Goal: Information Seeking & Learning: Learn about a topic

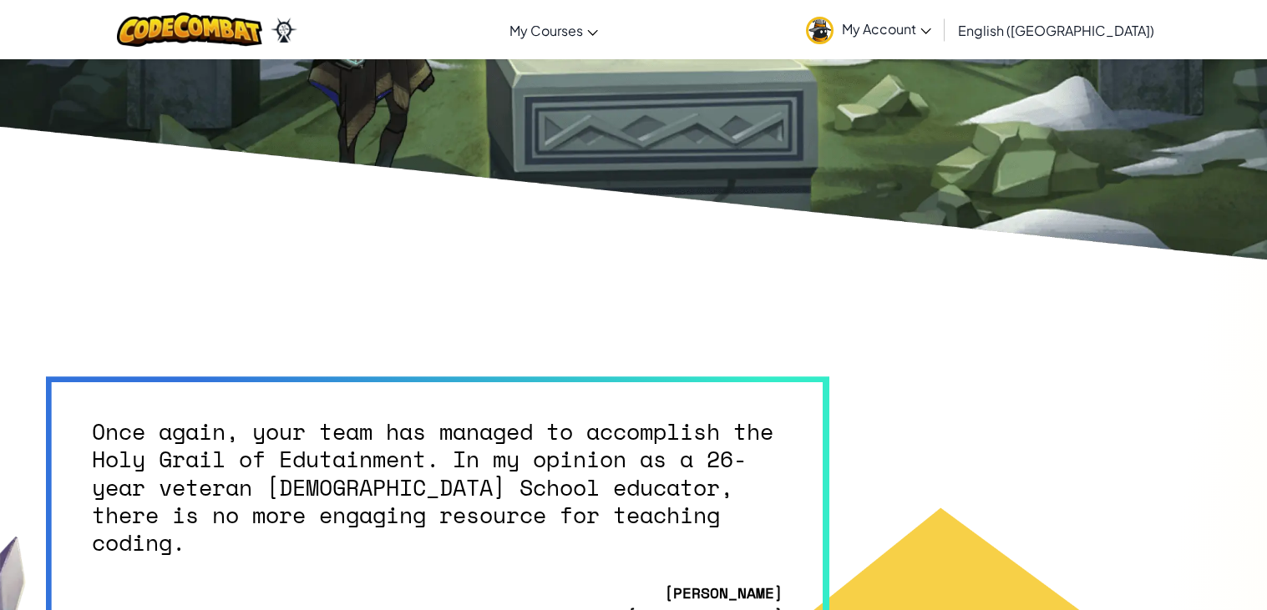
scroll to position [4069, 0]
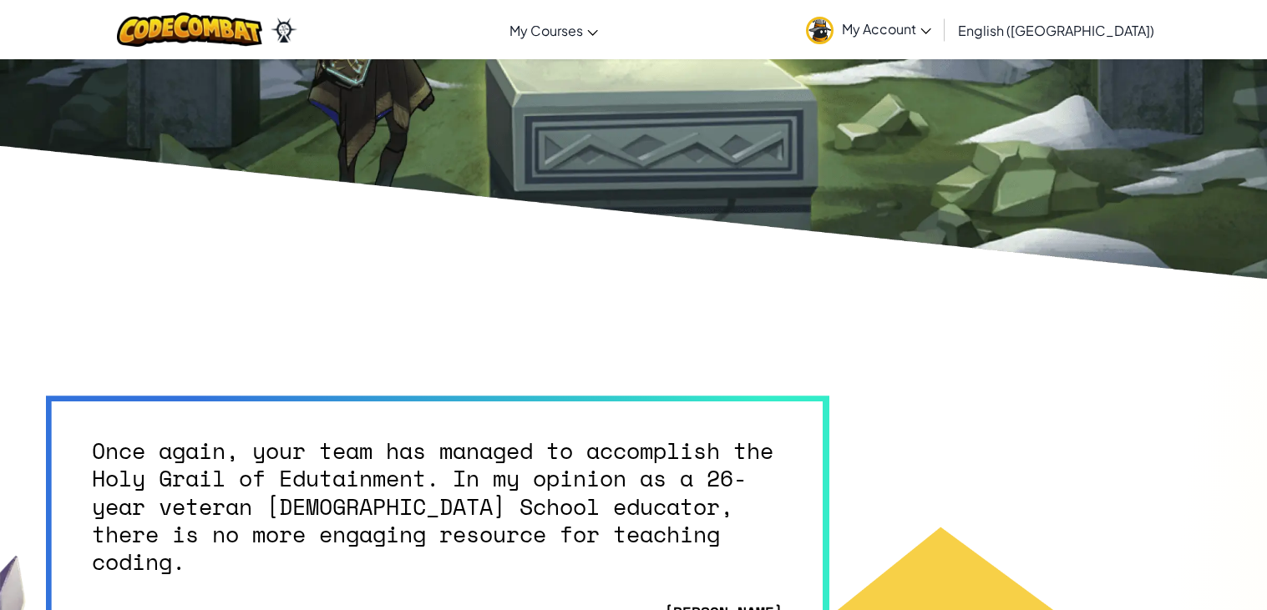
click at [931, 36] on span "My Account" at bounding box center [886, 29] width 89 height 18
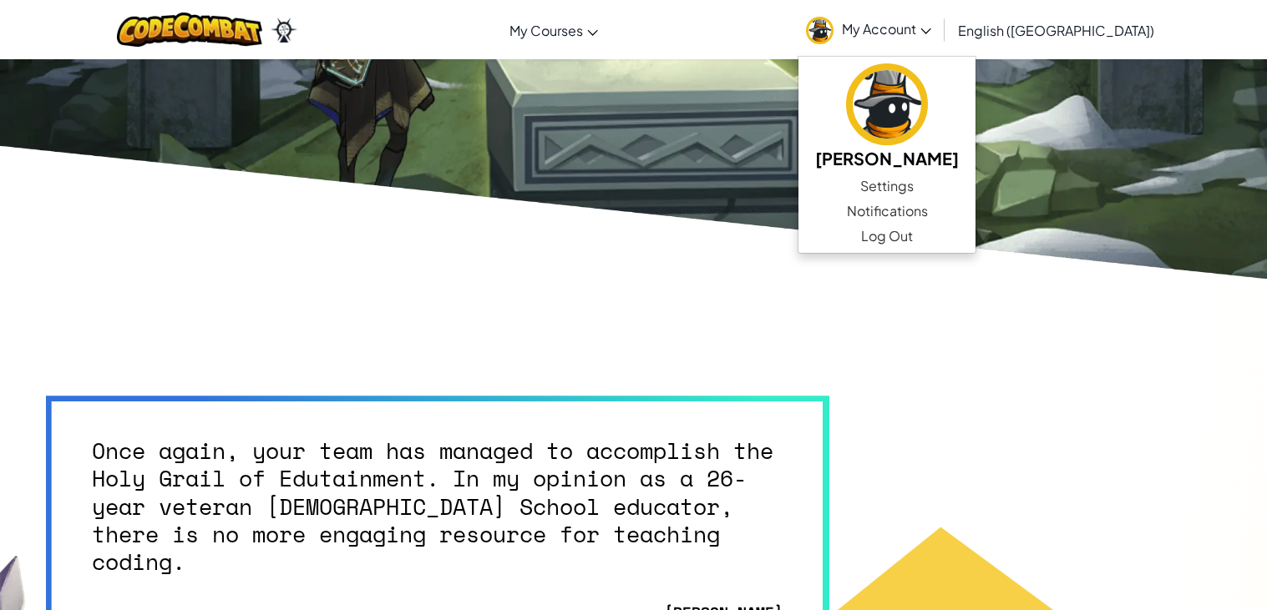
click at [1143, 450] on div "Once again, your team has managed to accomplish the Holy Grail of Edutainment. …" at bounding box center [633, 550] width 1175 height 309
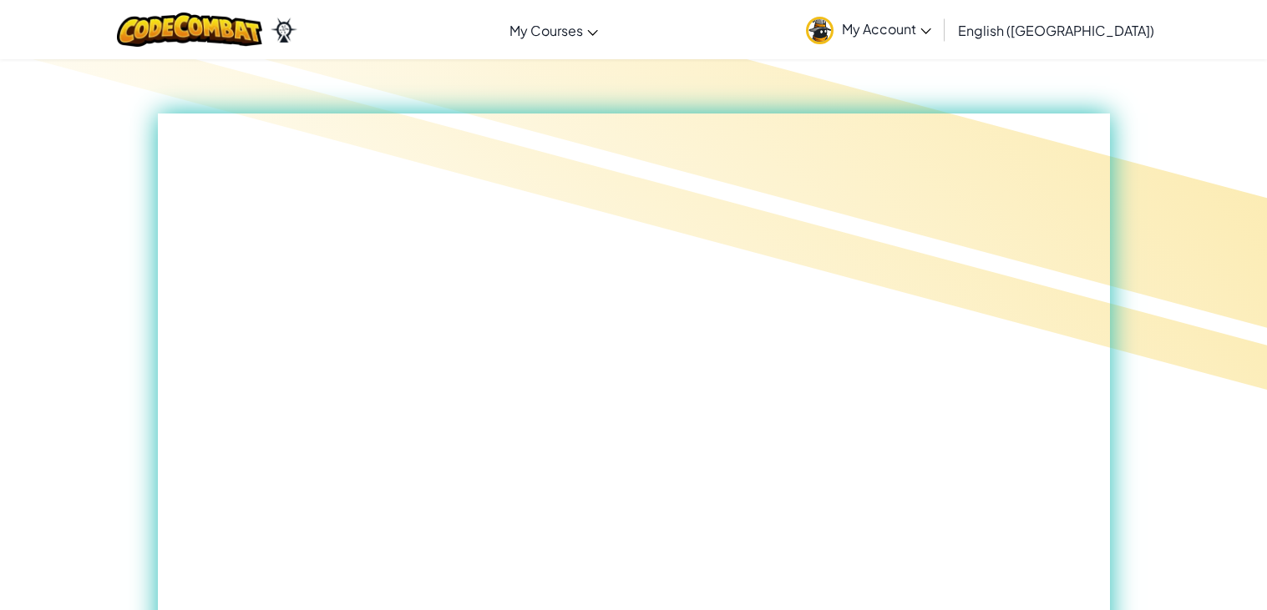
scroll to position [0, 0]
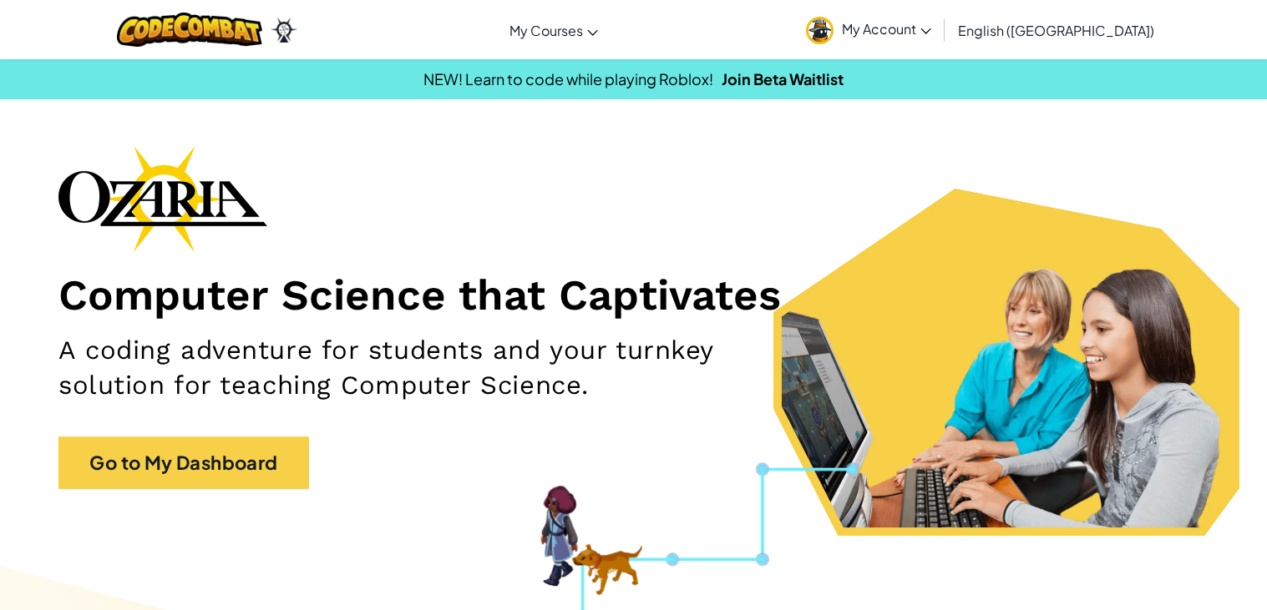
scroll to position [1, 0]
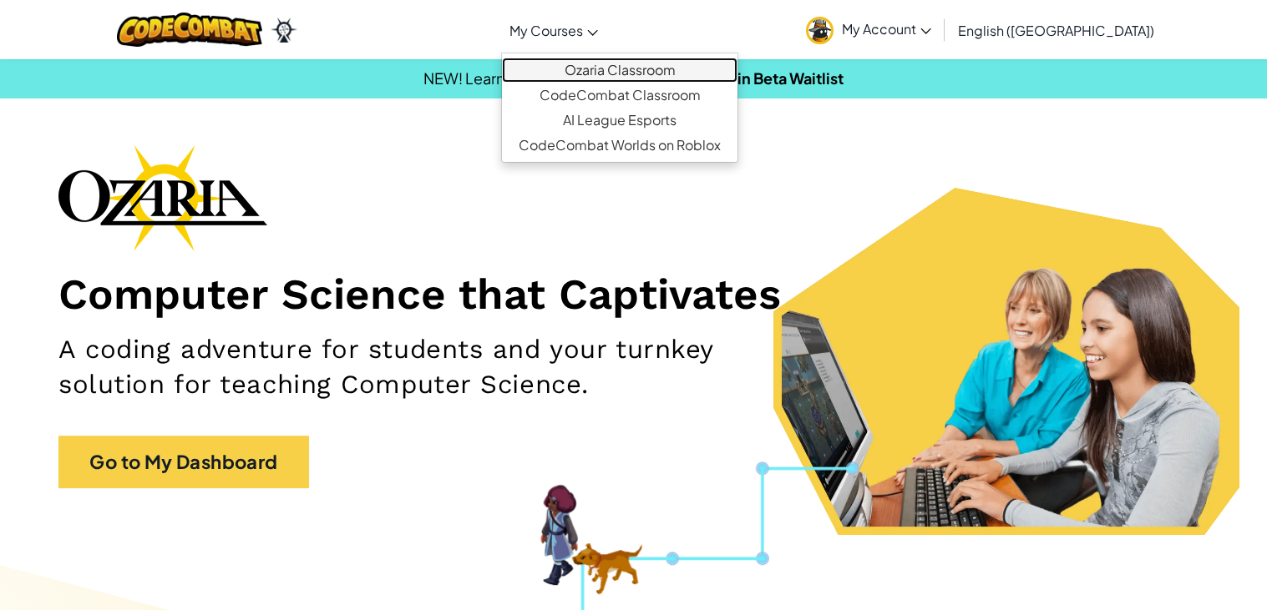
click at [653, 78] on link "Ozaria Classroom" at bounding box center [619, 70] width 235 height 25
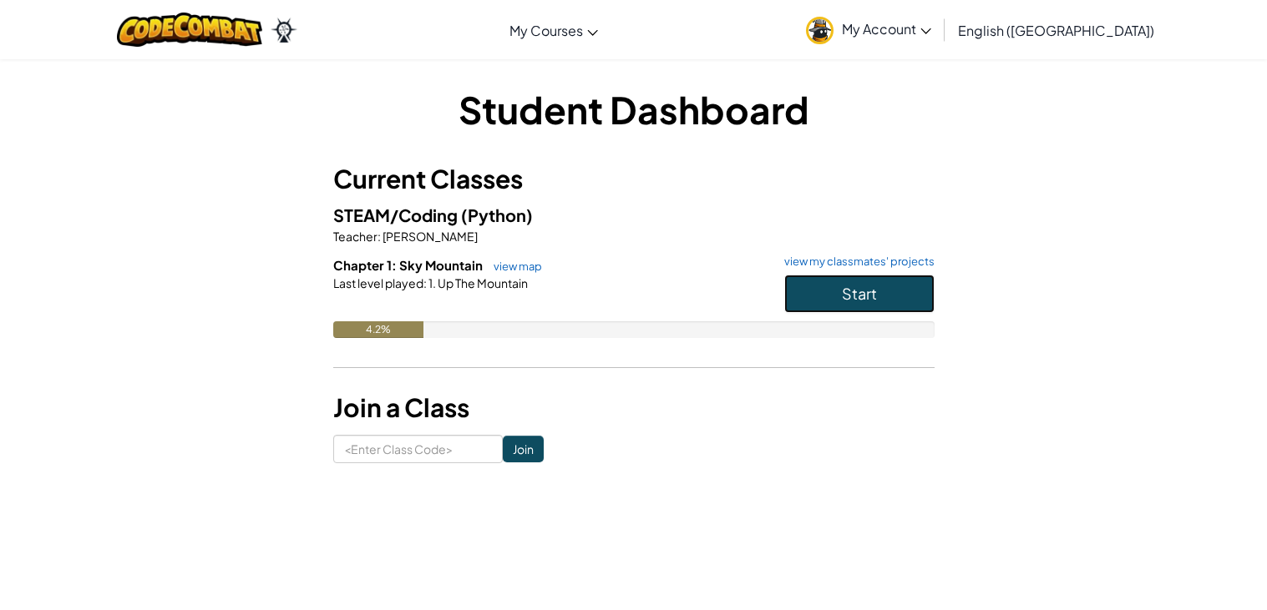
click at [848, 301] on span "Start" at bounding box center [859, 293] width 35 height 19
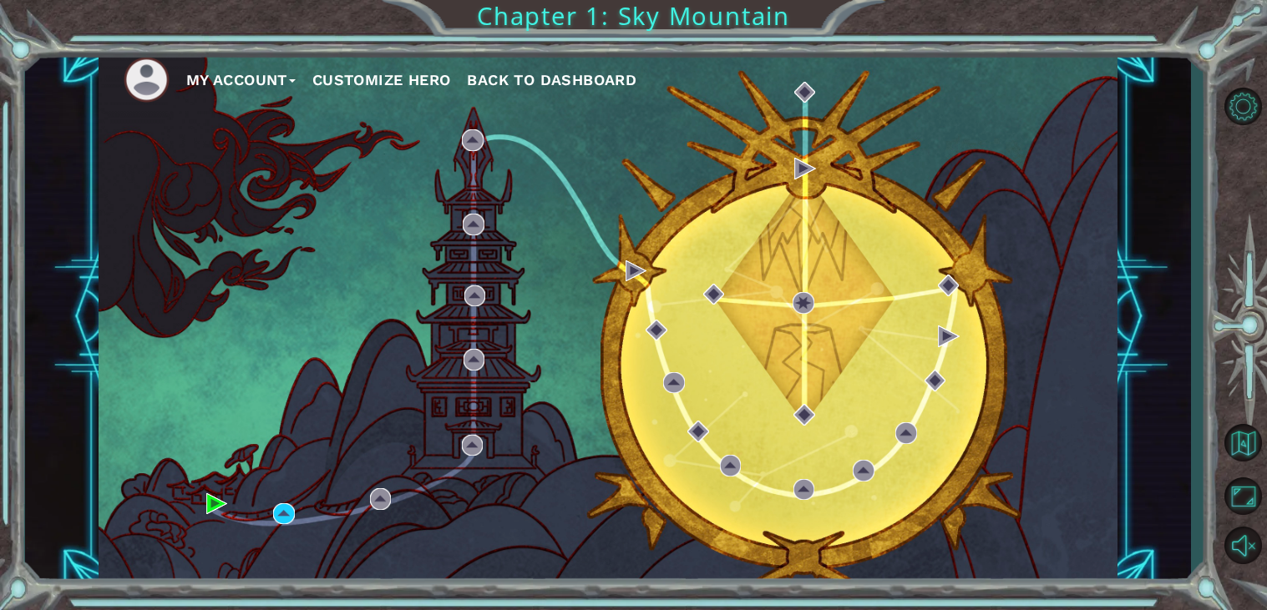
click at [848, 301] on div "My Account Customize Hero Back to Dashboard" at bounding box center [609, 316] width 1020 height 537
click at [210, 504] on img at bounding box center [217, 505] width 22 height 22
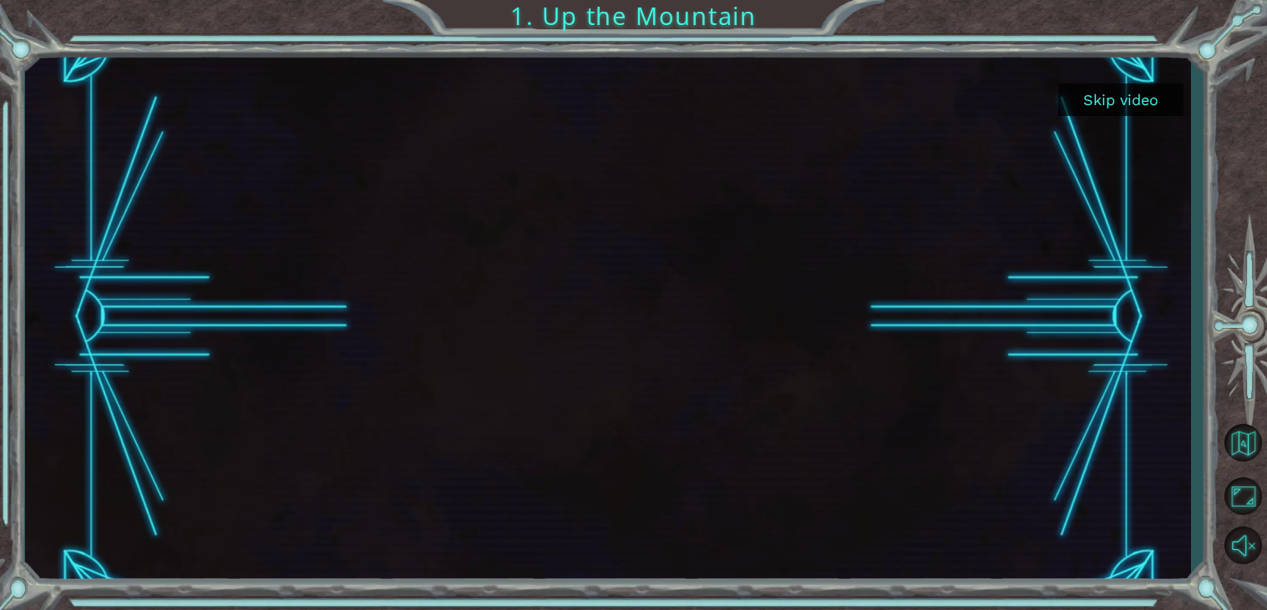
click at [1105, 99] on button "Skip video" at bounding box center [1120, 100] width 125 height 33
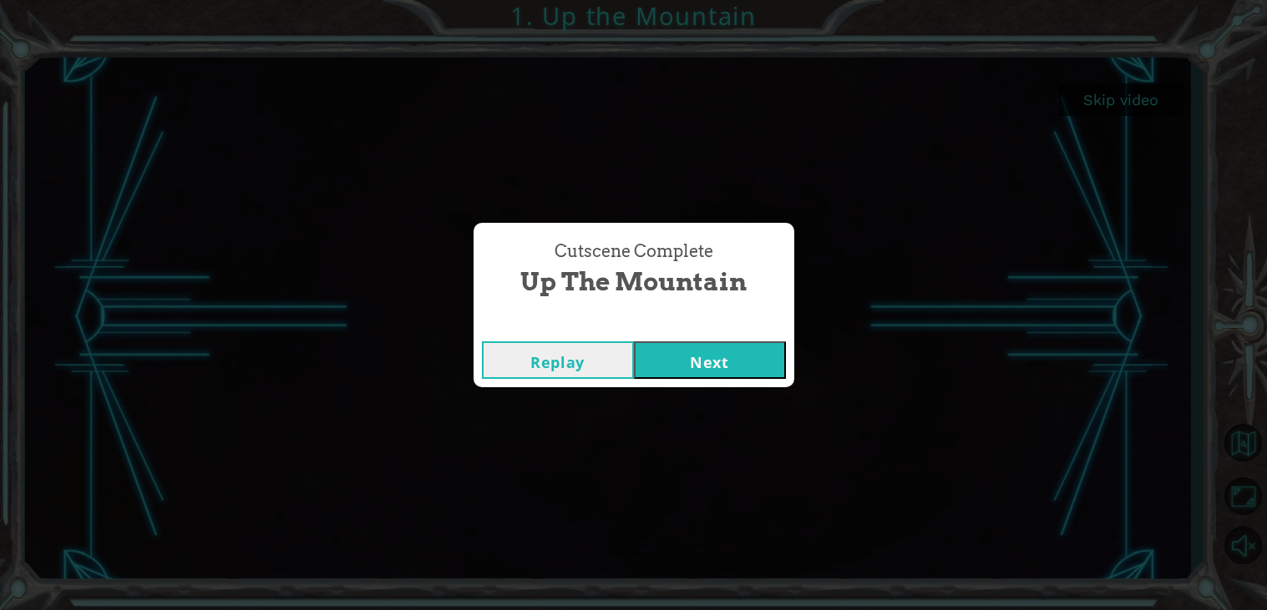
click at [531, 360] on button "Replay" at bounding box center [558, 361] width 152 height 38
click at [749, 357] on button "Next" at bounding box center [710, 361] width 152 height 38
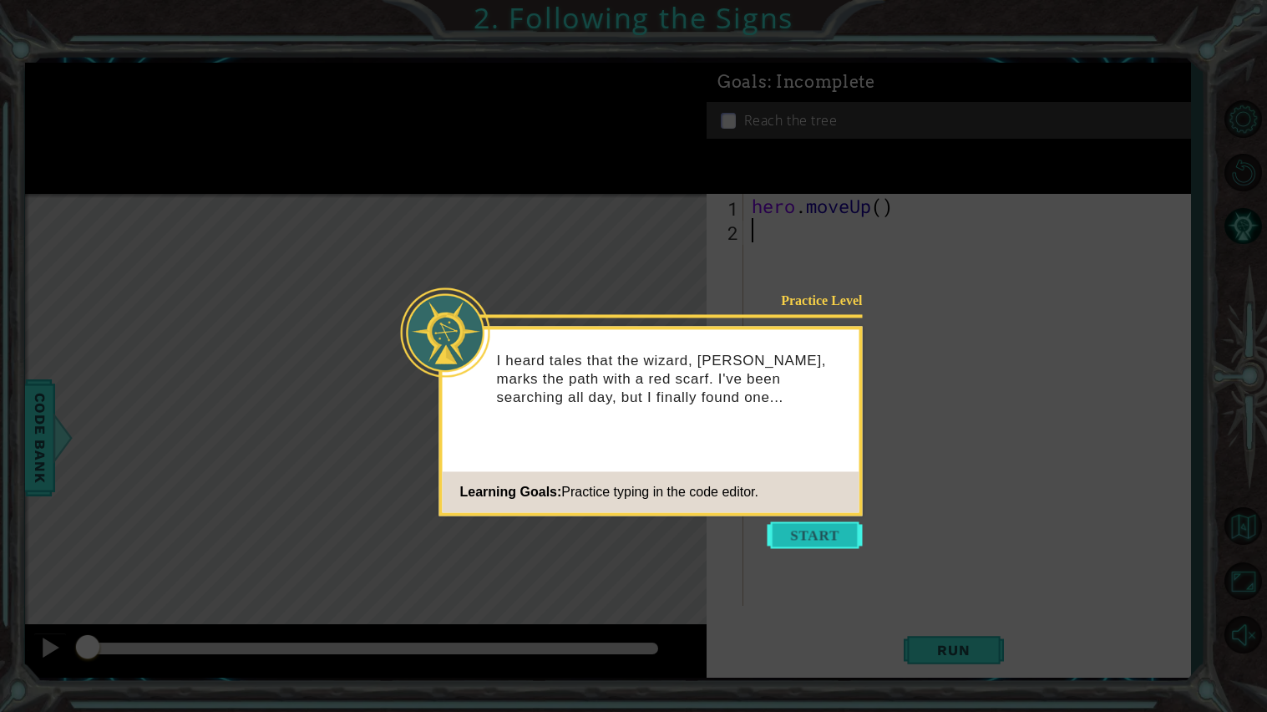
click at [817, 534] on button "Start" at bounding box center [814, 534] width 95 height 27
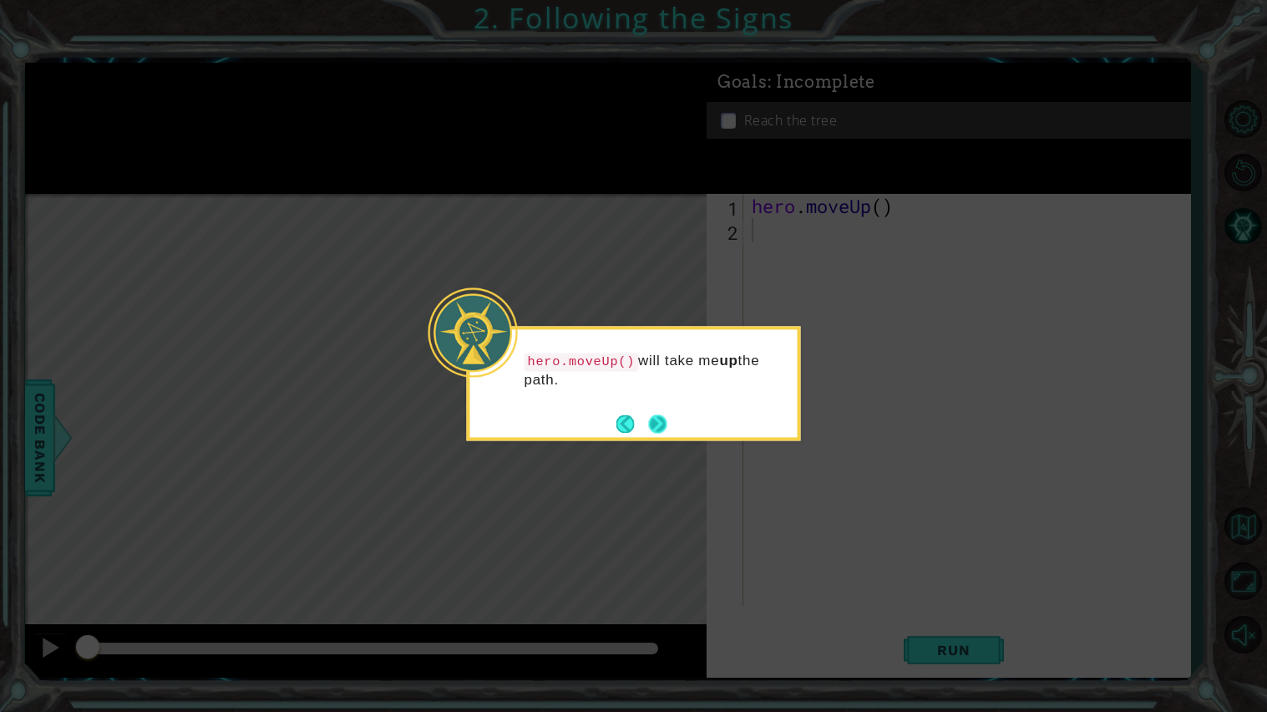
click at [653, 427] on button "Next" at bounding box center [657, 423] width 19 height 19
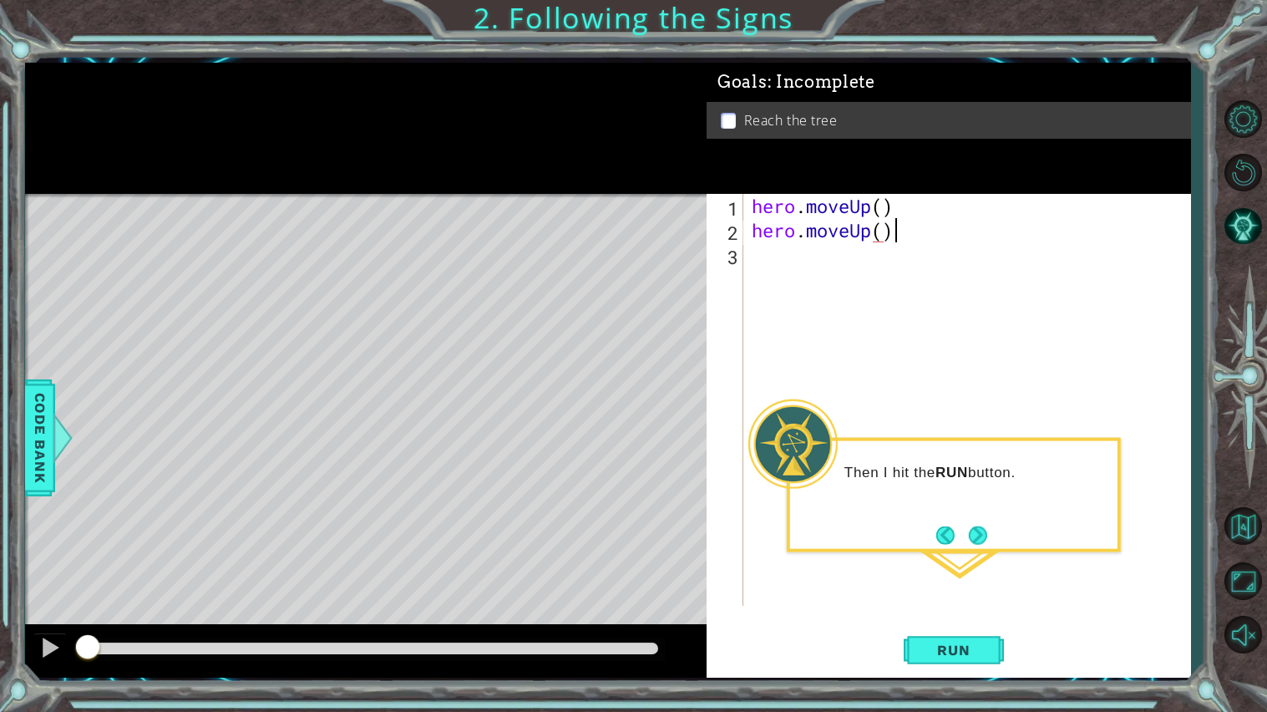
scroll to position [0, 5]
type textarea "hero.moveUp()"
click at [956, 610] on span "Run" at bounding box center [953, 649] width 66 height 17
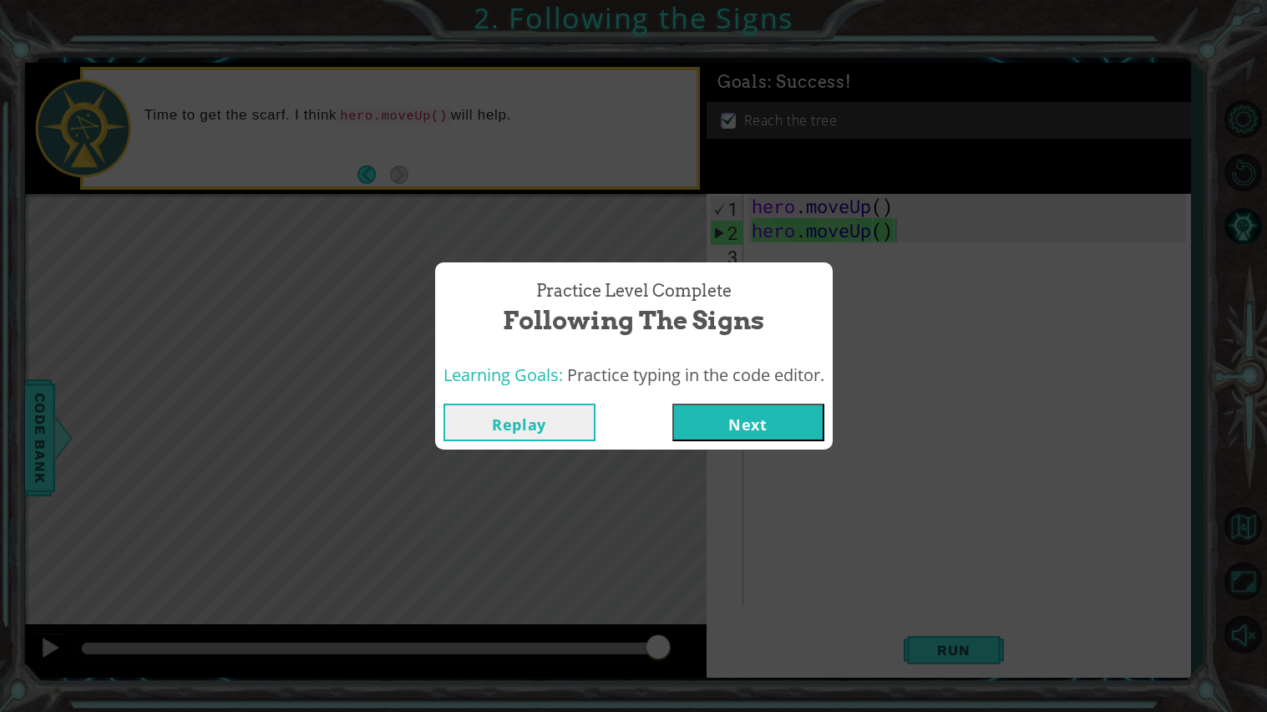
click at [752, 426] on button "Next" at bounding box center [748, 422] width 152 height 38
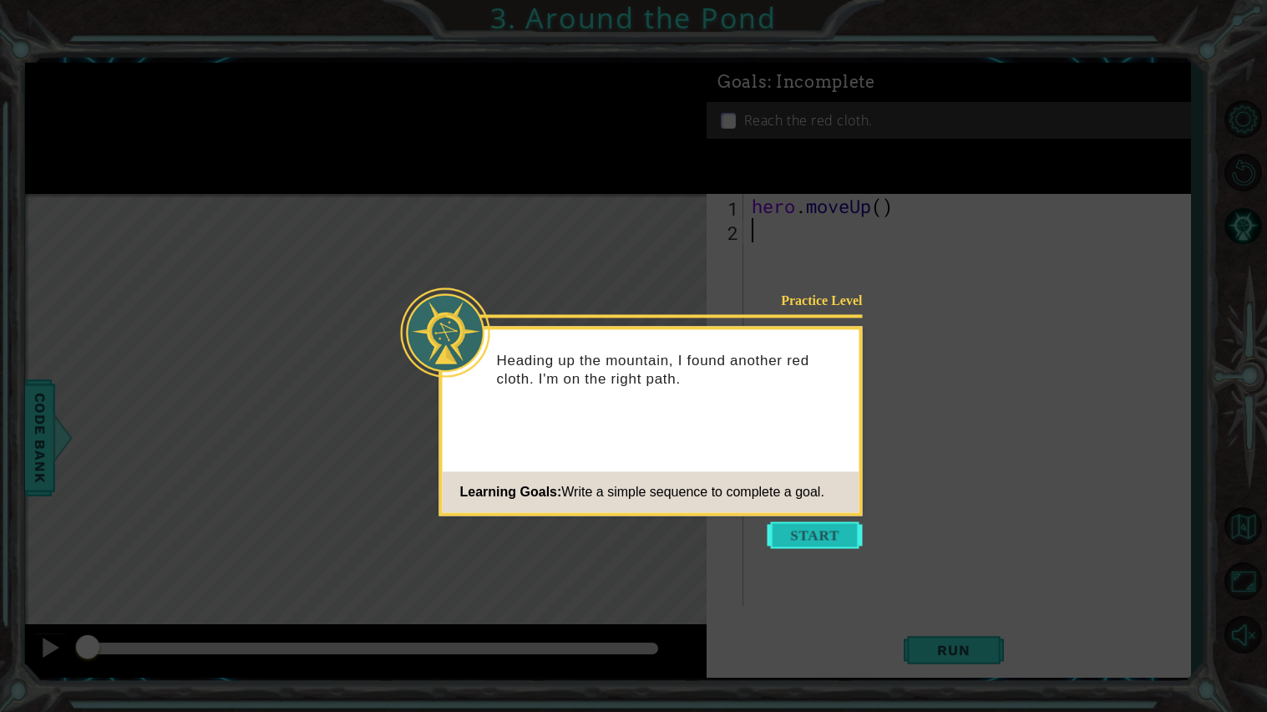
click at [796, 530] on button "Start" at bounding box center [814, 534] width 95 height 27
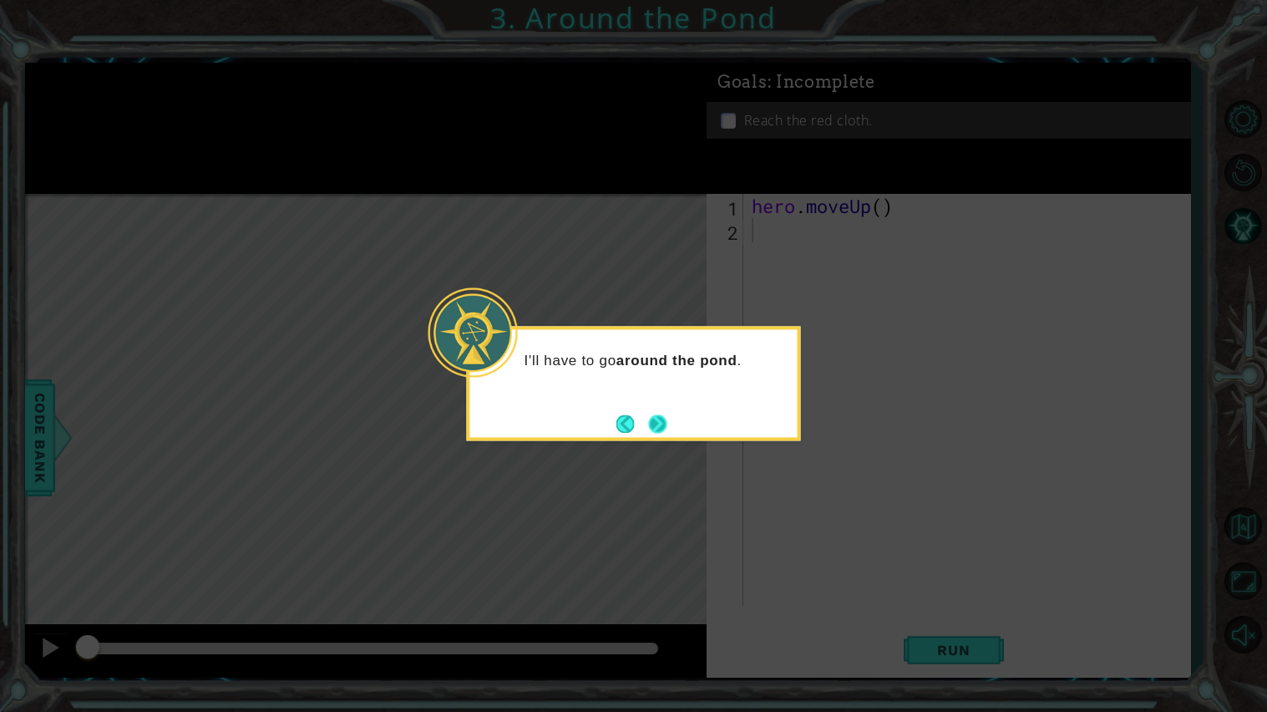
click at [658, 414] on button "Next" at bounding box center [657, 423] width 18 height 18
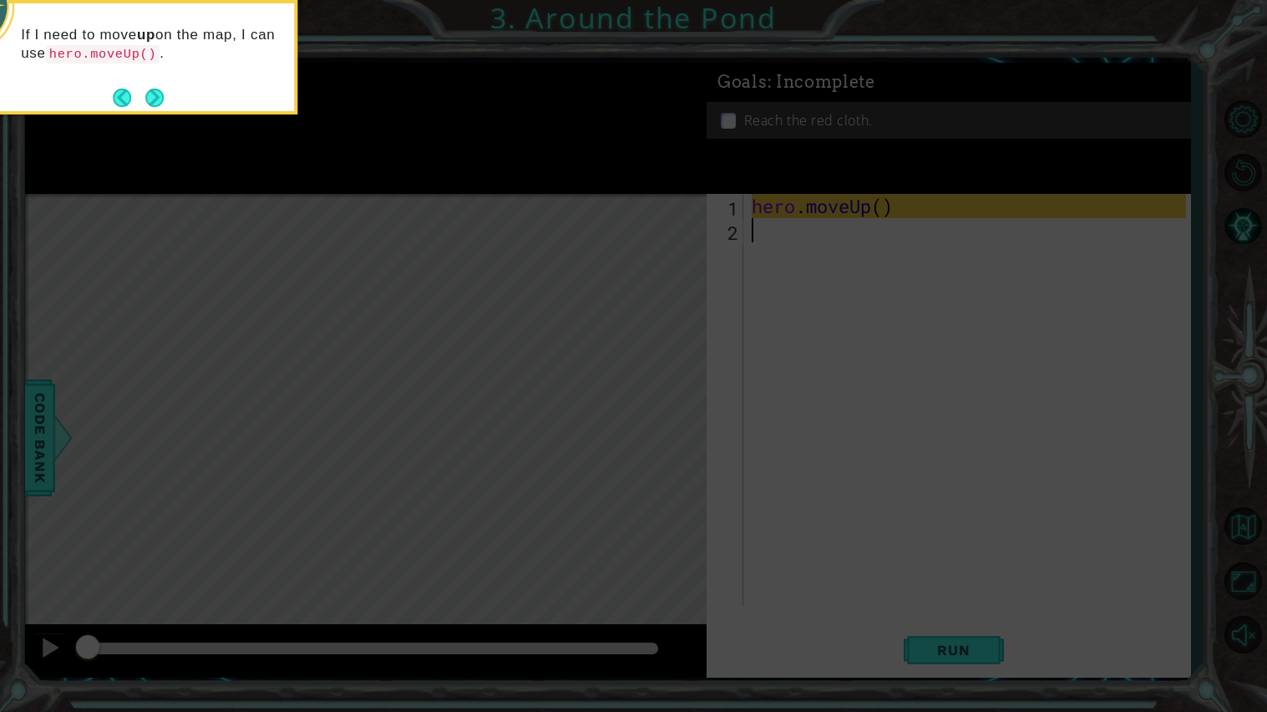
click at [658, 413] on icon at bounding box center [633, 356] width 1267 height 712
click at [149, 101] on button "Next" at bounding box center [154, 98] width 18 height 18
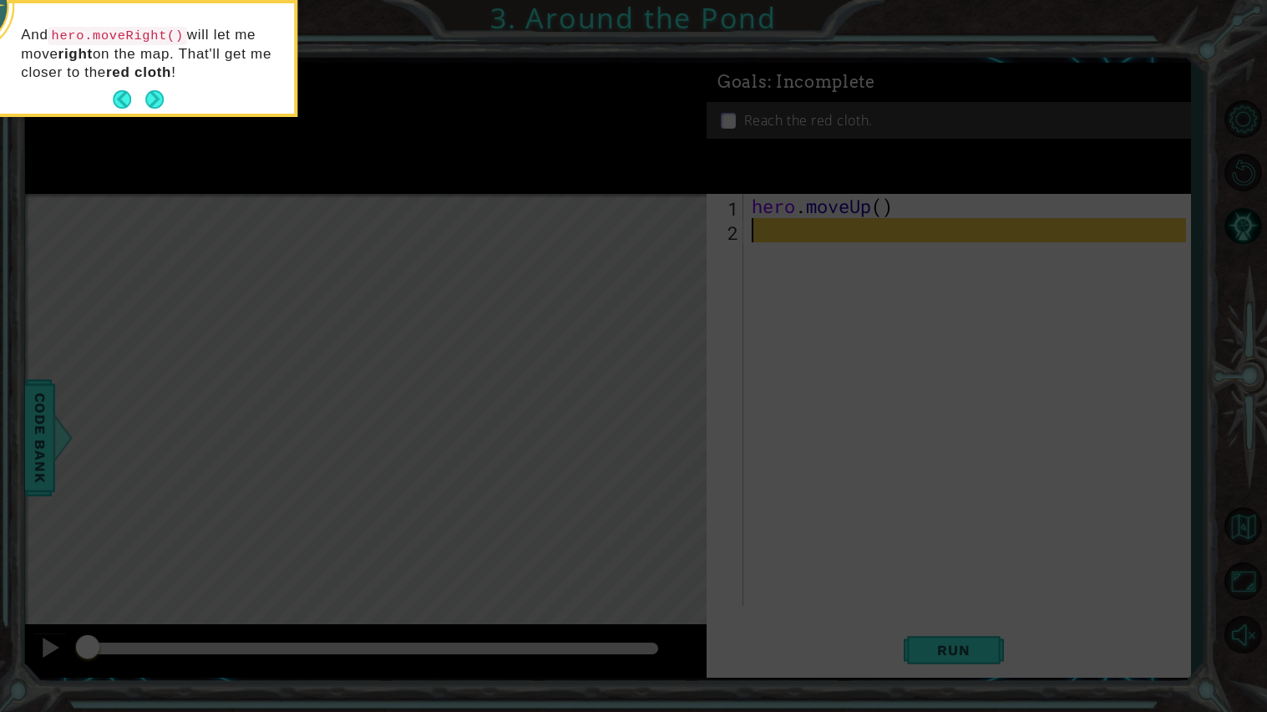
click at [149, 101] on button "Next" at bounding box center [154, 99] width 18 height 18
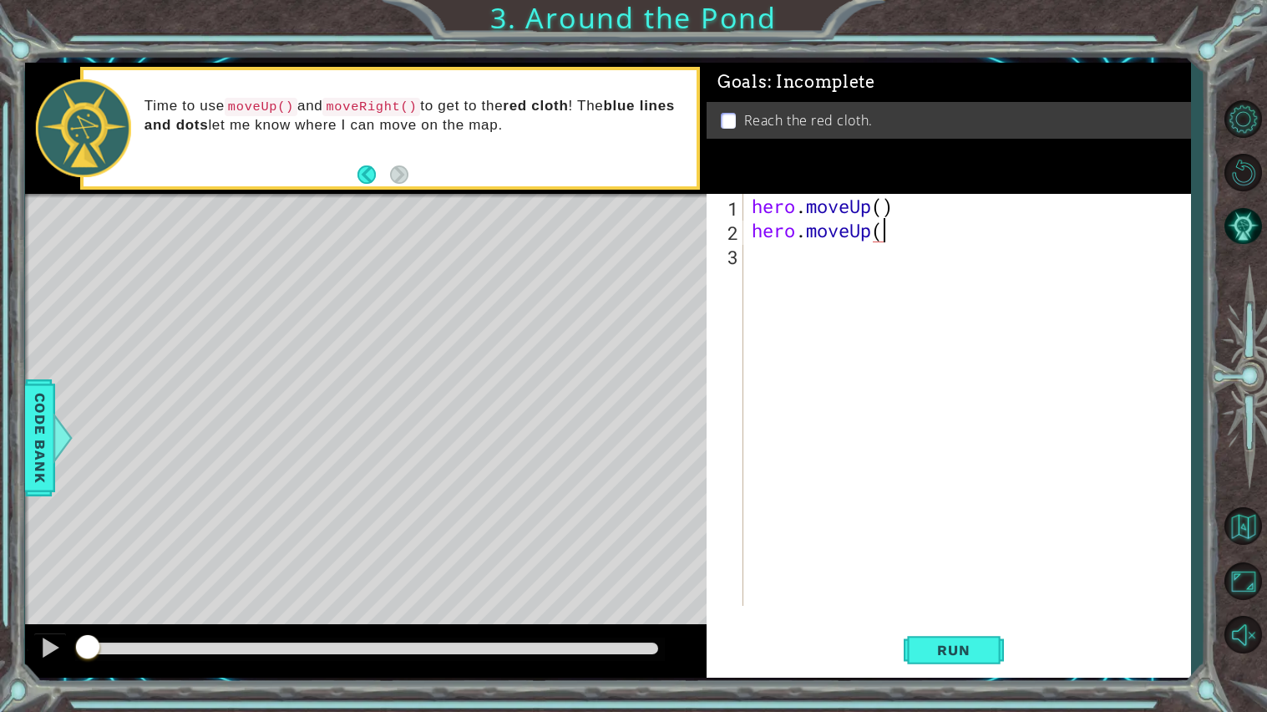
scroll to position [0, 5]
type textarea "hero.moveUp()"
click at [948, 610] on button "Run" at bounding box center [954, 649] width 100 height 48
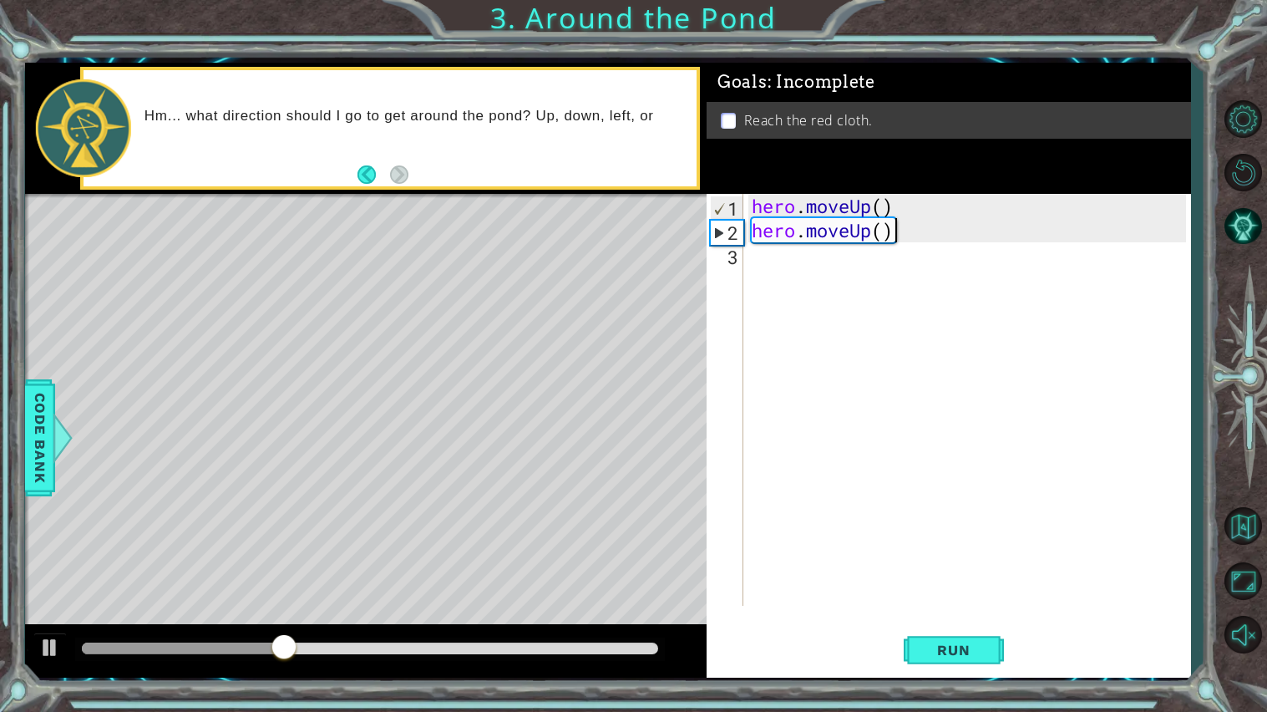
click at [761, 253] on div "hero . moveUp ( ) hero . moveUp ( )" at bounding box center [971, 424] width 446 height 460
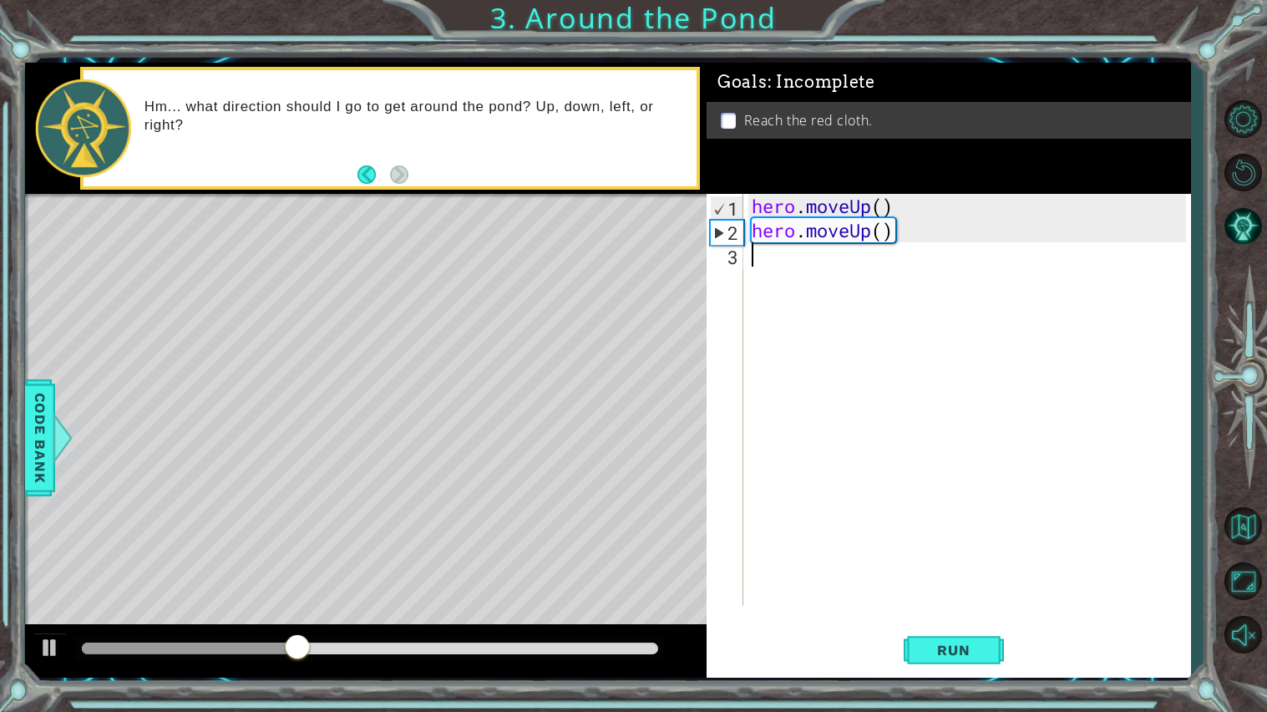
scroll to position [0, 0]
type textarea "H"
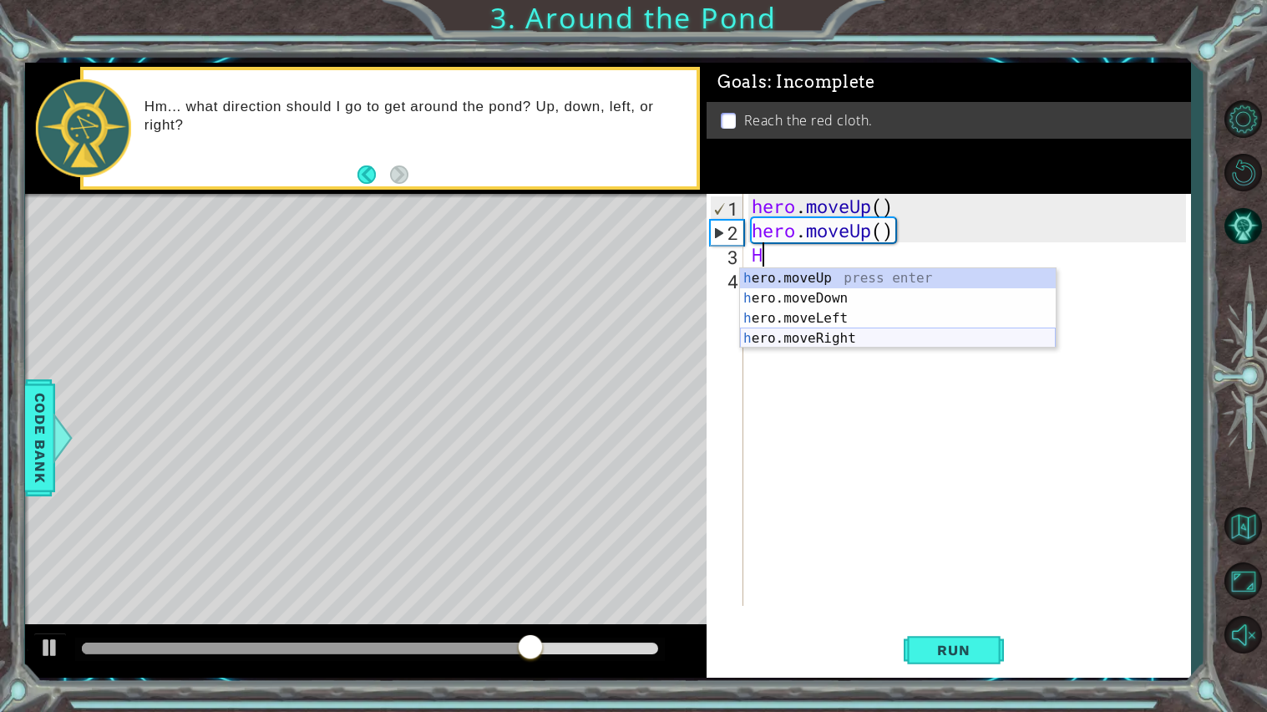
click at [857, 340] on div "h ero.moveUp press enter h ero.moveDown press enter h ero.moveLeft press enter …" at bounding box center [898, 328] width 316 height 120
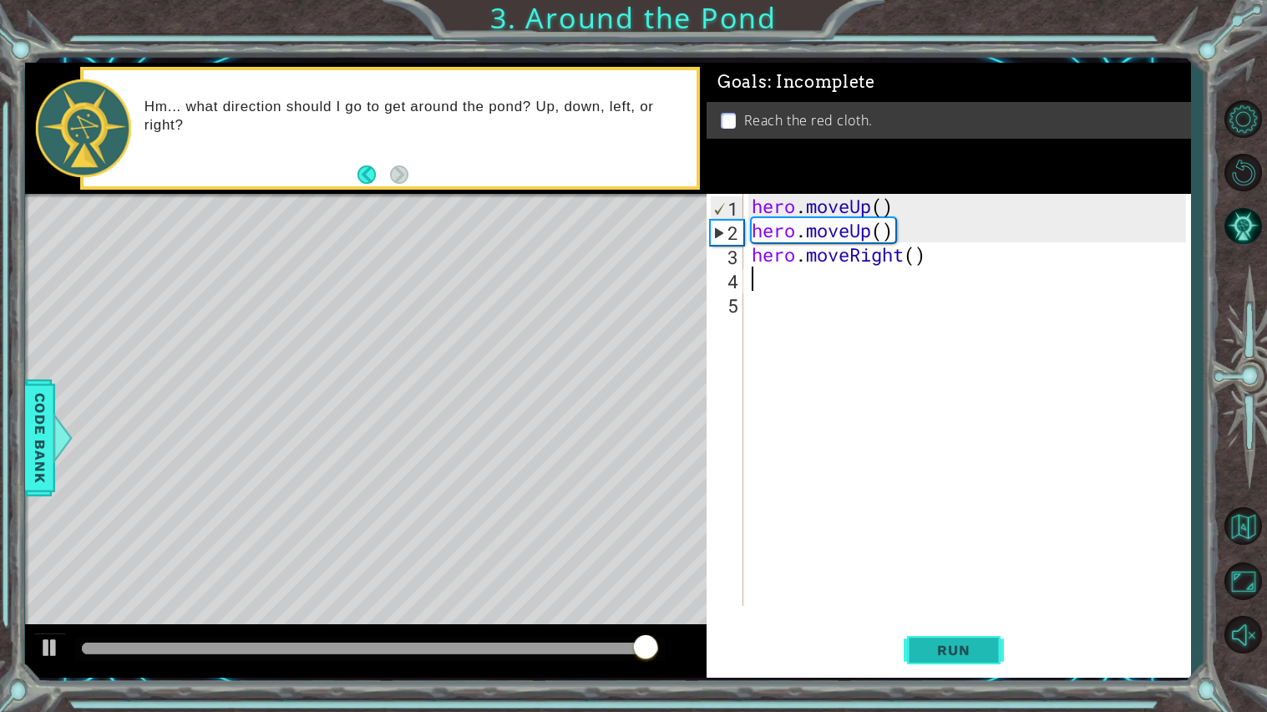
click at [985, 610] on span "Run" at bounding box center [953, 649] width 66 height 17
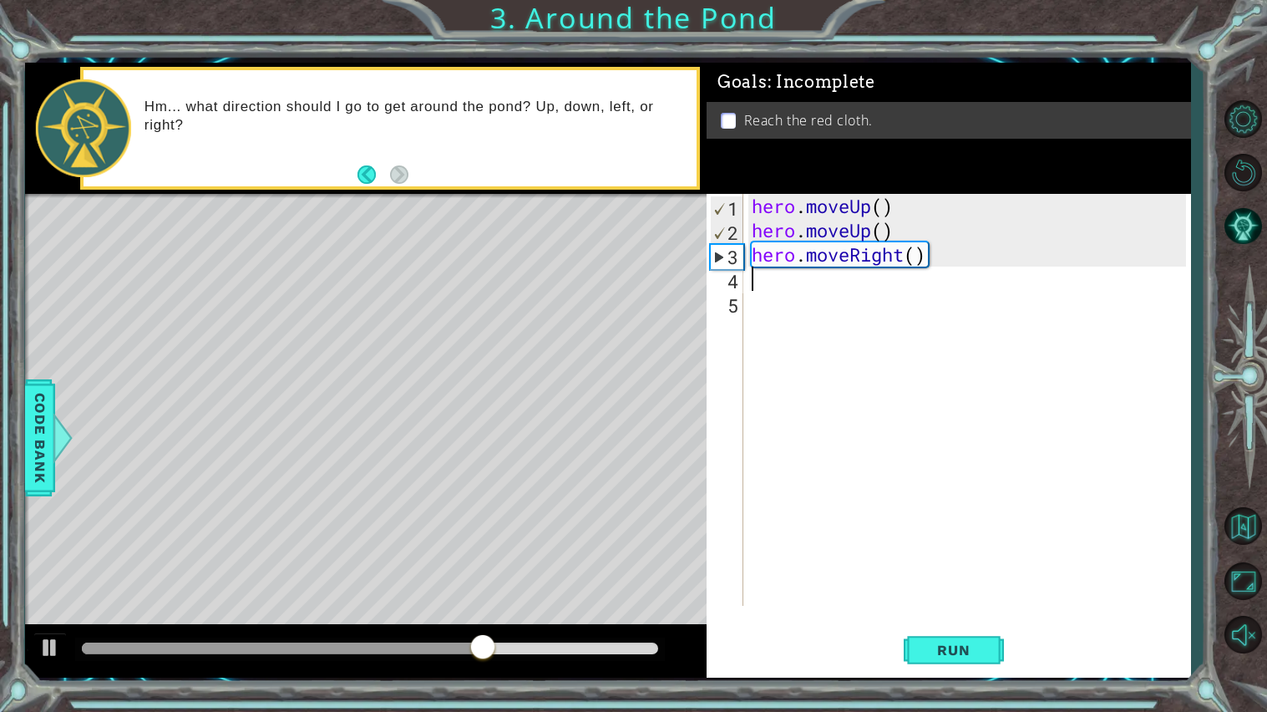
type textarea "H"
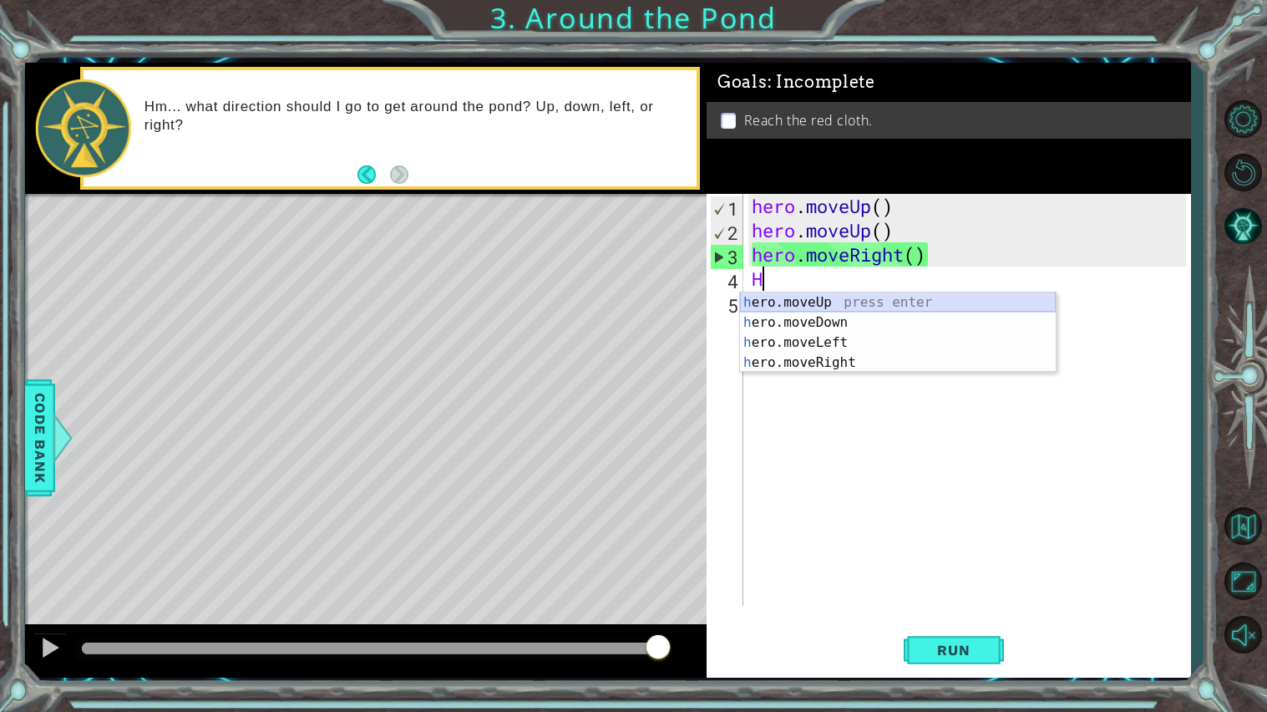
click at [849, 307] on div "h ero.moveUp press enter h ero.moveDown press enter h ero.moveLeft press enter …" at bounding box center [898, 352] width 316 height 120
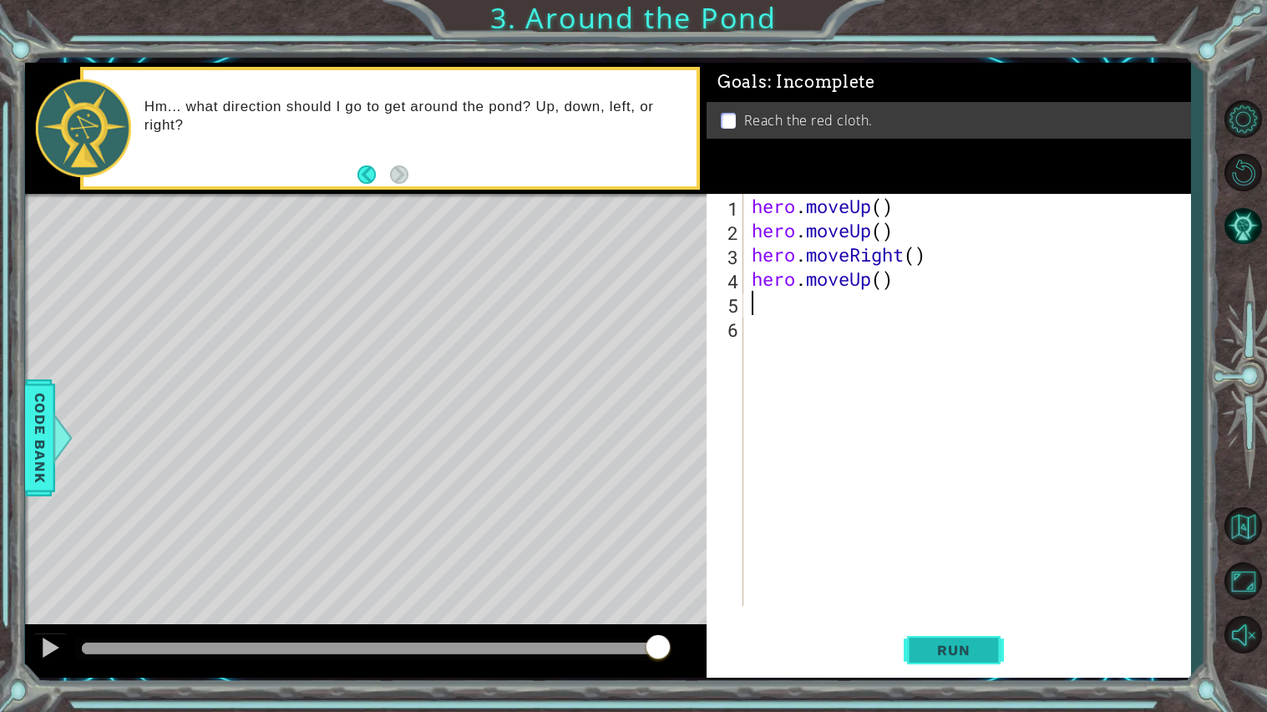
click at [927, 610] on button "Run" at bounding box center [954, 649] width 100 height 48
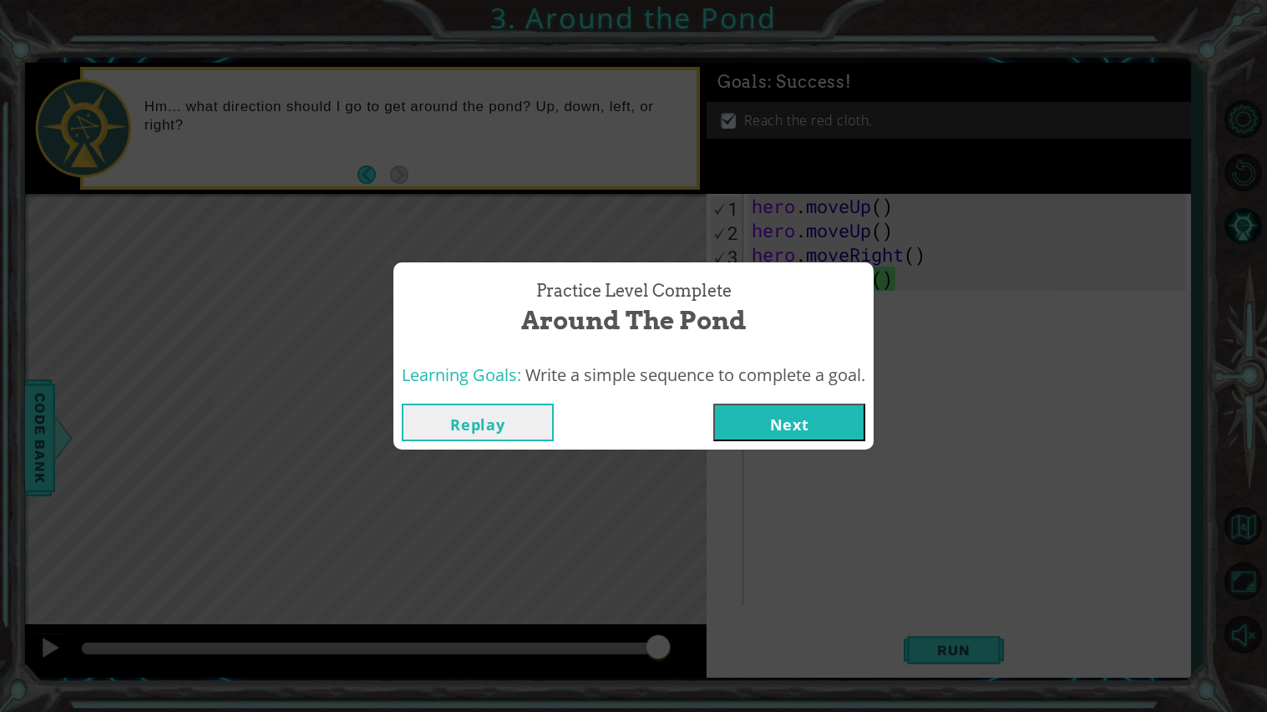
click at [788, 437] on button "Next" at bounding box center [789, 422] width 152 height 38
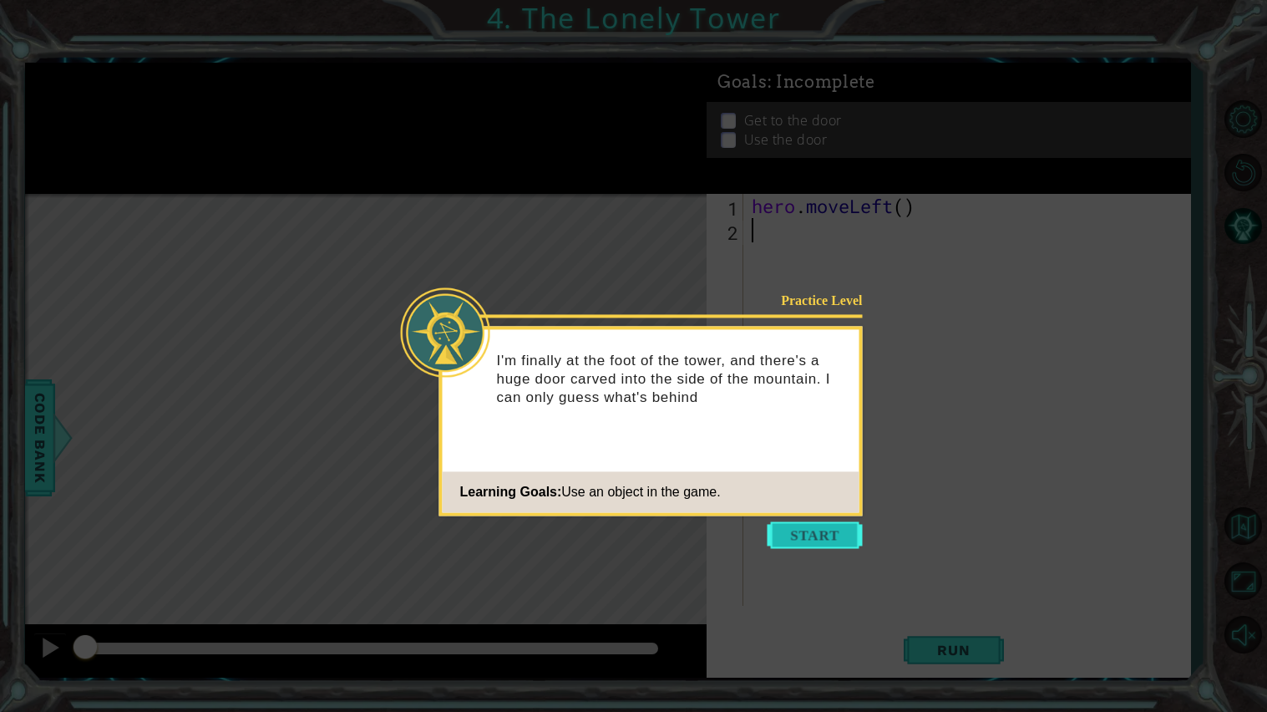
click at [795, 540] on button "Start" at bounding box center [814, 534] width 95 height 27
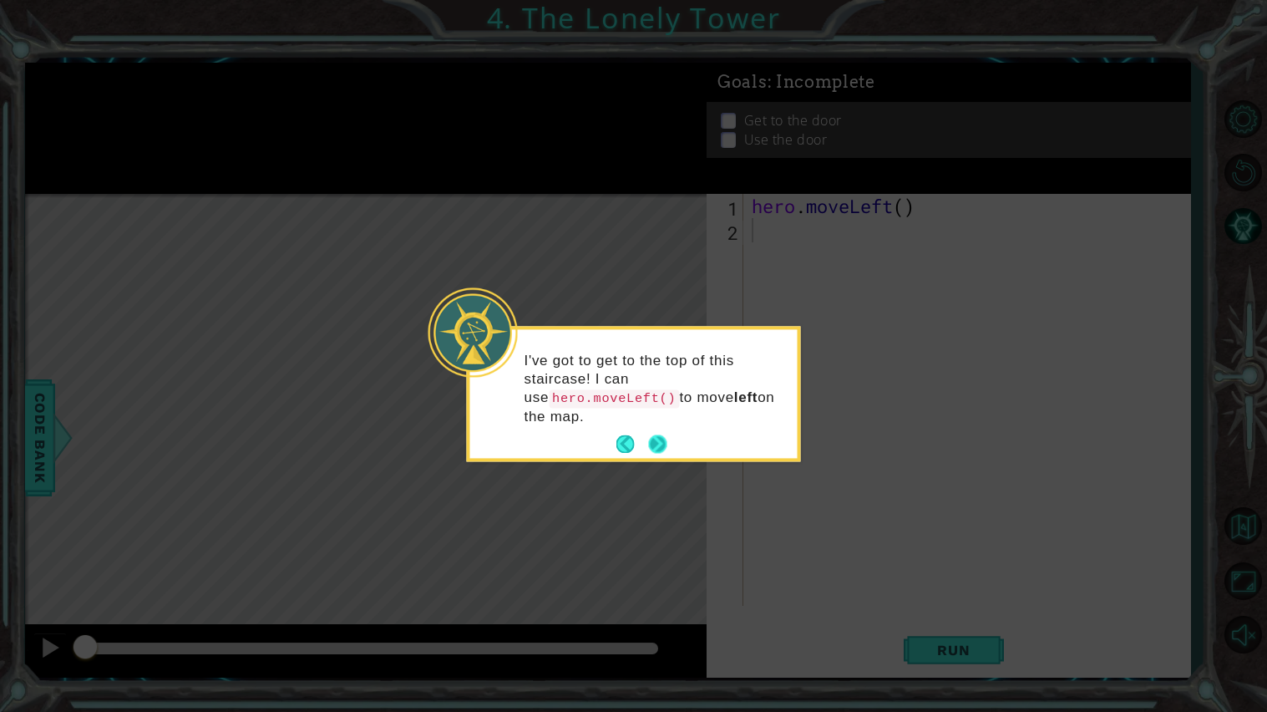
click at [657, 443] on button "Next" at bounding box center [657, 444] width 18 height 18
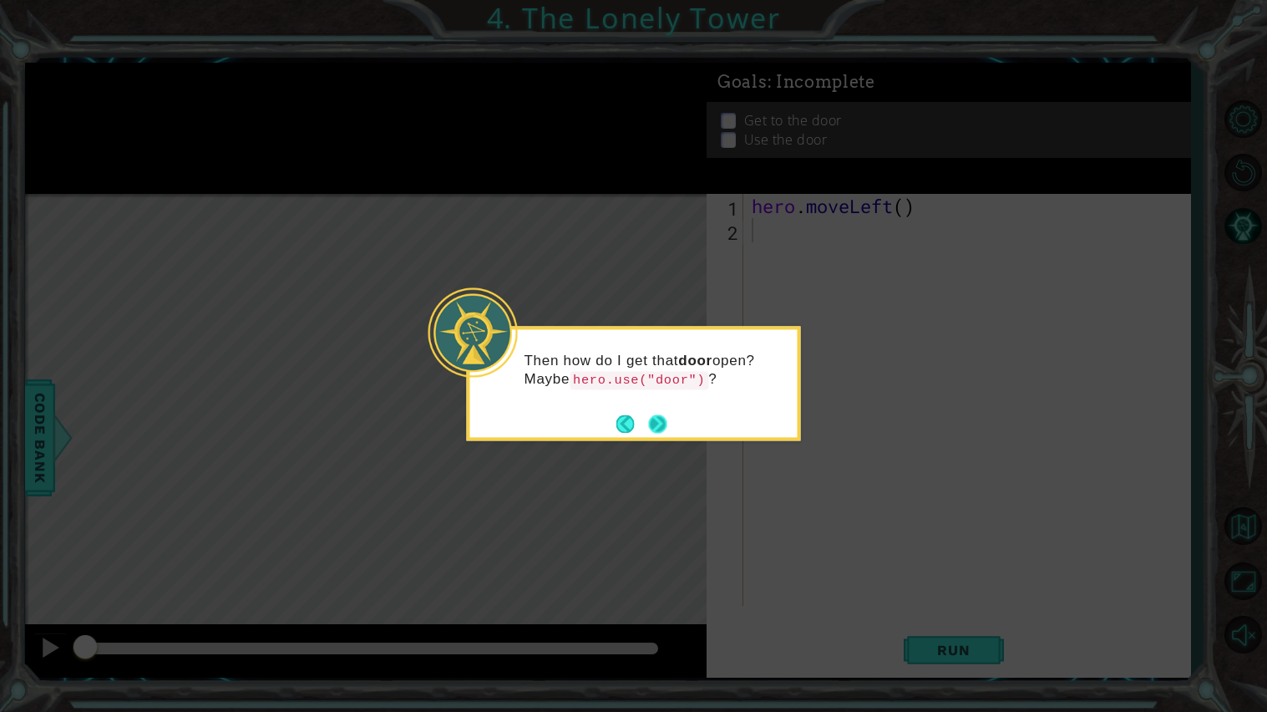
click at [663, 429] on button "Next" at bounding box center [657, 423] width 18 height 18
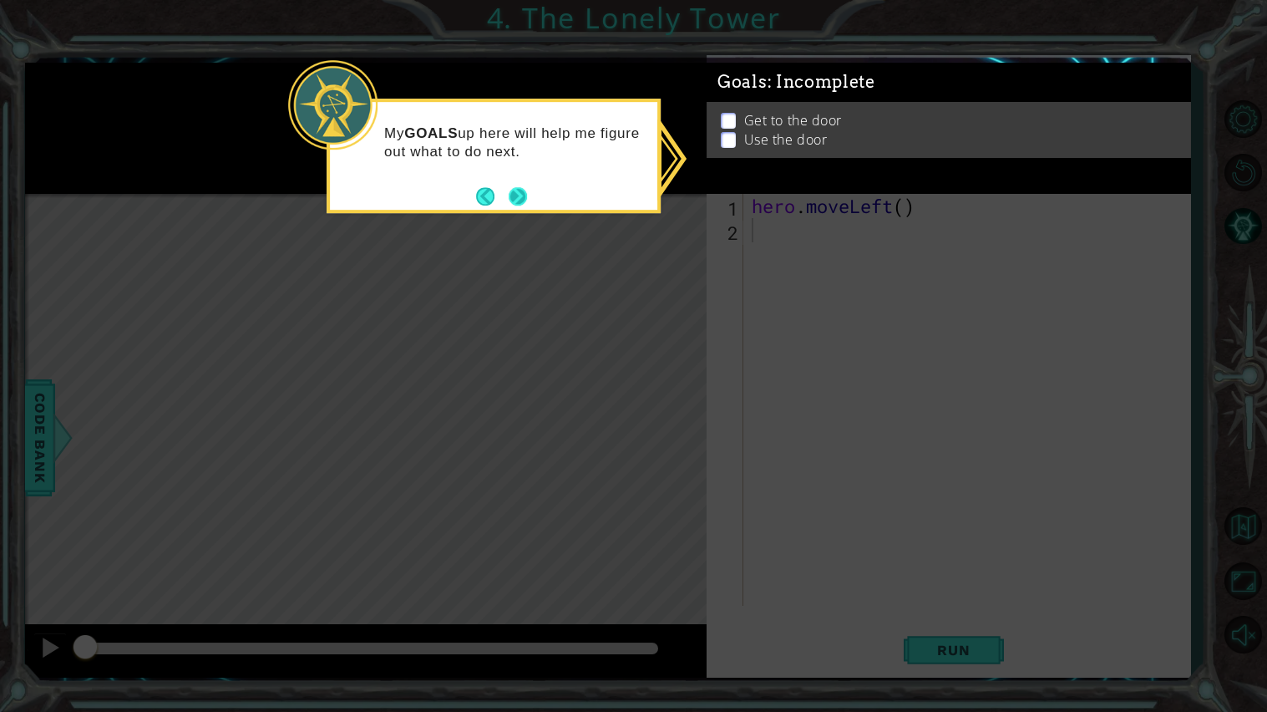
click at [509, 187] on button "Next" at bounding box center [518, 196] width 18 height 18
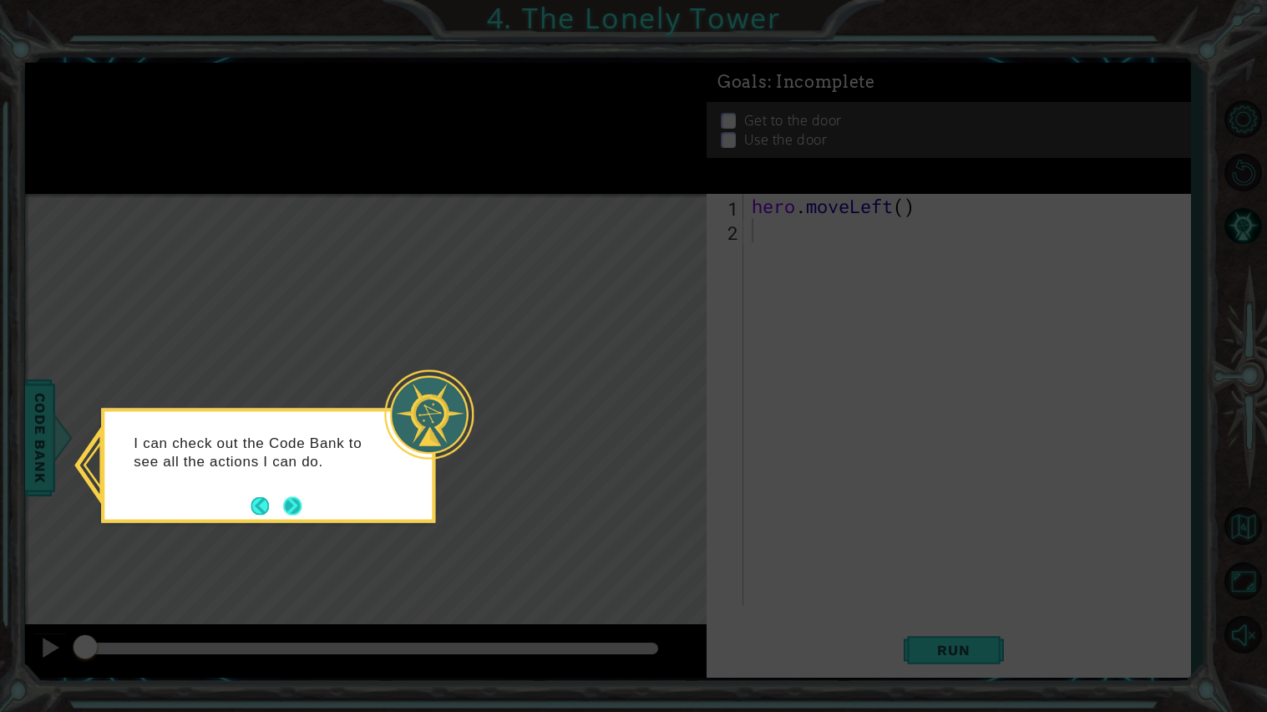
click at [296, 507] on button "Next" at bounding box center [292, 505] width 18 height 18
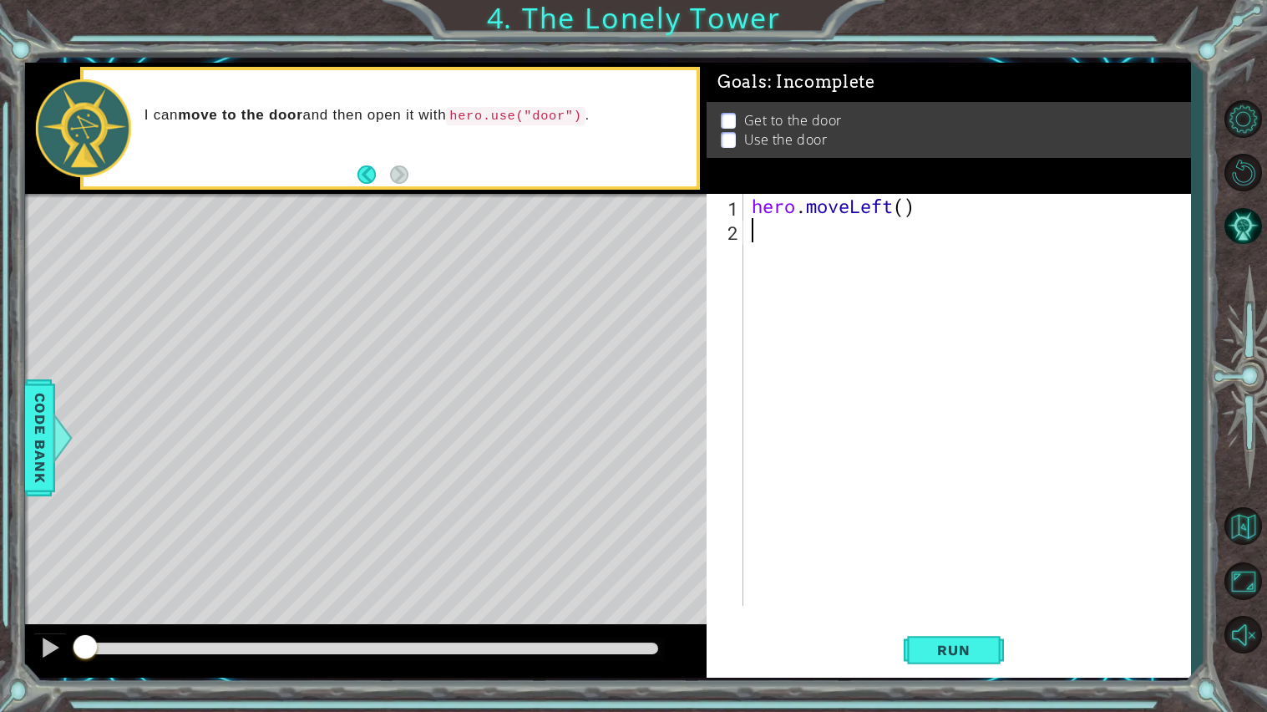
type textarea "he"
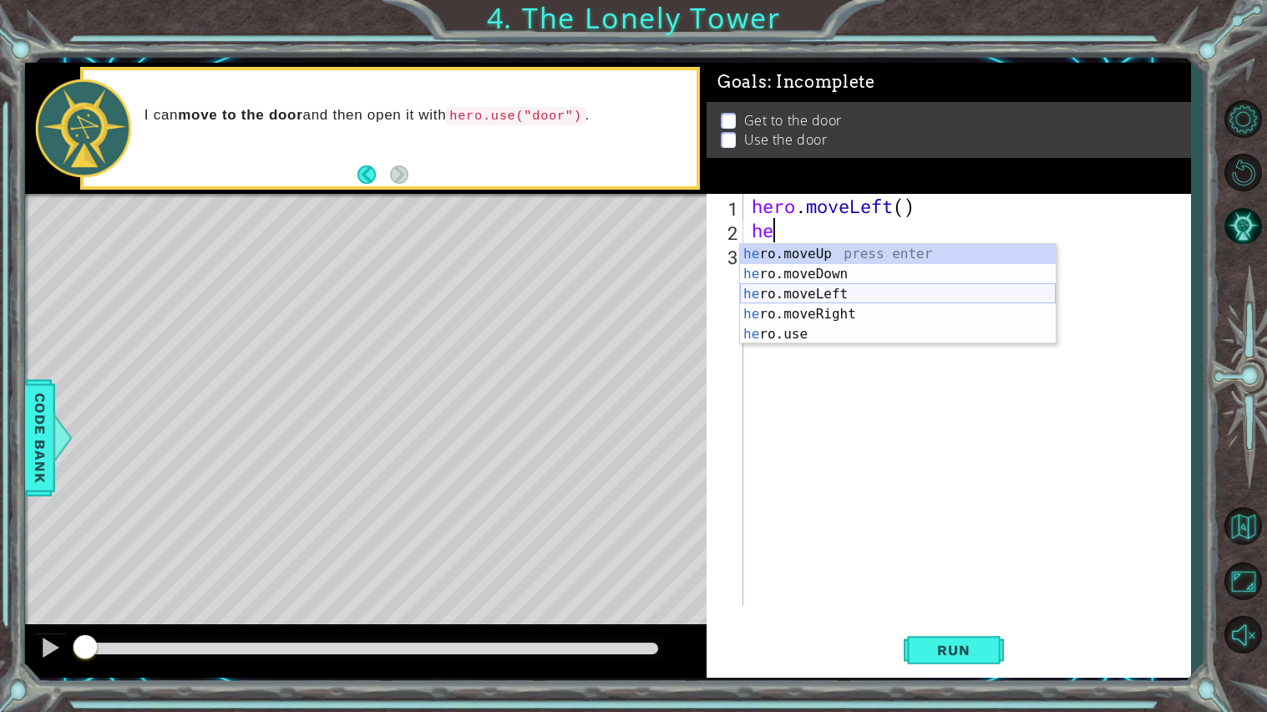
click at [838, 298] on div "he ro.moveUp press enter he ro.moveDown press enter he ro.moveLeft press enter …" at bounding box center [898, 314] width 316 height 140
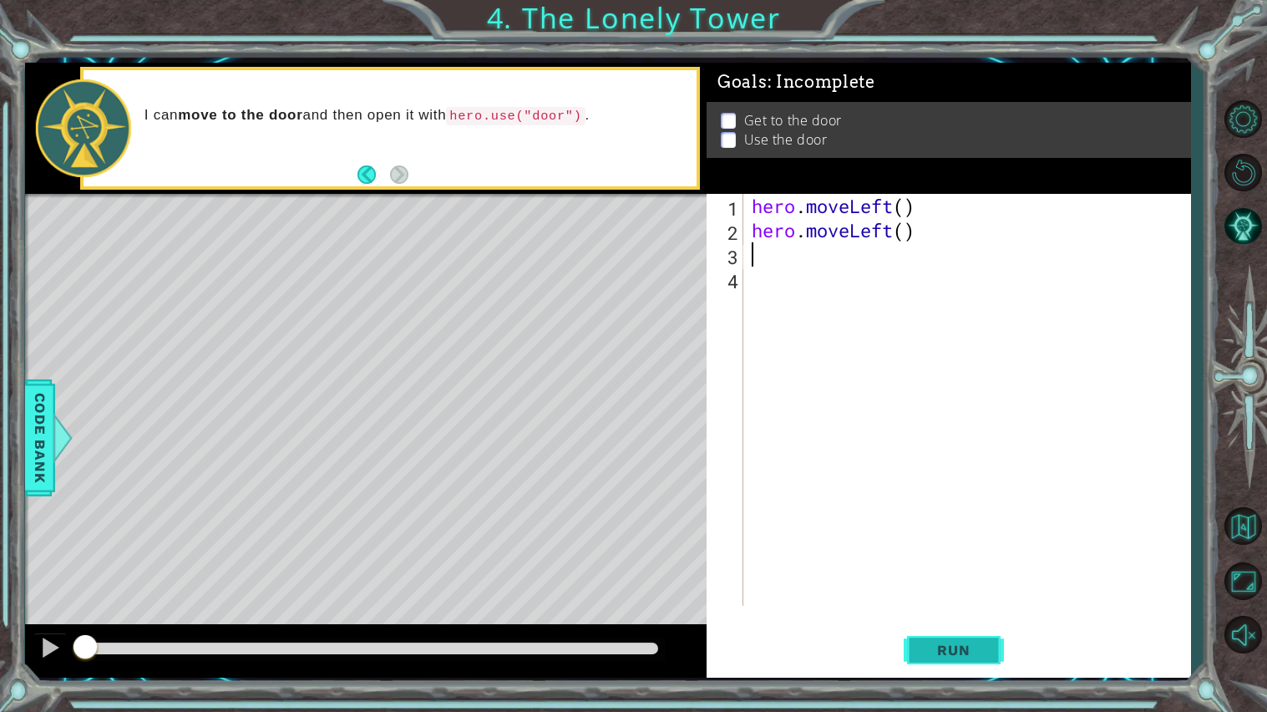
click at [941, 610] on button "Run" at bounding box center [954, 649] width 100 height 48
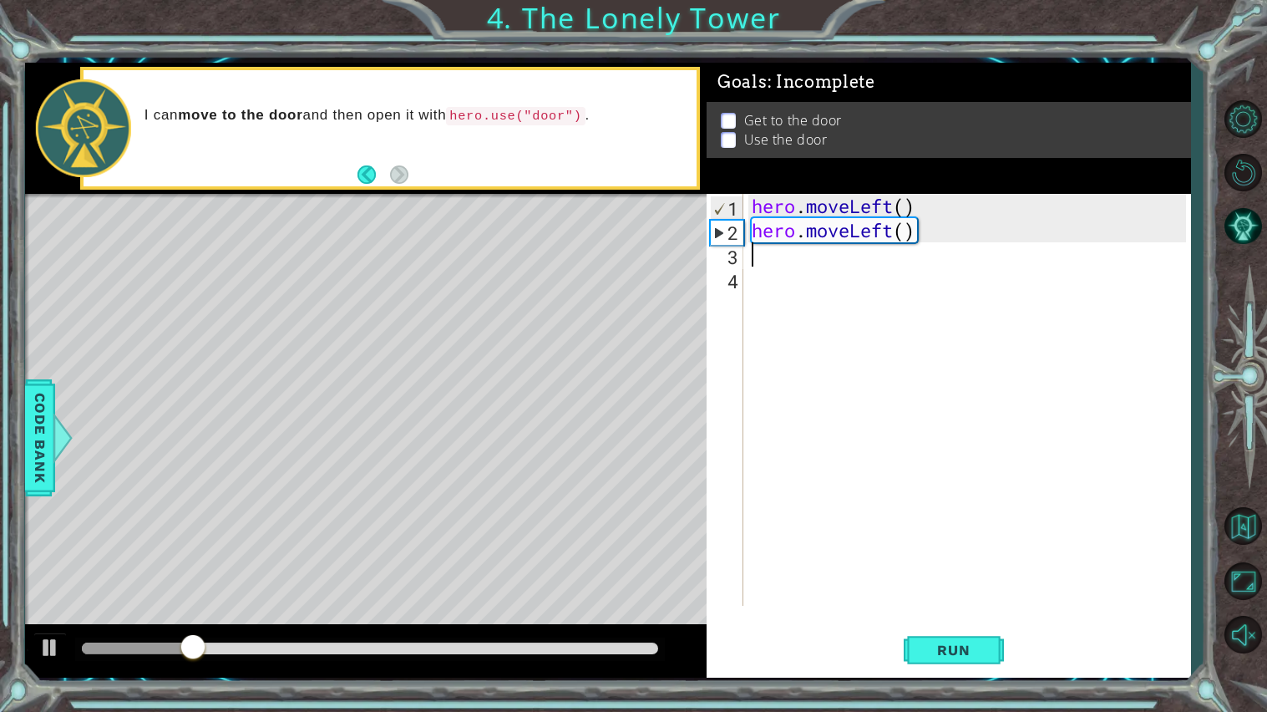
type textarea "h"
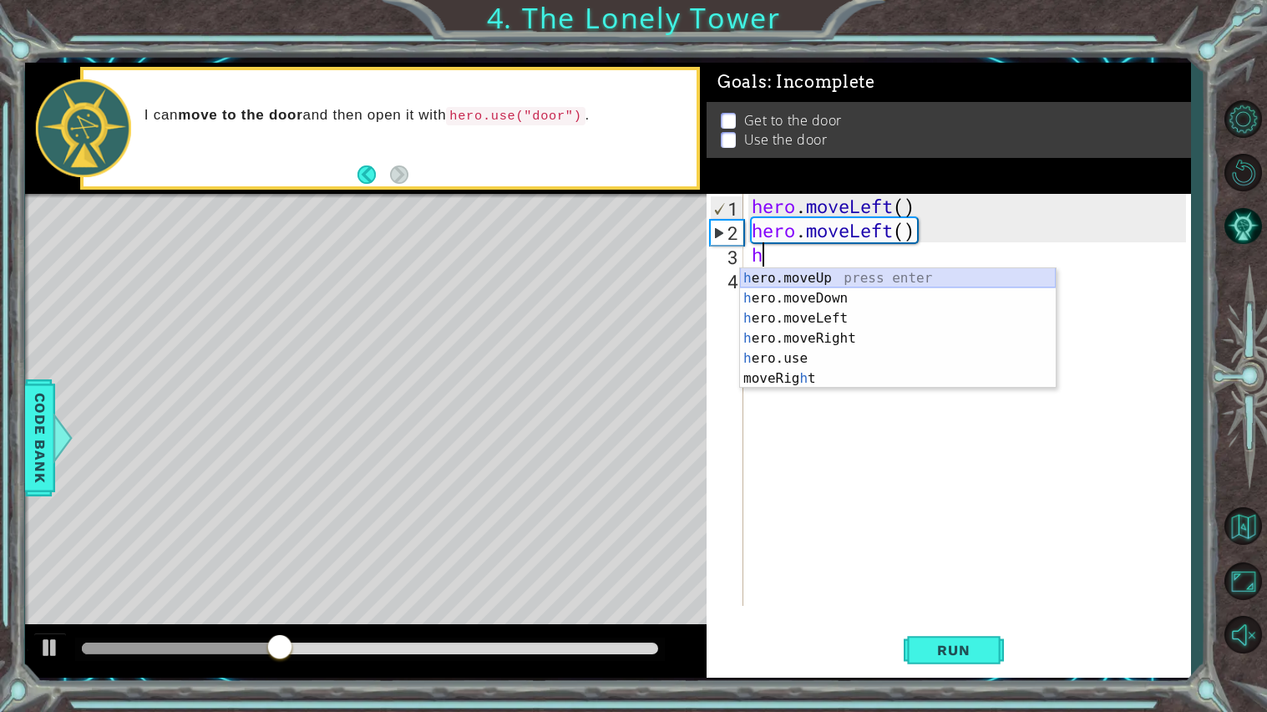
click at [818, 282] on div "h ero.moveUp press enter h ero.moveDown press enter h ero.moveLeft press enter …" at bounding box center [898, 348] width 316 height 160
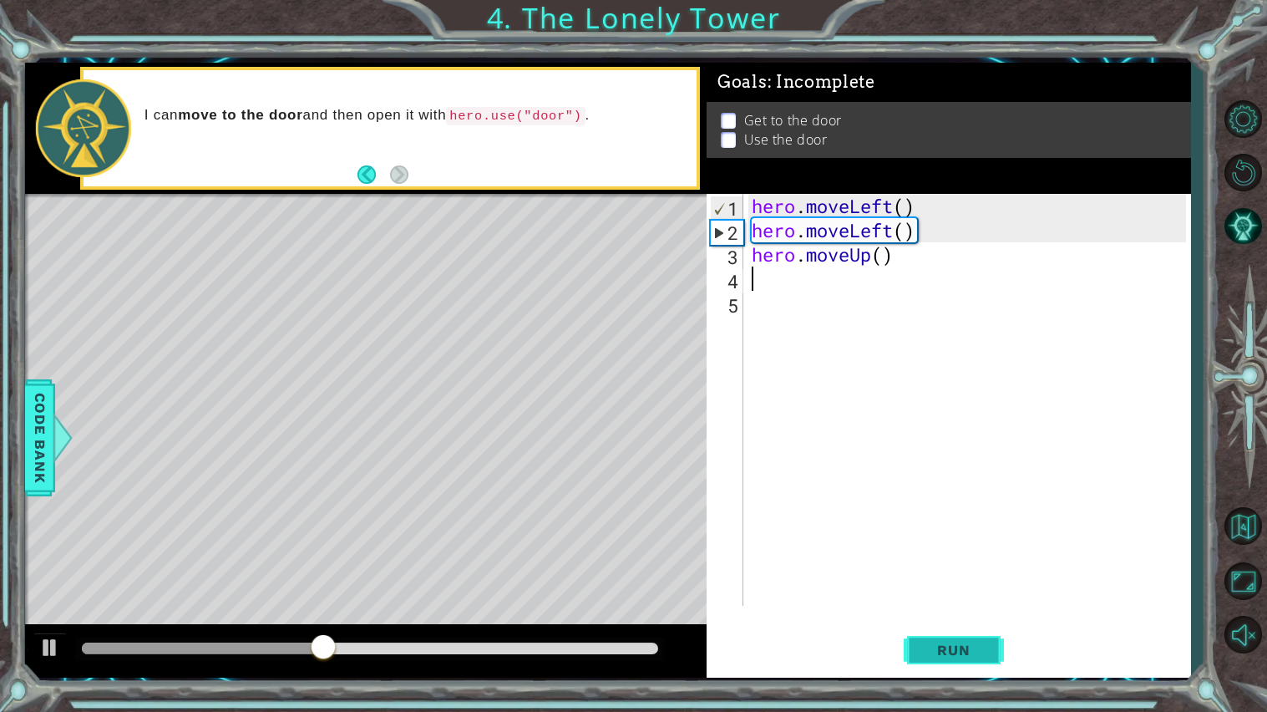
click at [929, 610] on button "Run" at bounding box center [954, 649] width 100 height 48
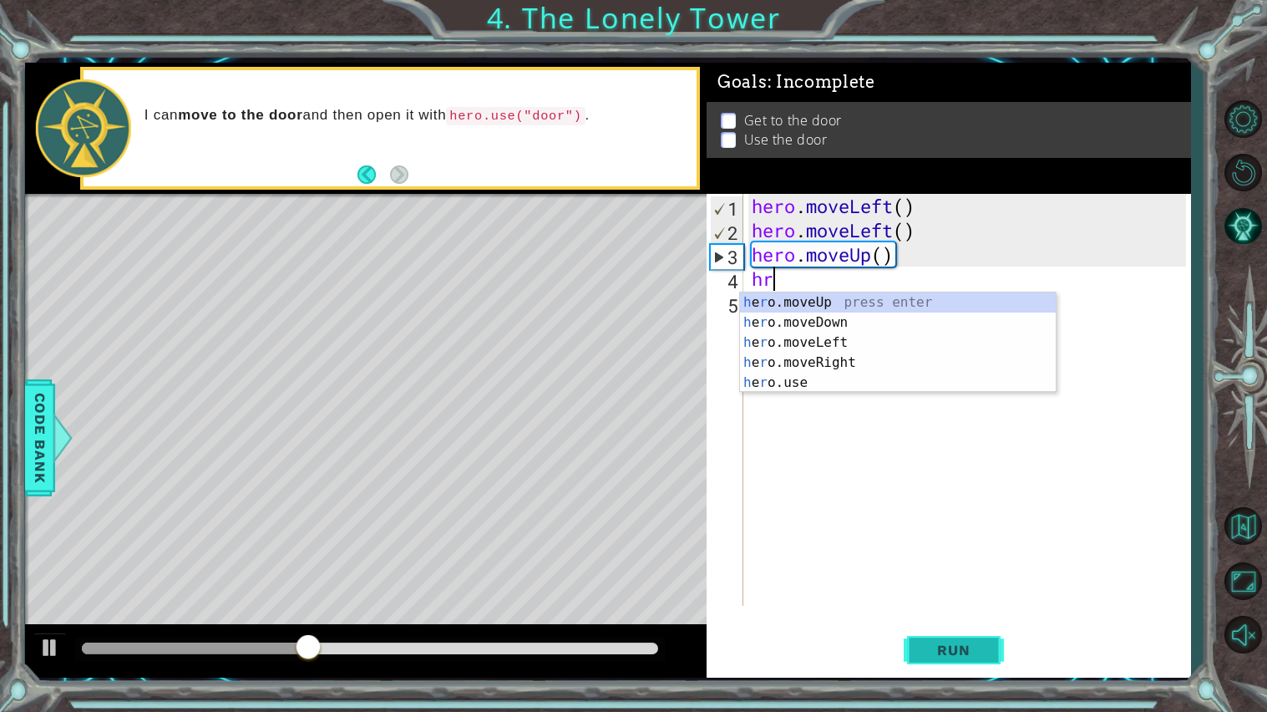
type textarea "hro"
click at [909, 306] on div "h e ro .moveUp press enter h e ro .moveDown press enter h e ro .moveLeft press …" at bounding box center [898, 362] width 316 height 140
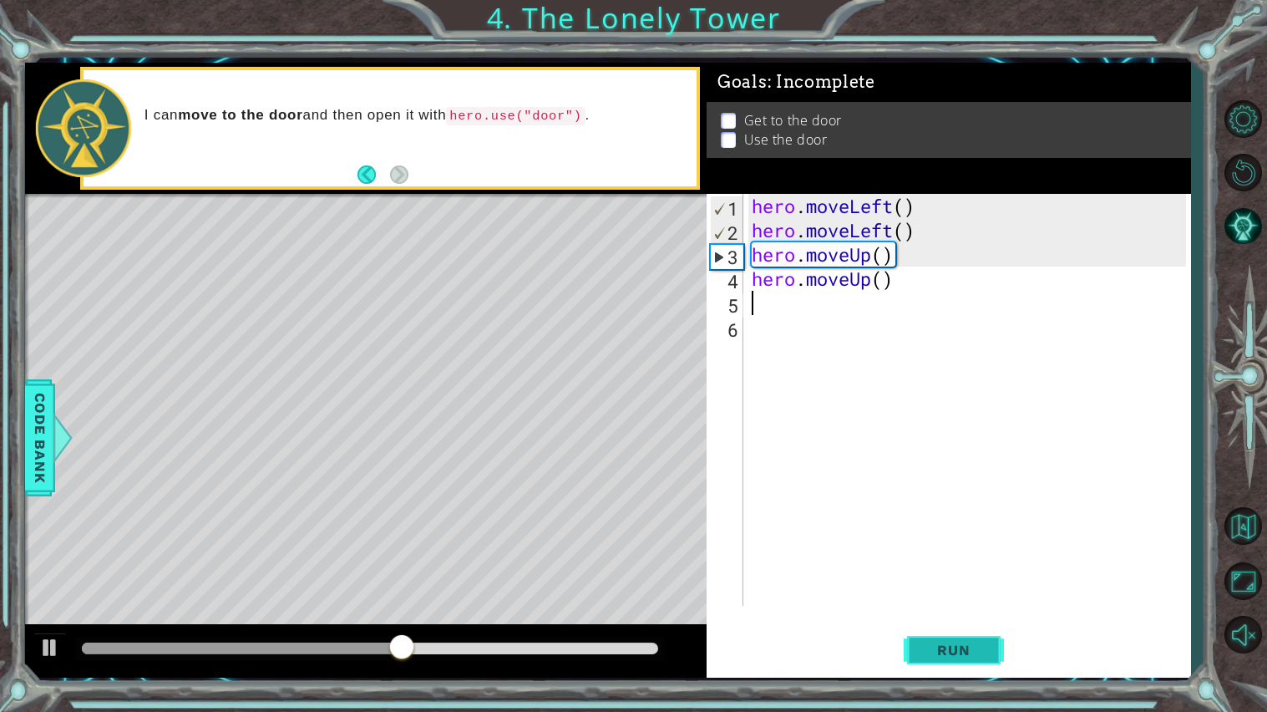
click at [934, 610] on span "Run" at bounding box center [953, 649] width 66 height 17
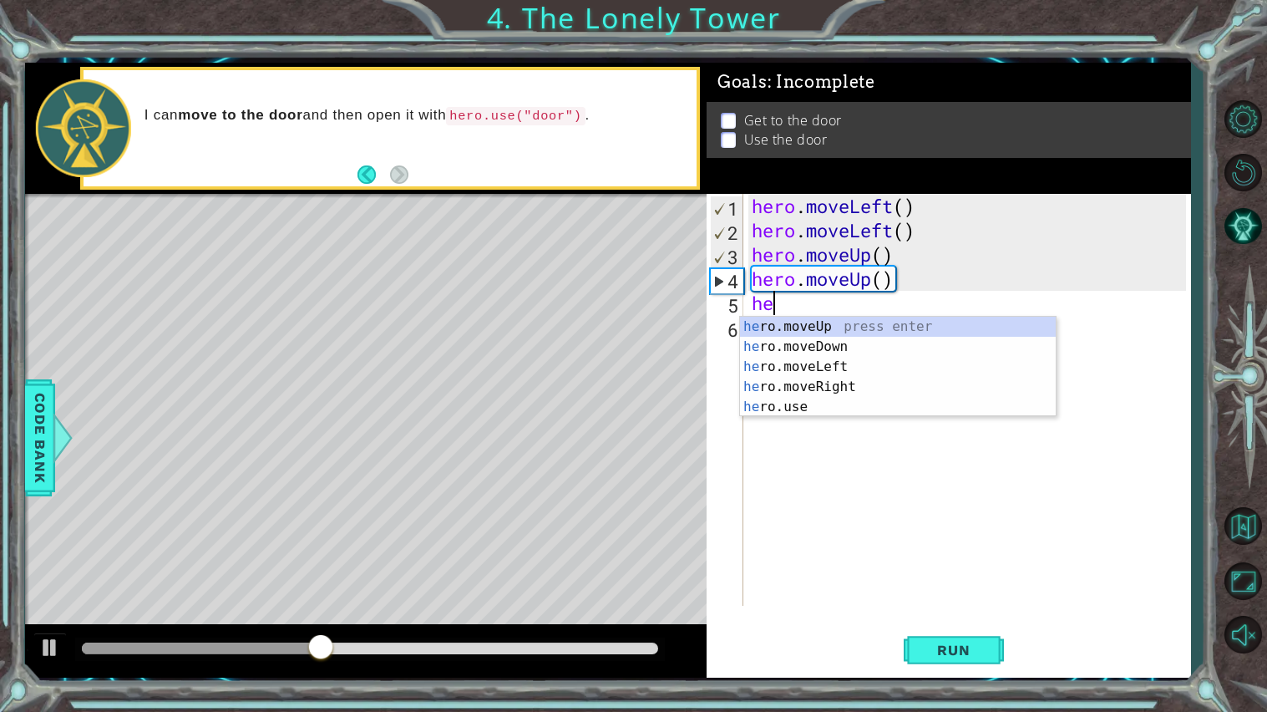
type textarea "hero"
click at [811, 382] on div "hero .moveUp press enter hero .moveDown press enter hero .moveLeft press enter …" at bounding box center [898, 387] width 316 height 140
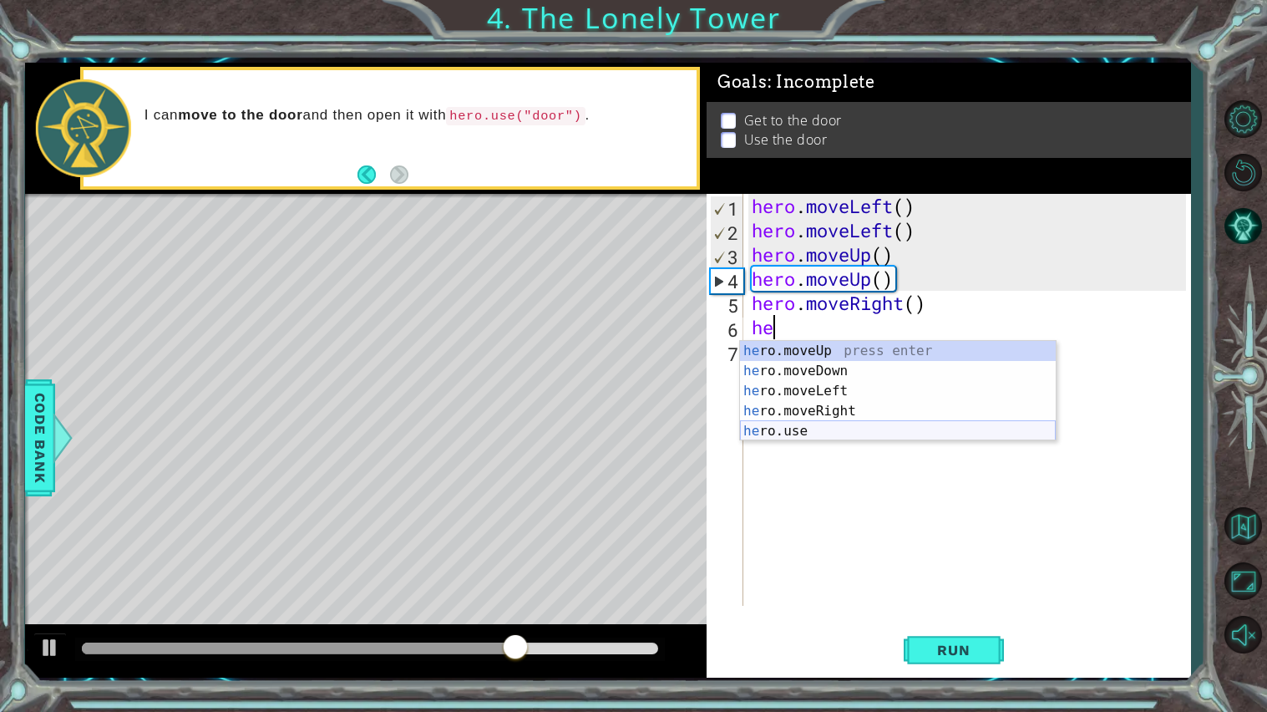
click at [866, 427] on div "he ro.moveUp press enter he ro.moveDown press enter he ro.moveLeft press enter …" at bounding box center [898, 411] width 316 height 140
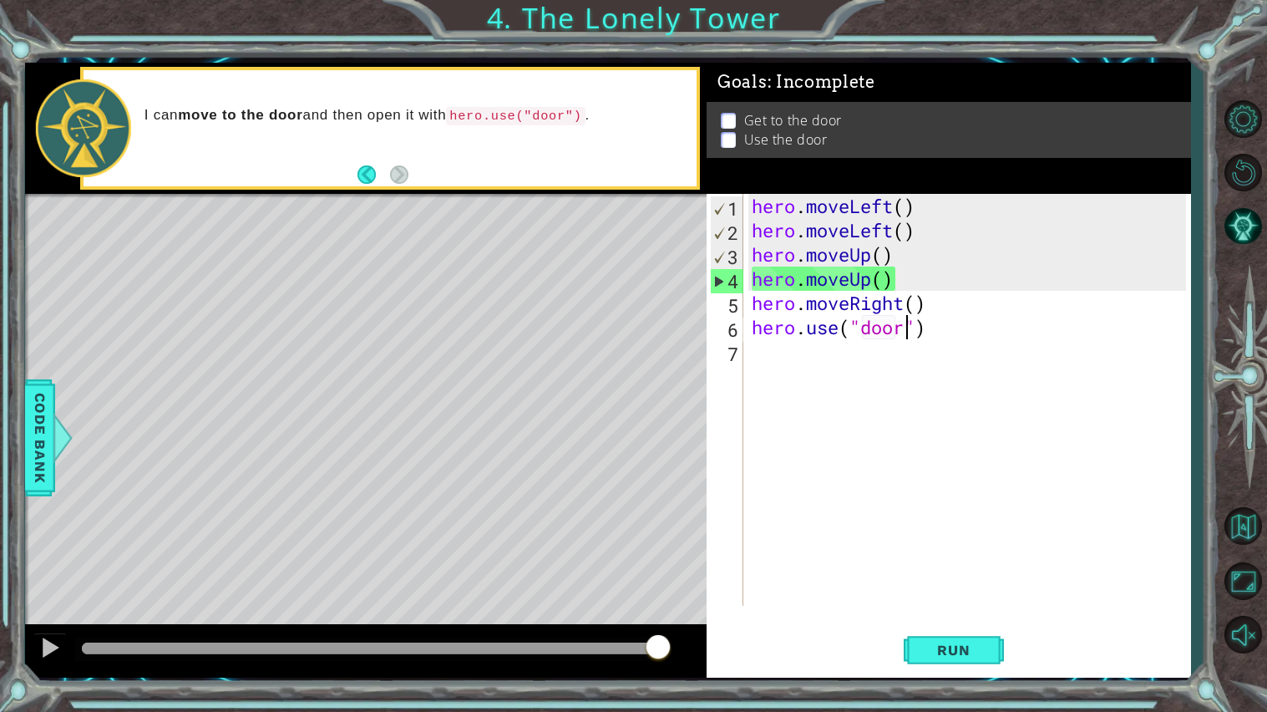
scroll to position [0, 7]
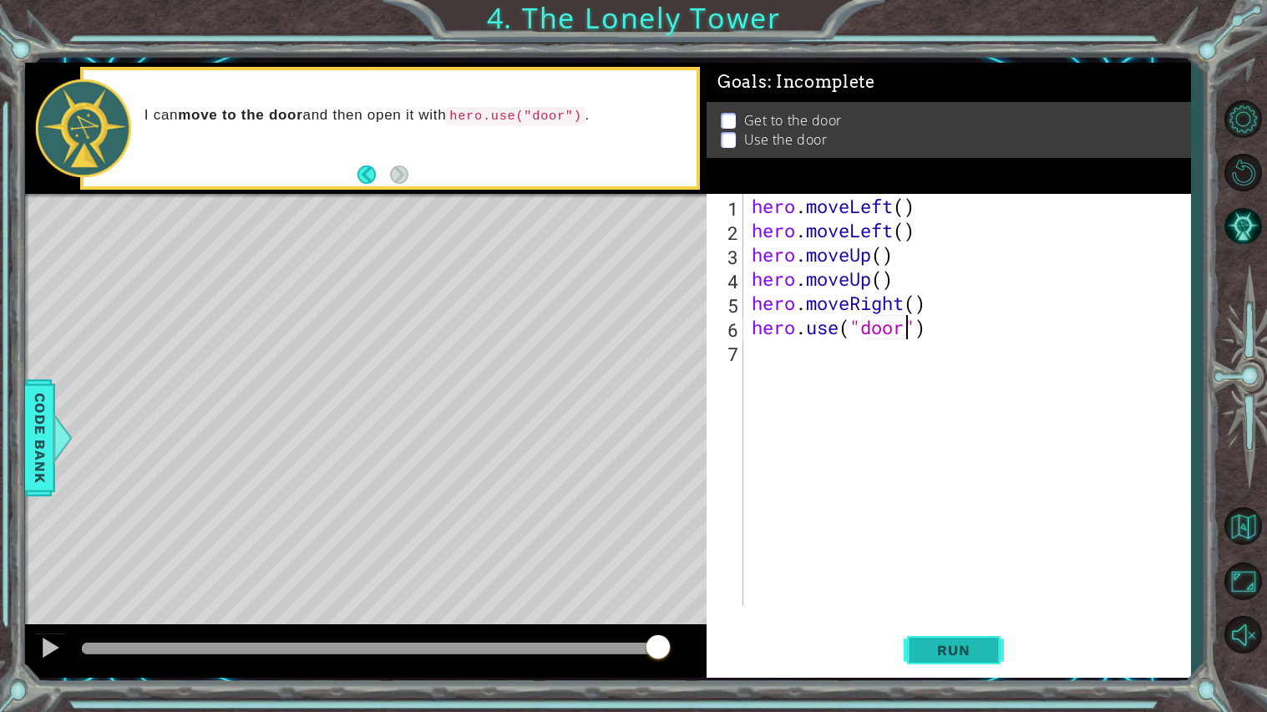
click at [945, 610] on button "Run" at bounding box center [954, 649] width 100 height 48
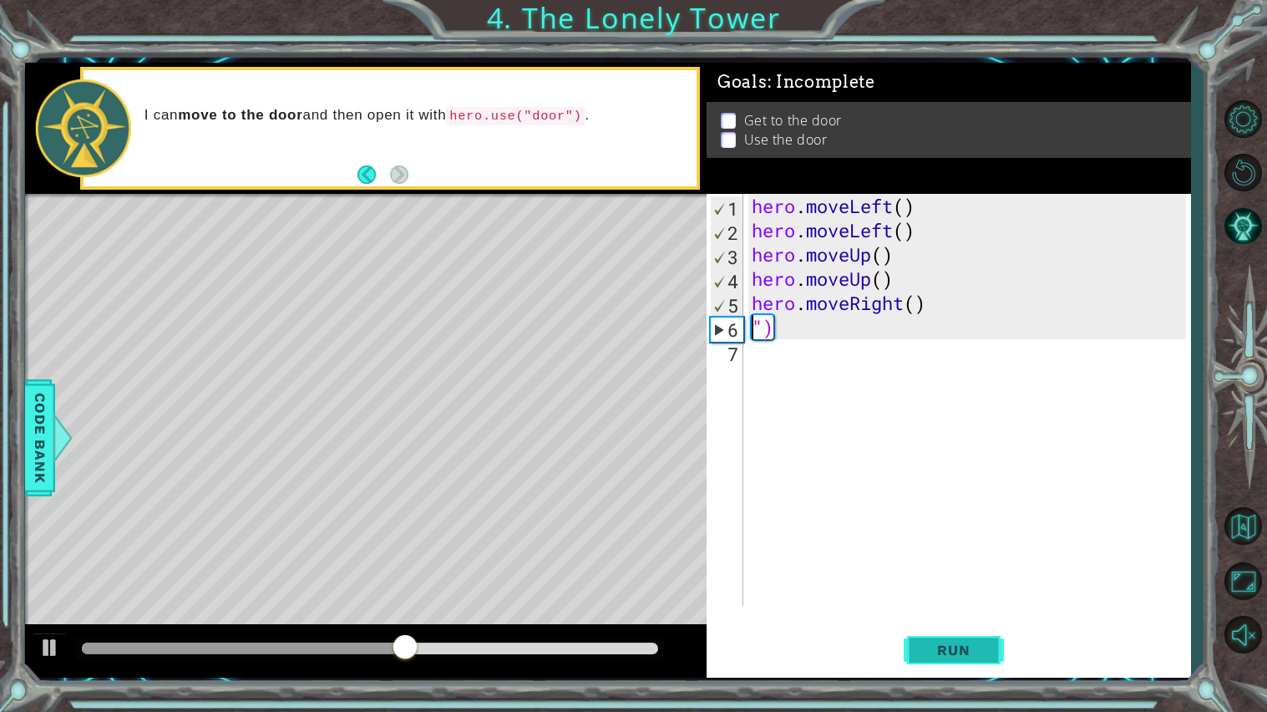
scroll to position [0, 0]
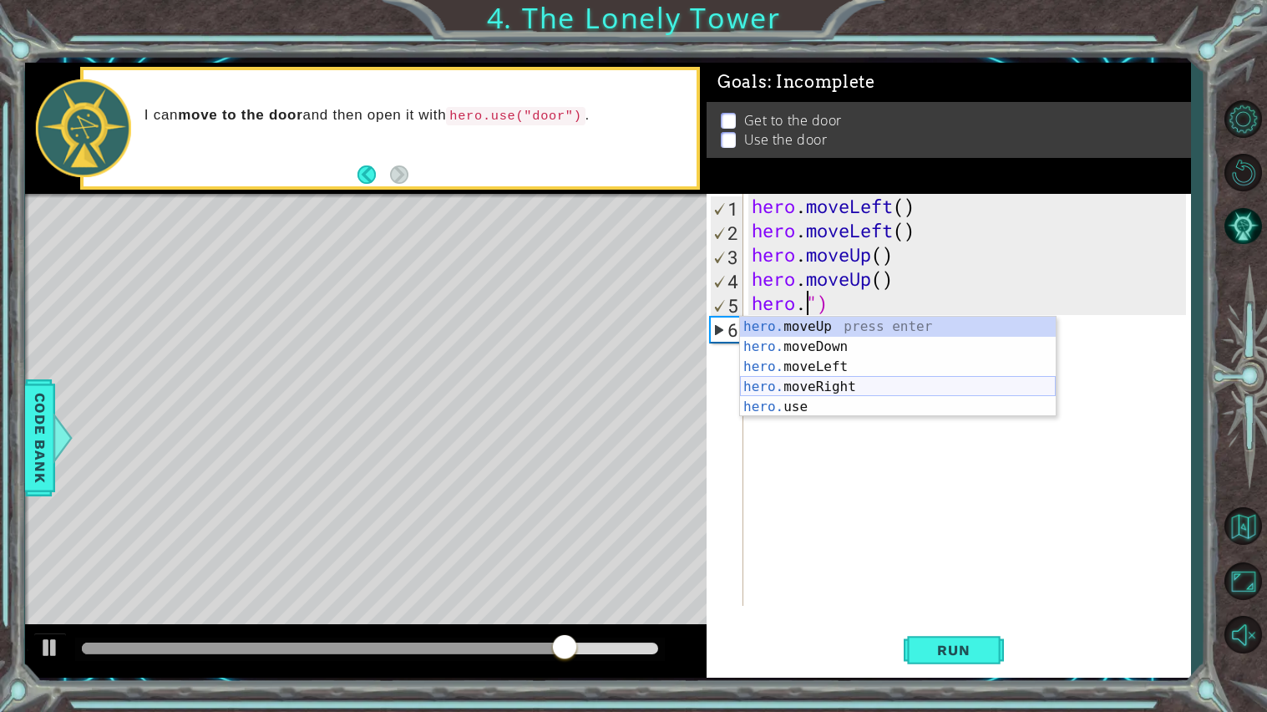
click at [826, 387] on div "hero. moveUp press enter hero. moveDown press enter hero. moveLeft press enter …" at bounding box center [898, 387] width 316 height 140
type textarea "hero.moveRight()")"
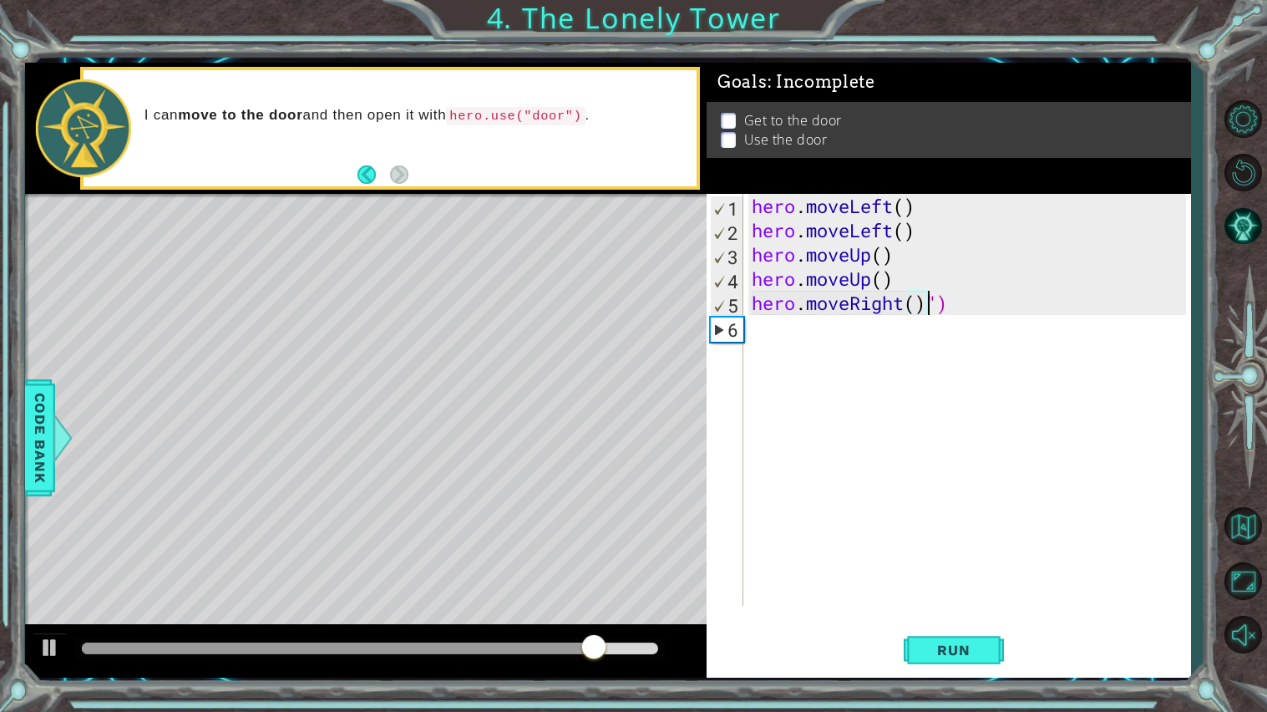
click at [786, 344] on div "hero . moveLeft ( ) hero . moveLeft ( ) hero . moveUp ( ) hero . moveUp ( ) her…" at bounding box center [971, 424] width 446 height 460
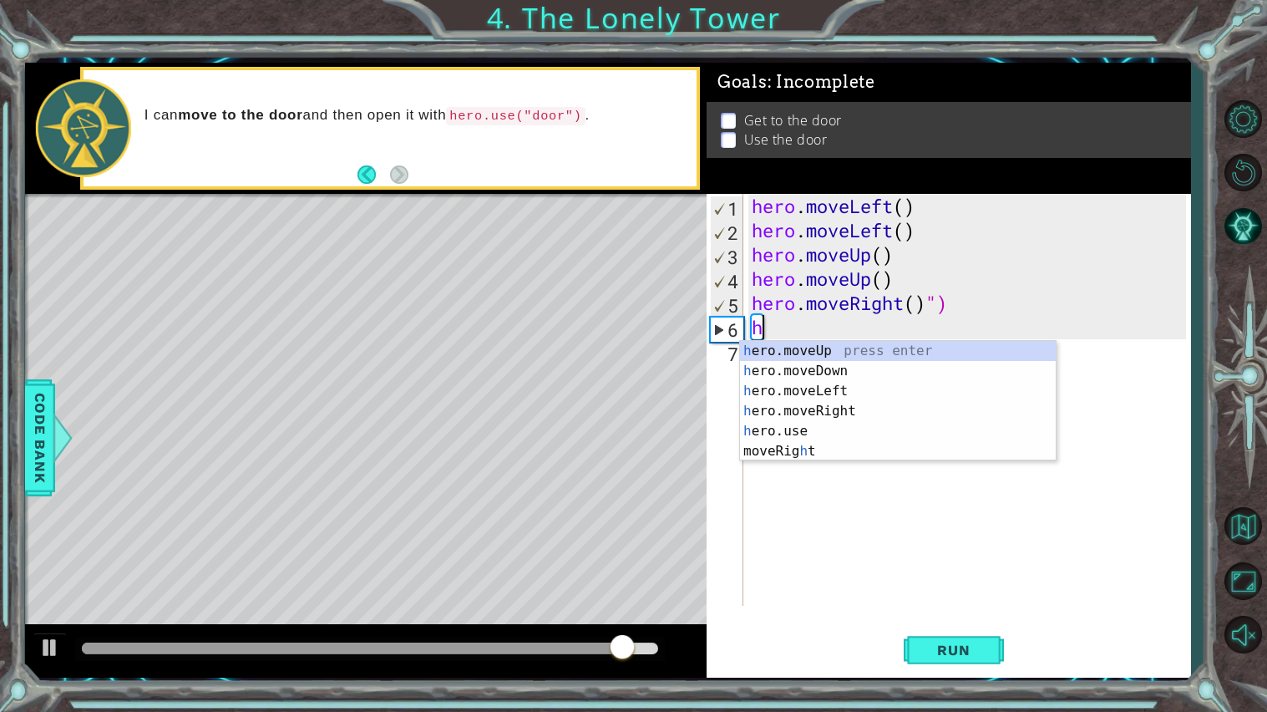
type textarea "he"
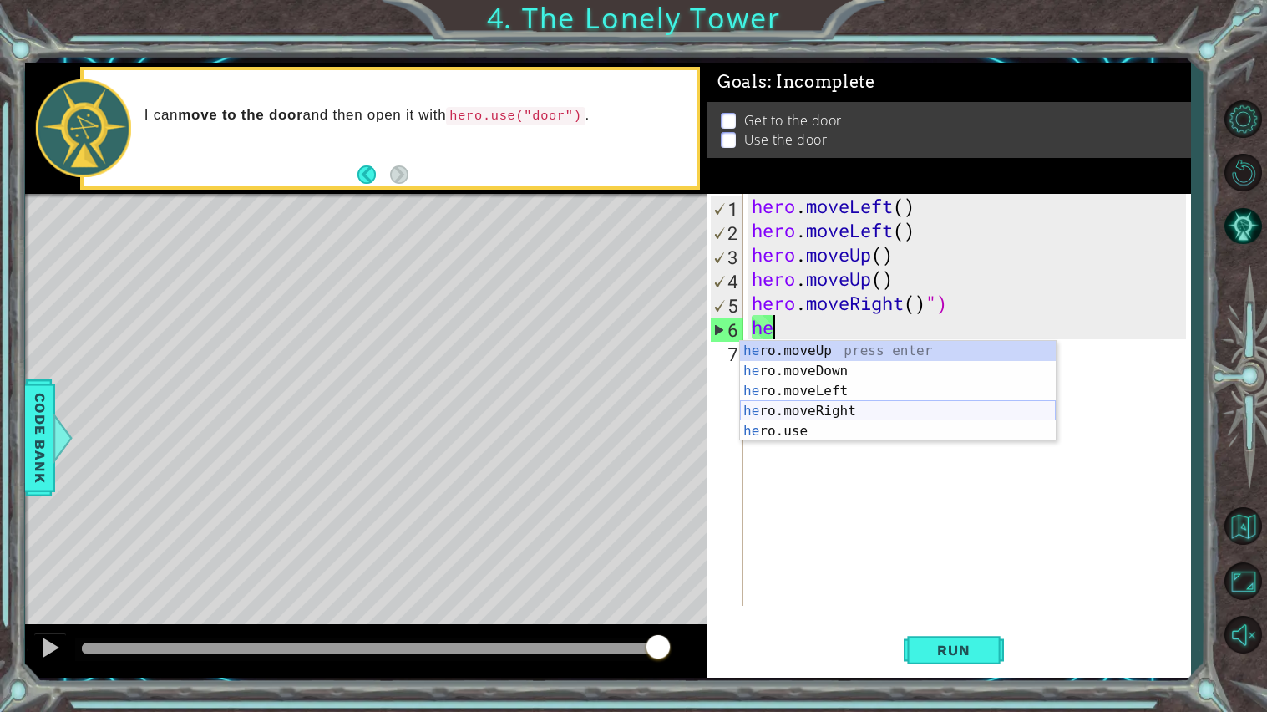
click at [818, 403] on div "he ro.moveUp press enter he ro.moveDown press enter he ro.moveLeft press enter …" at bounding box center [898, 411] width 316 height 140
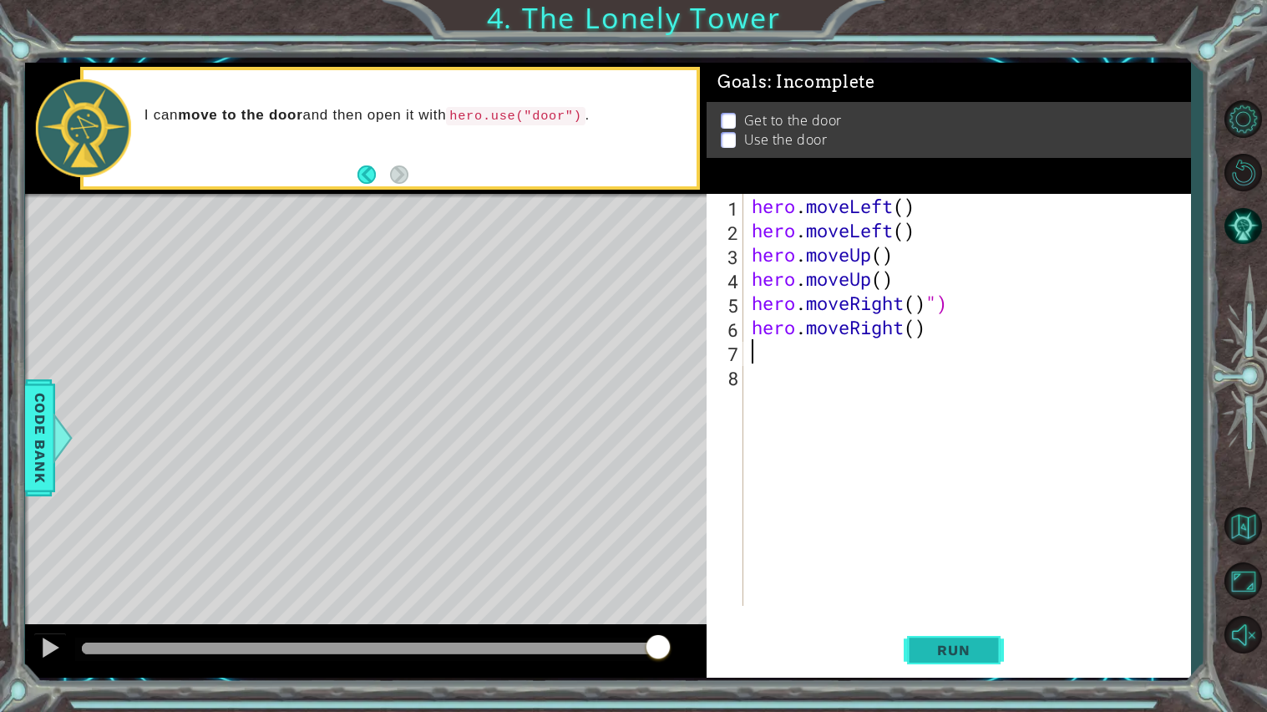
click at [965, 610] on span "Run" at bounding box center [953, 649] width 66 height 17
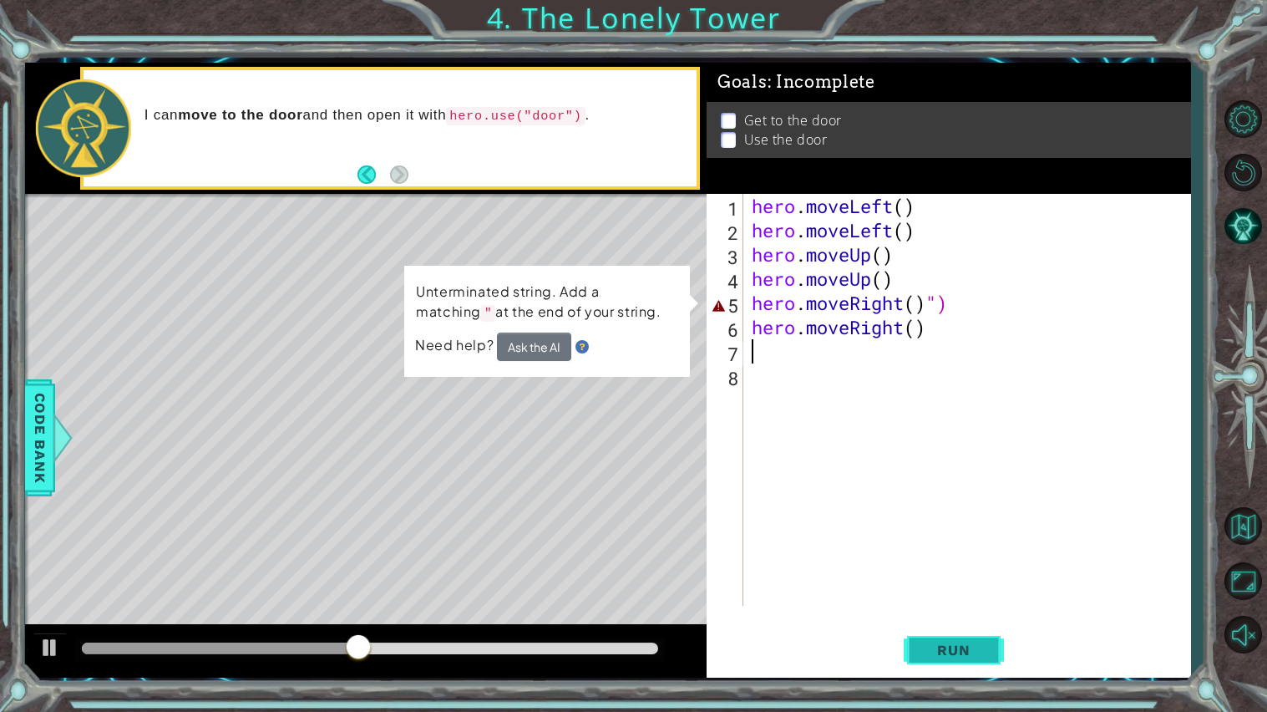
click at [959, 610] on button "Run" at bounding box center [954, 649] width 100 height 48
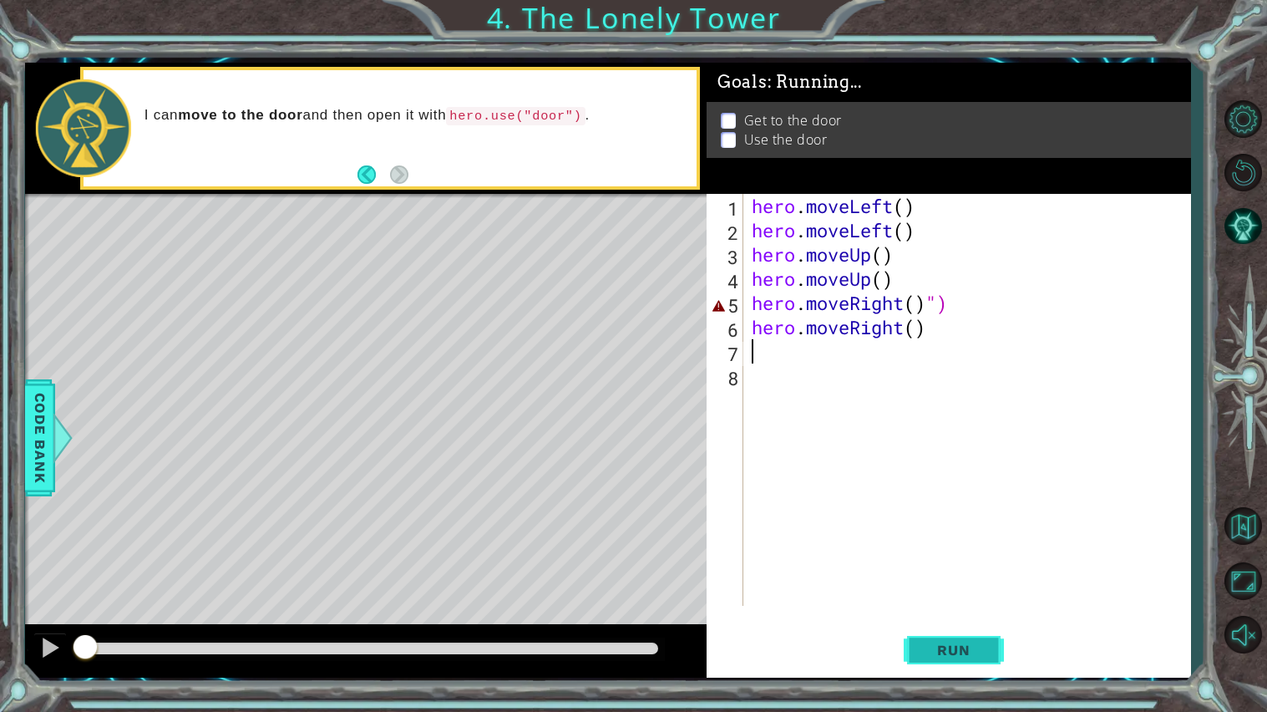
click at [959, 610] on button "Run" at bounding box center [954, 649] width 100 height 48
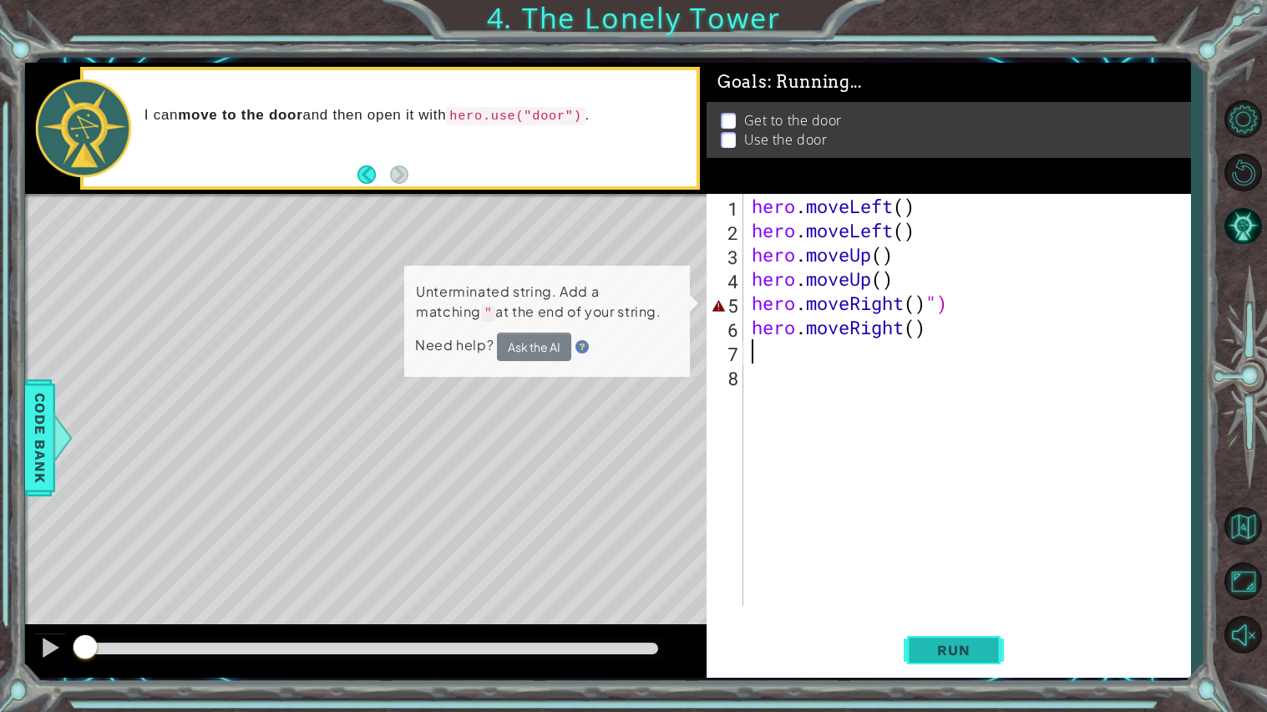
click at [959, 610] on button "Run" at bounding box center [954, 649] width 100 height 48
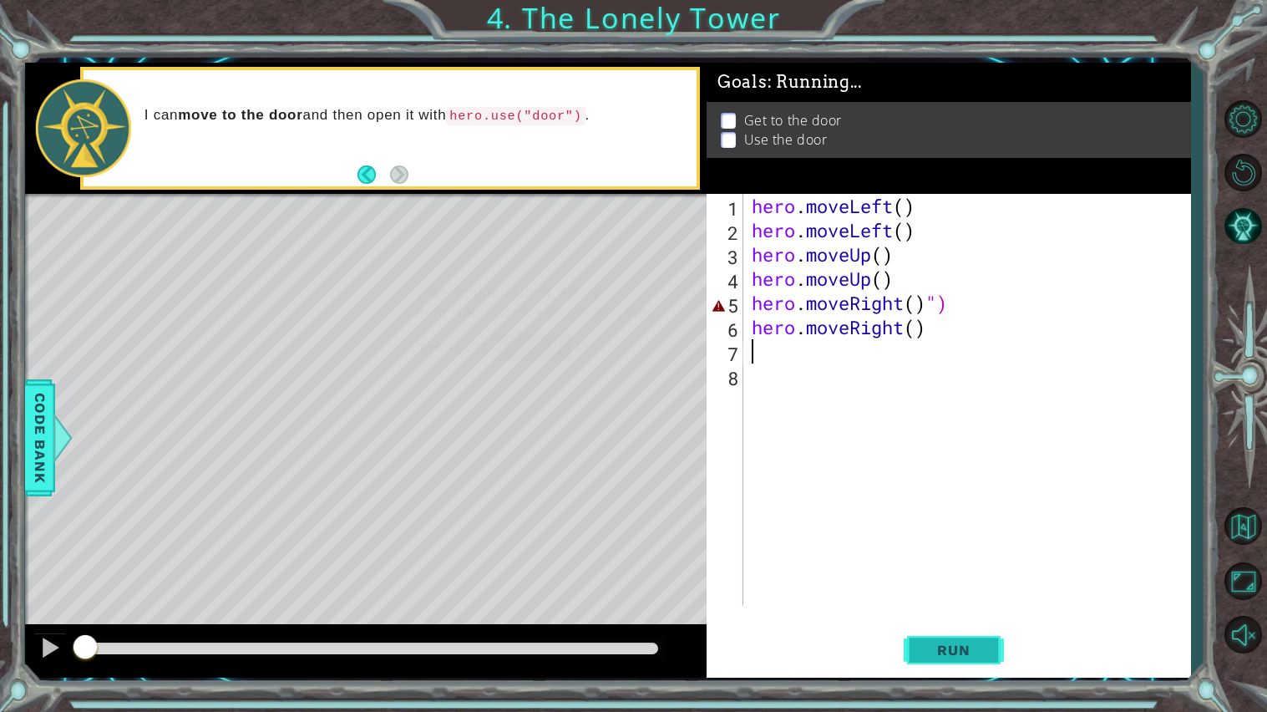
click at [959, 610] on button "Run" at bounding box center [954, 649] width 100 height 48
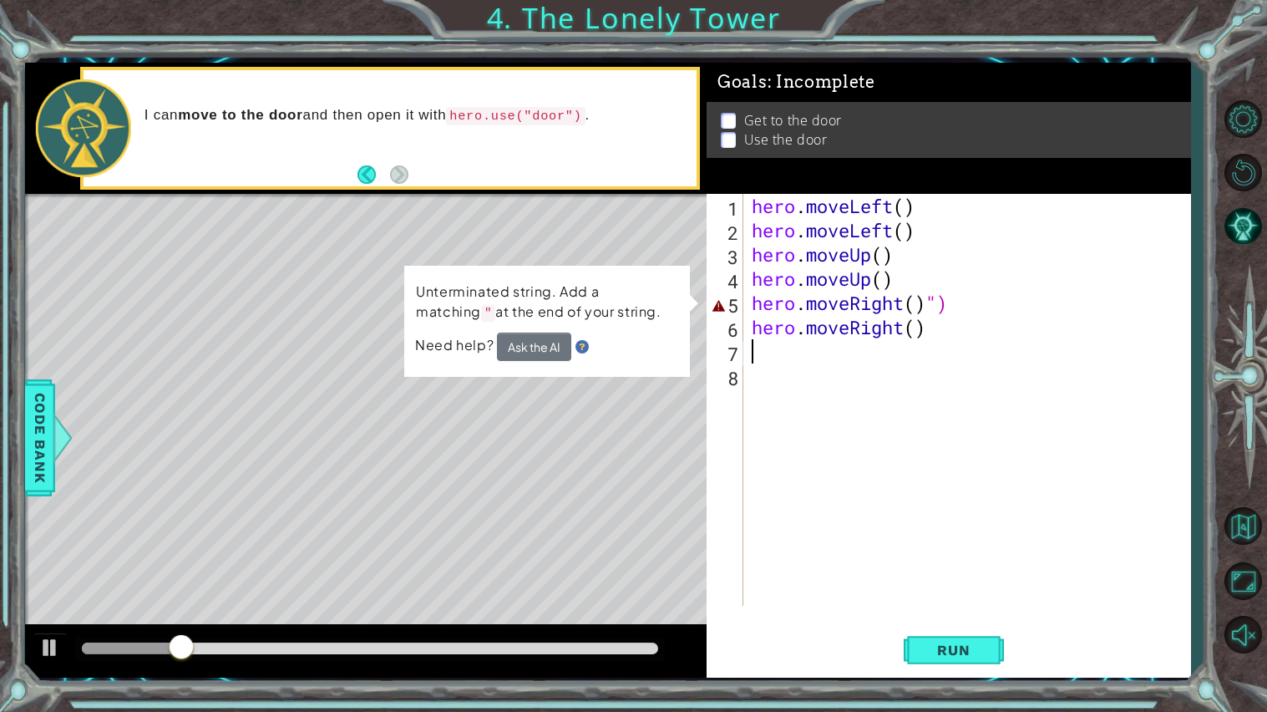
click at [920, 327] on div "hero . moveLeft ( ) hero . moveLeft ( ) hero . moveUp ( ) hero . moveUp ( ) her…" at bounding box center [971, 424] width 446 height 460
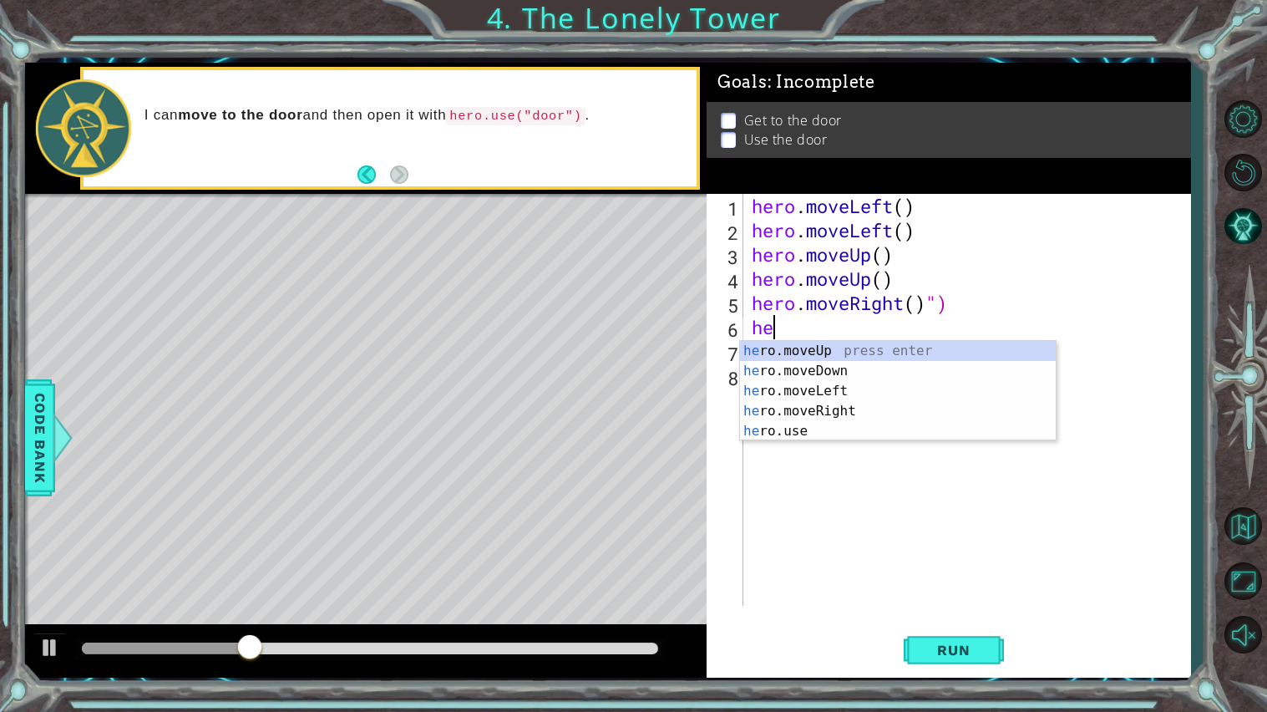
type textarea "h"
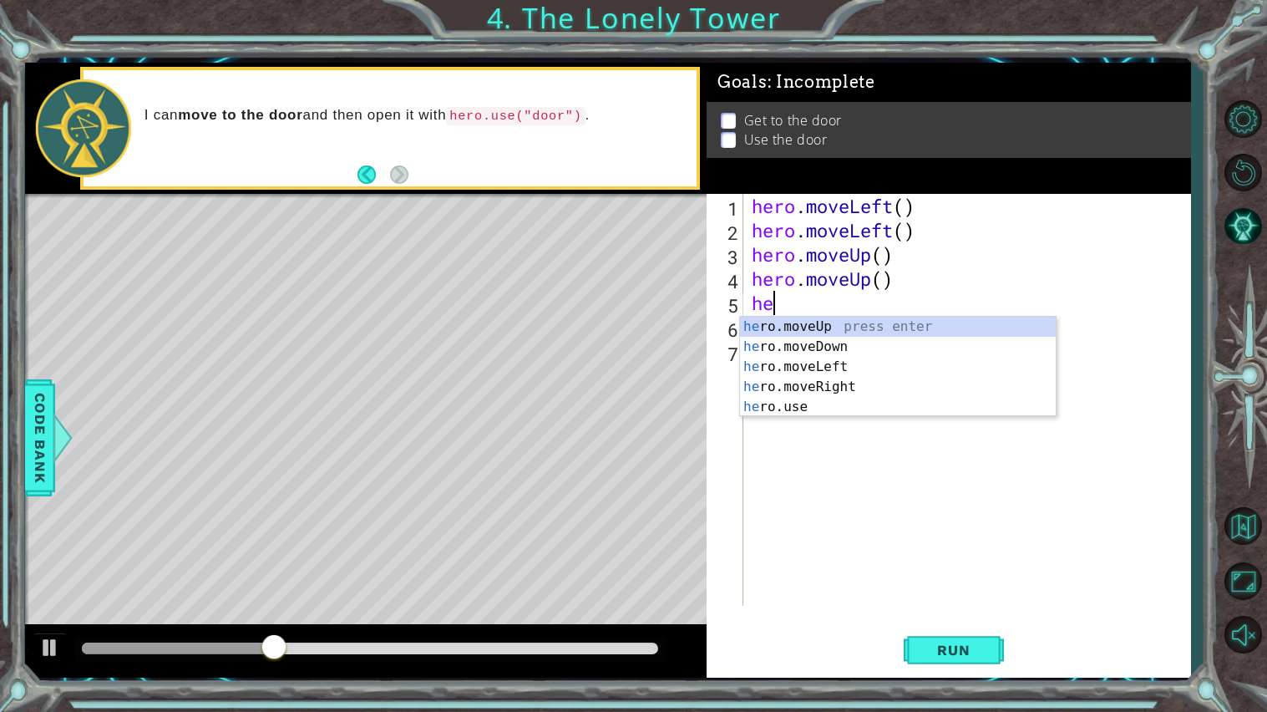
type textarea "h"
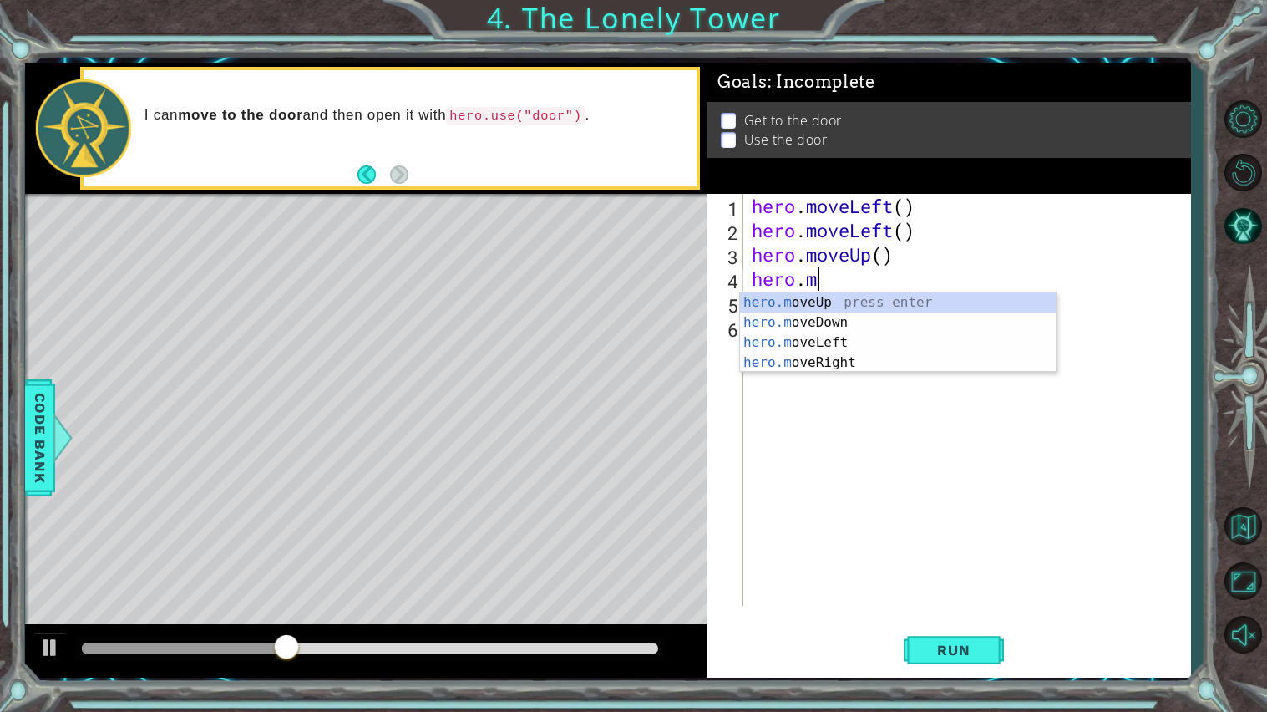
type textarea "h"
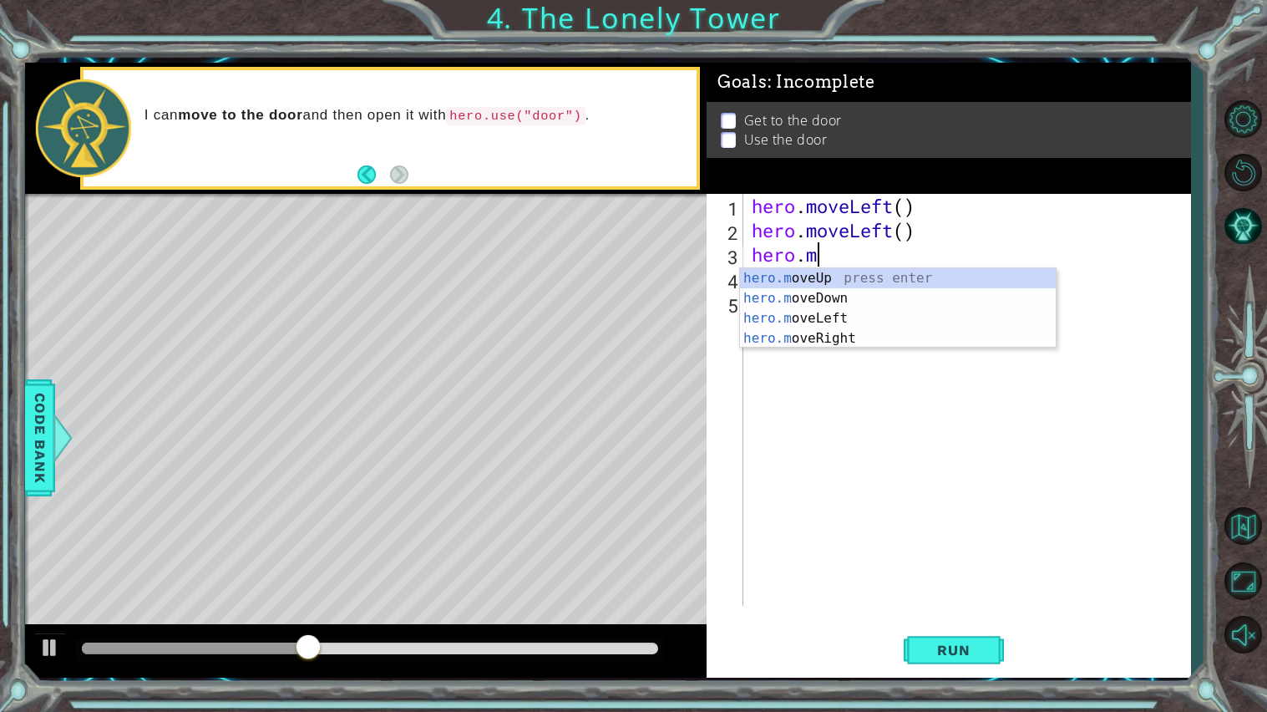
type textarea "h"
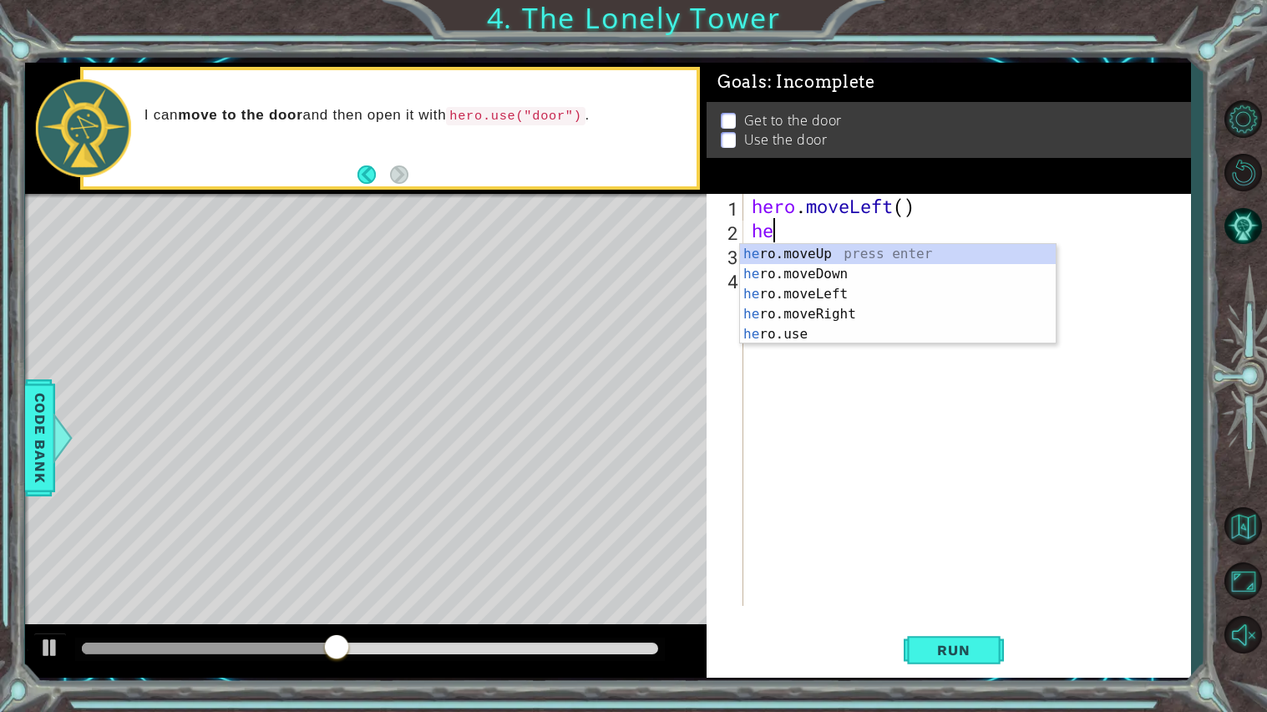
type textarea "h"
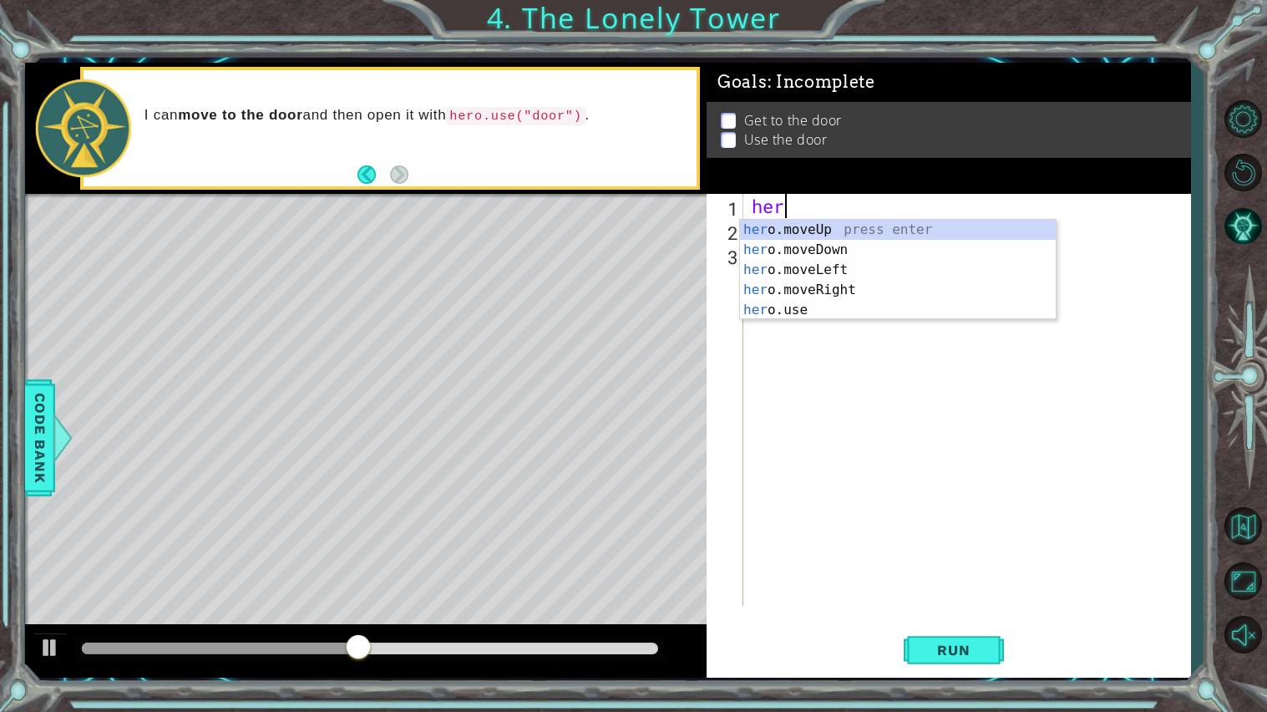
type textarea "h"
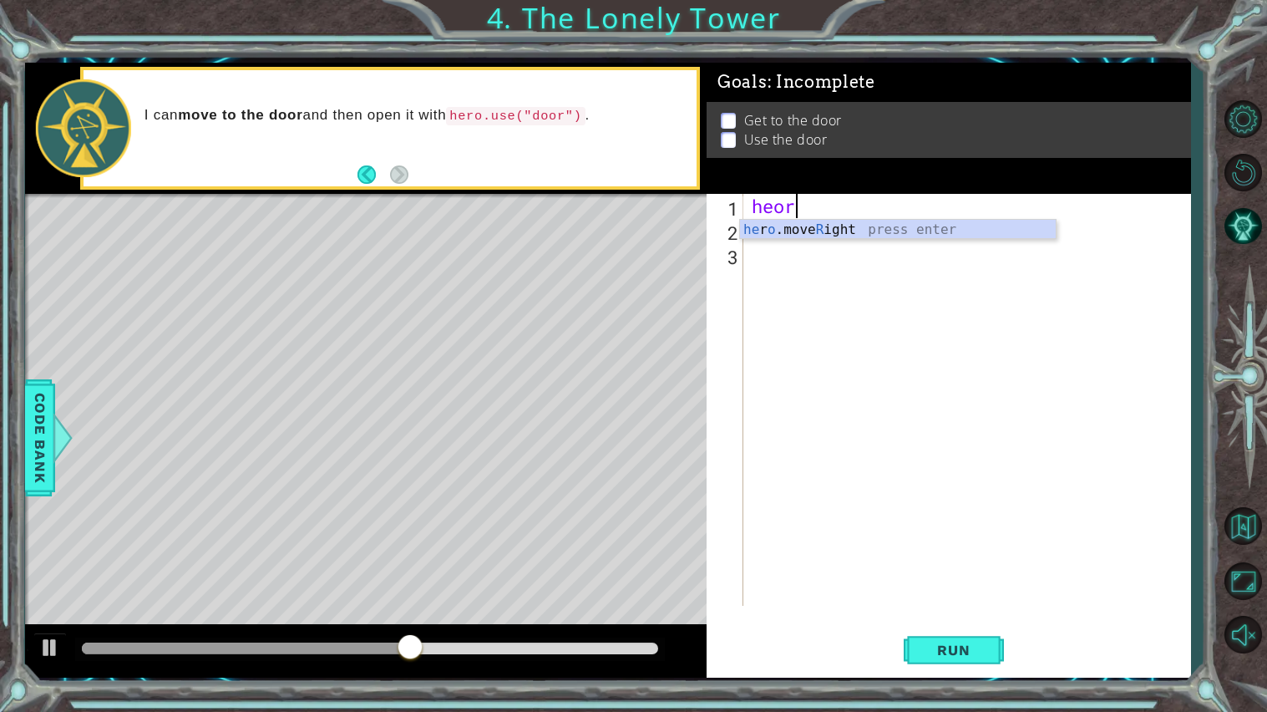
scroll to position [0, 1]
type textarea "heo"
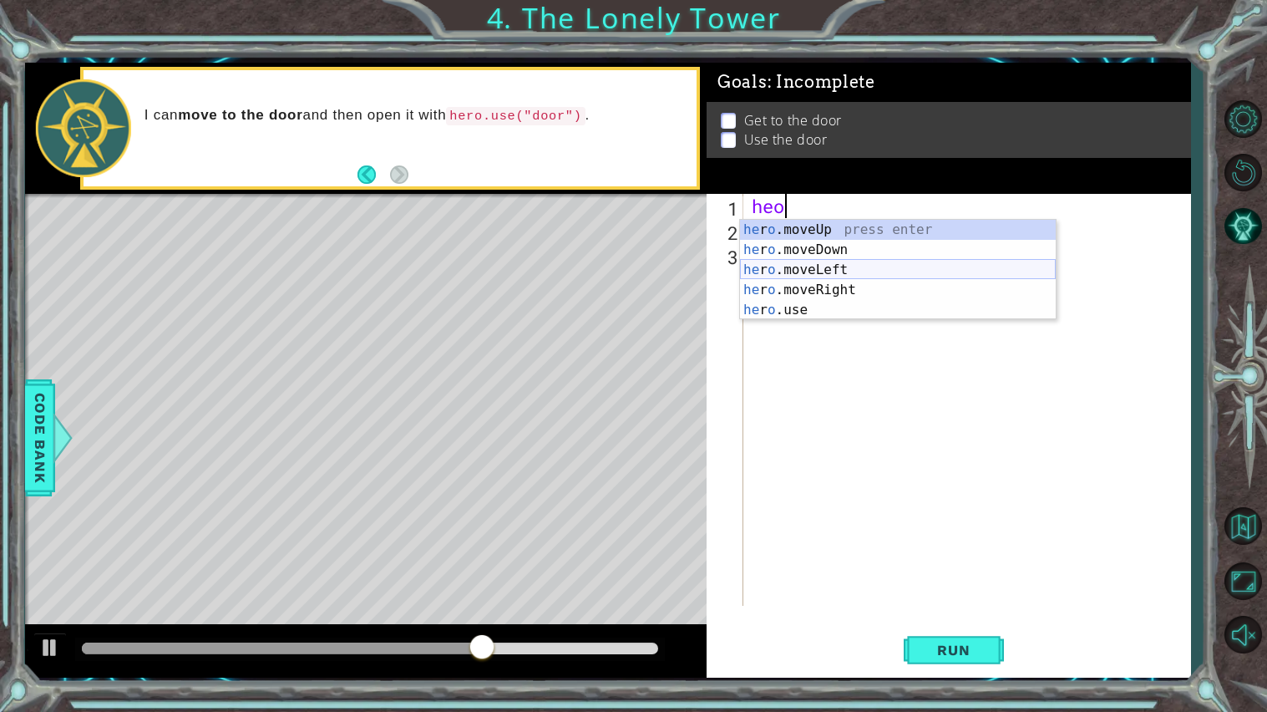
click at [846, 261] on div "he r o .moveUp press enter he r o .moveDown press enter he r o .moveLeft press …" at bounding box center [898, 290] width 316 height 140
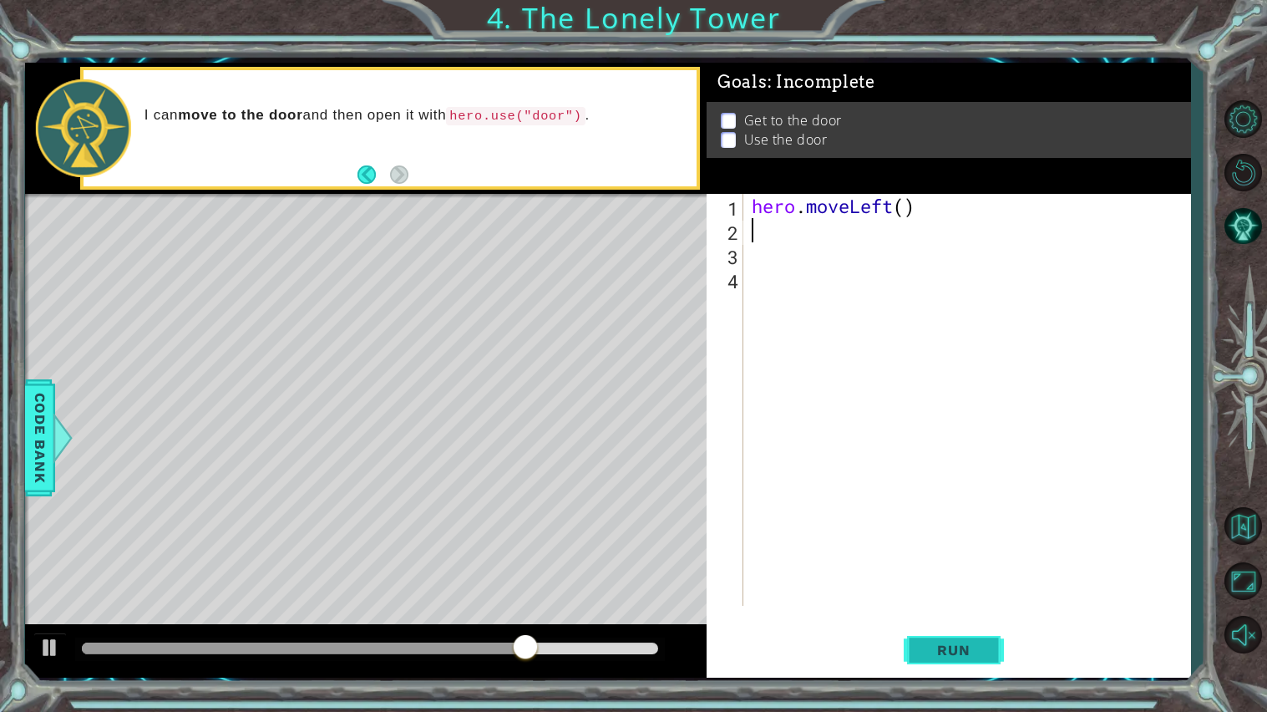
click at [940, 610] on button "Run" at bounding box center [954, 649] width 100 height 48
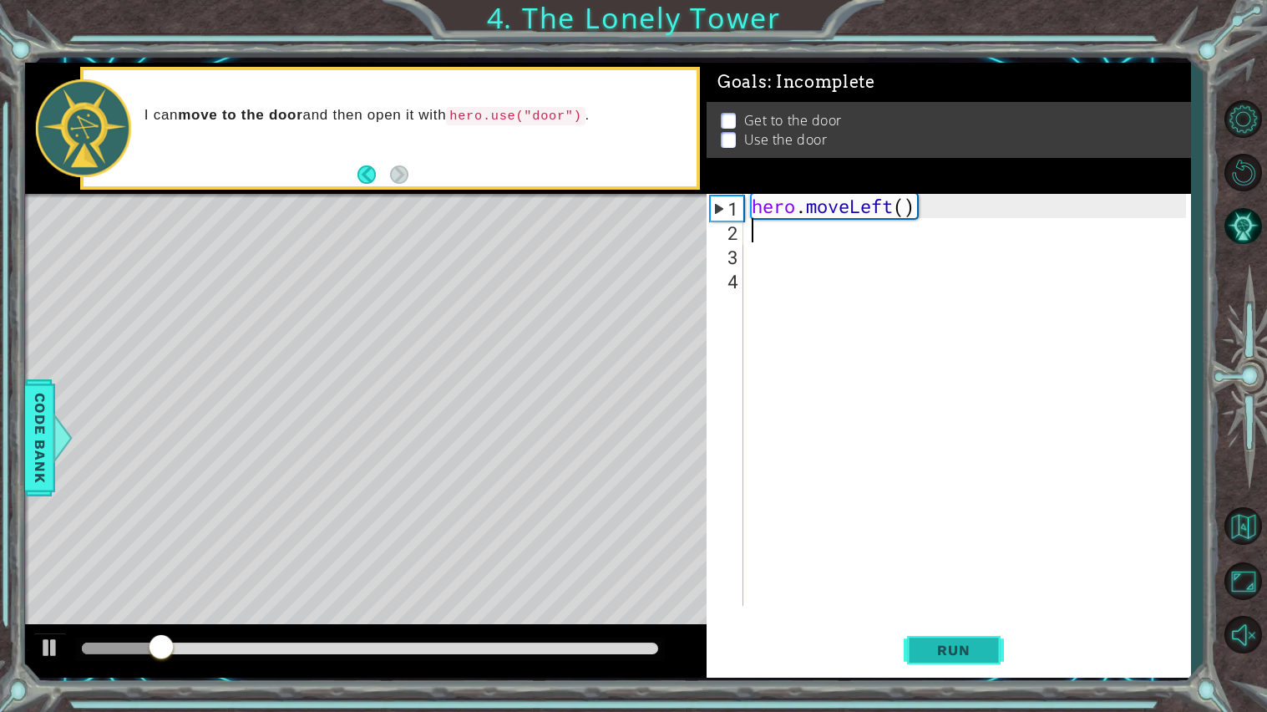
type textarea "g"
type textarea "he"
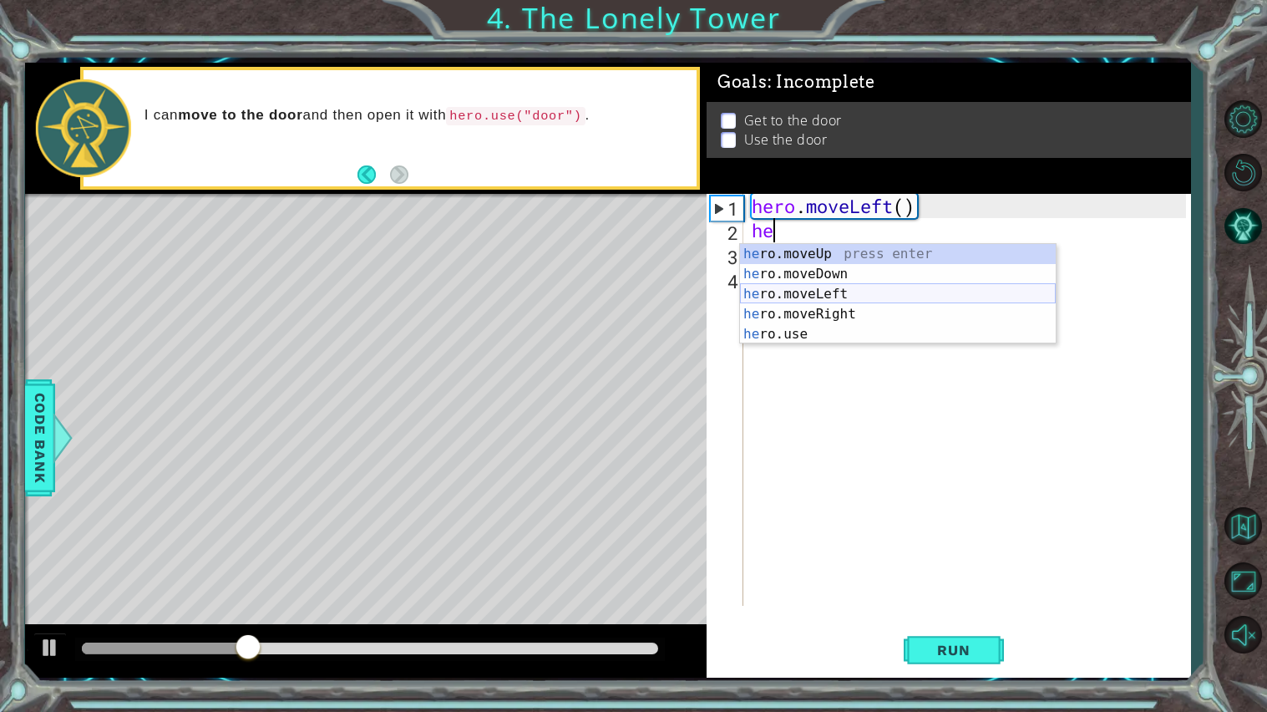
click at [865, 296] on div "he ro.moveUp press enter he ro.moveDown press enter he ro.moveLeft press enter …" at bounding box center [898, 314] width 316 height 140
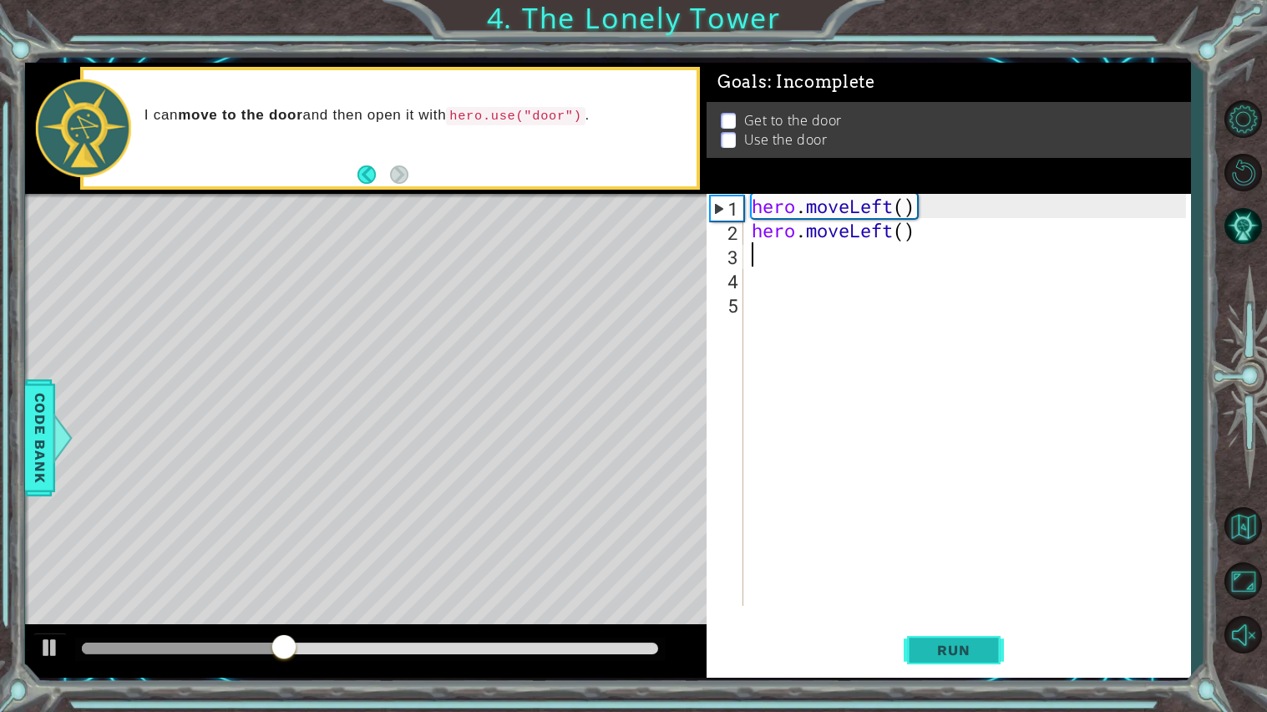
click at [936, 610] on button "Run" at bounding box center [954, 649] width 100 height 48
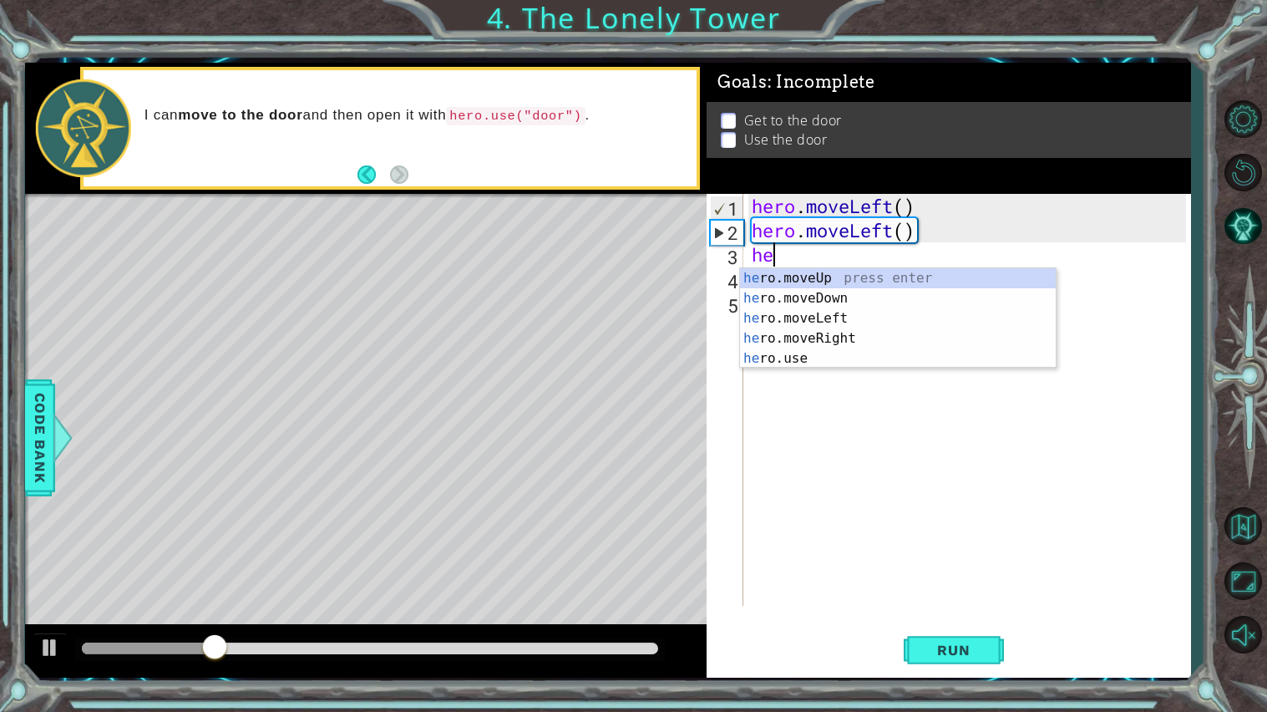
type textarea "hero"
click at [850, 272] on div "hero .moveUp press enter hero .moveDown press enter hero .moveLeft press enter …" at bounding box center [898, 338] width 316 height 140
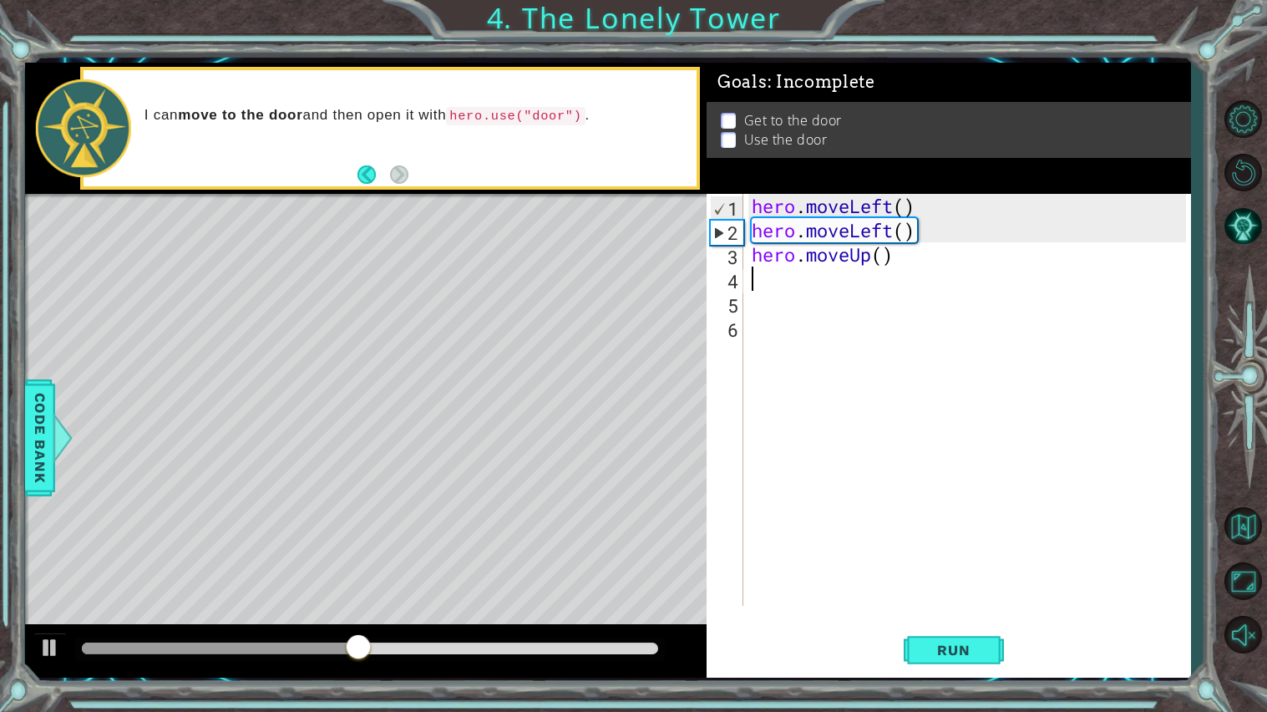
scroll to position [0, 0]
click at [945, 610] on span "Run" at bounding box center [953, 649] width 66 height 17
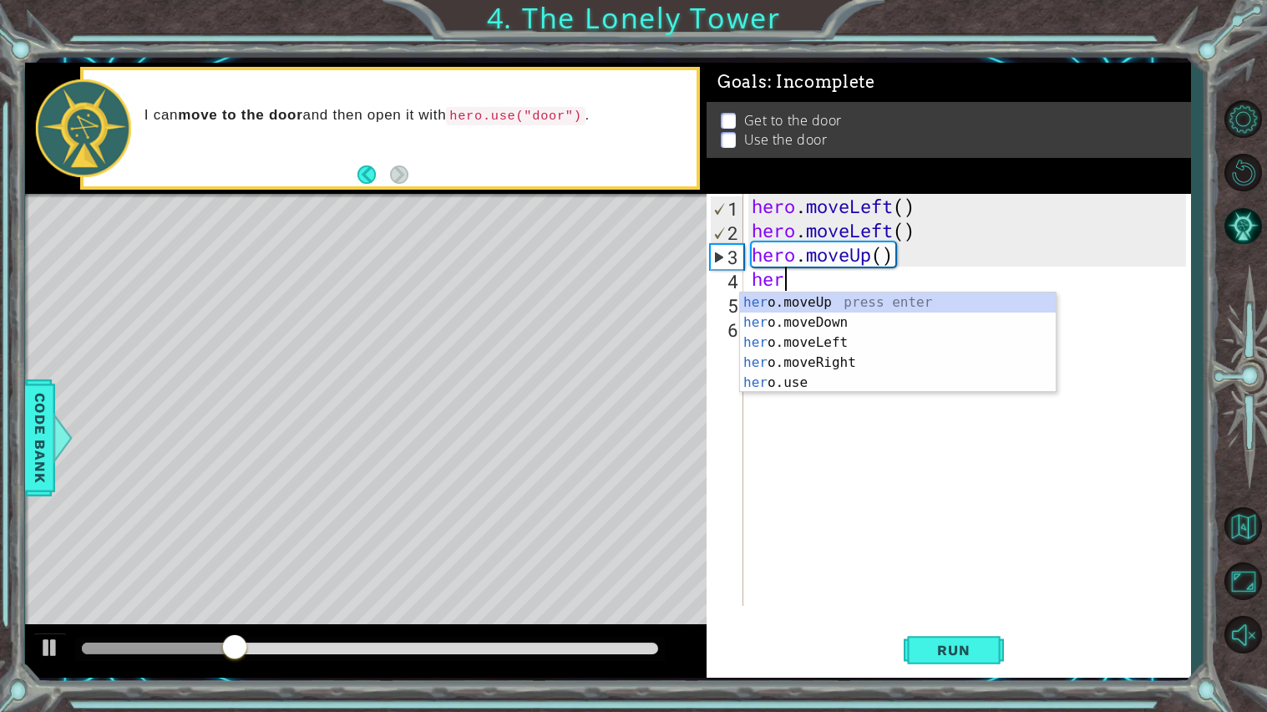
type textarea "hero"
click at [853, 305] on div "hero .moveUp press enter hero .moveDown press enter hero .moveLeft press enter …" at bounding box center [898, 362] width 316 height 140
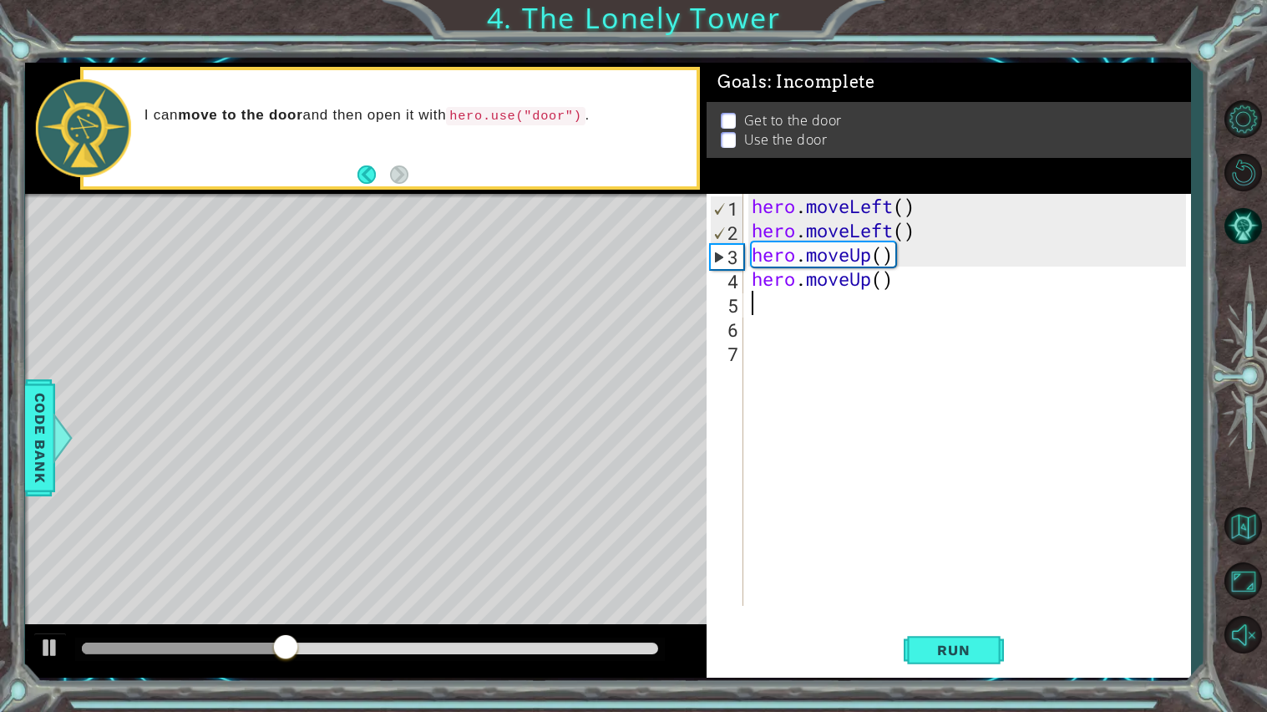
scroll to position [0, 0]
click at [965, 610] on span "Run" at bounding box center [953, 649] width 66 height 17
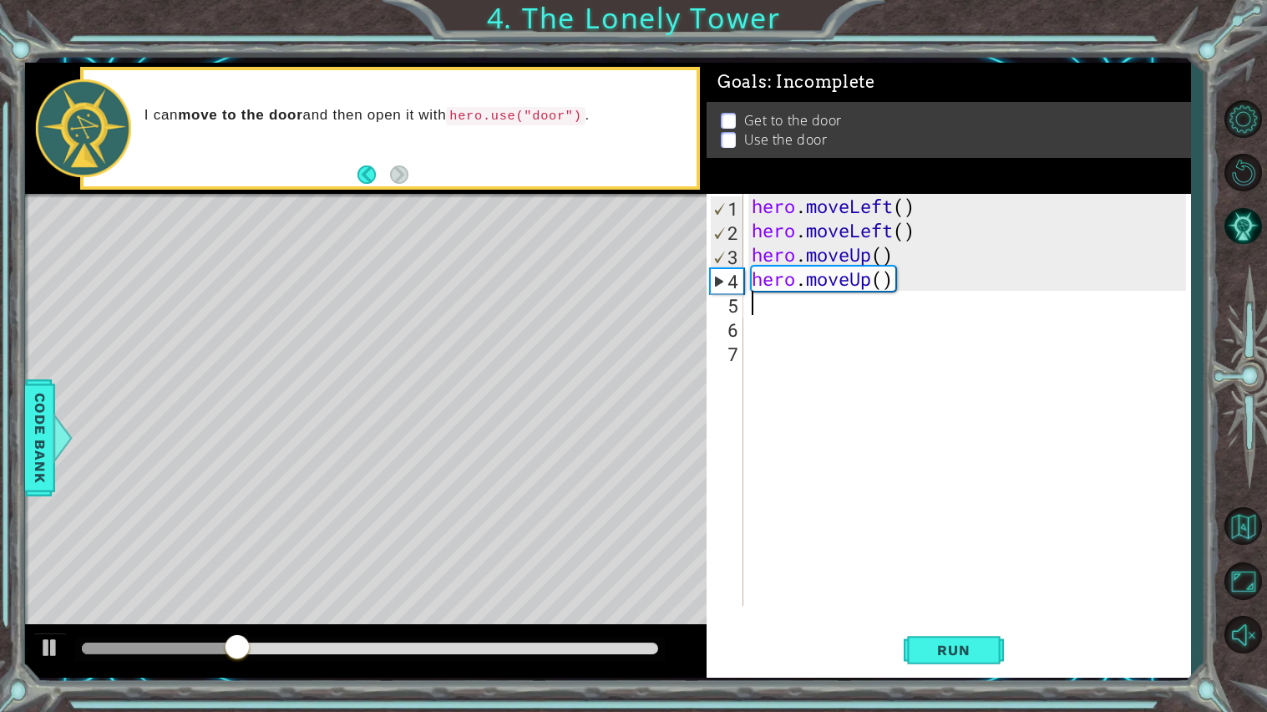
type textarea "he"
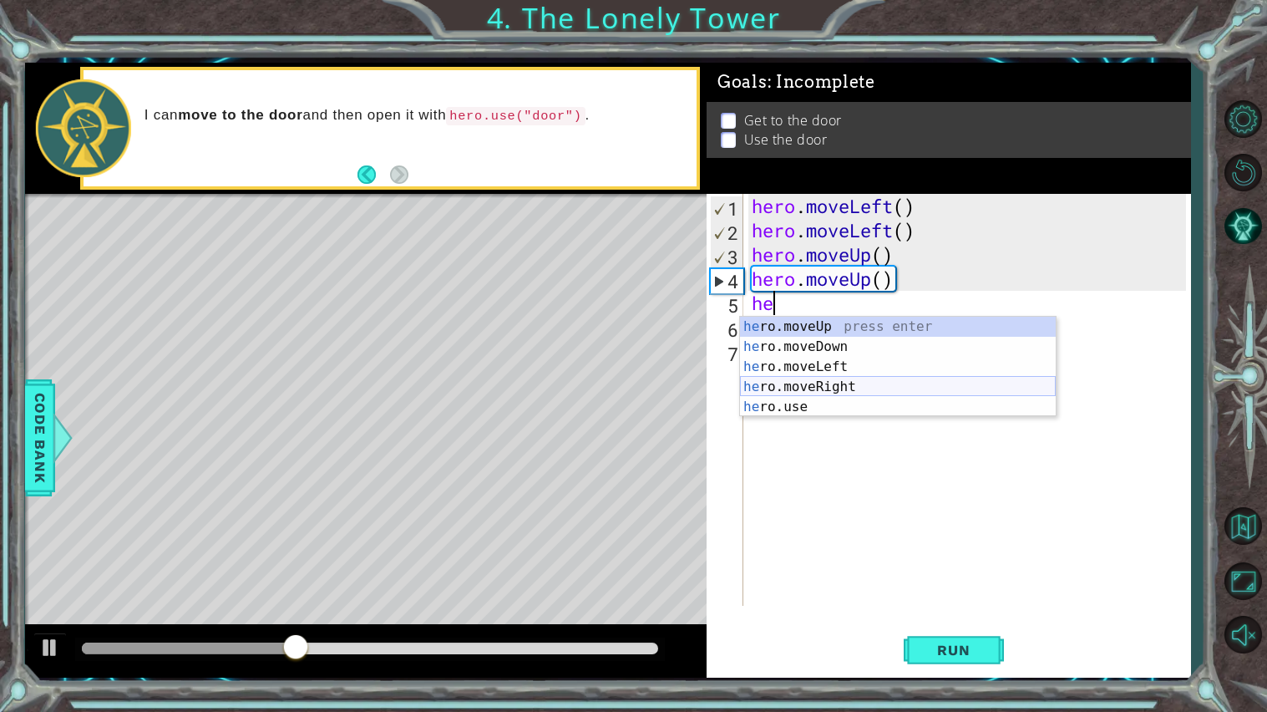
click at [796, 384] on div "he ro.moveUp press enter he ro.moveDown press enter he ro.moveLeft press enter …" at bounding box center [898, 387] width 316 height 140
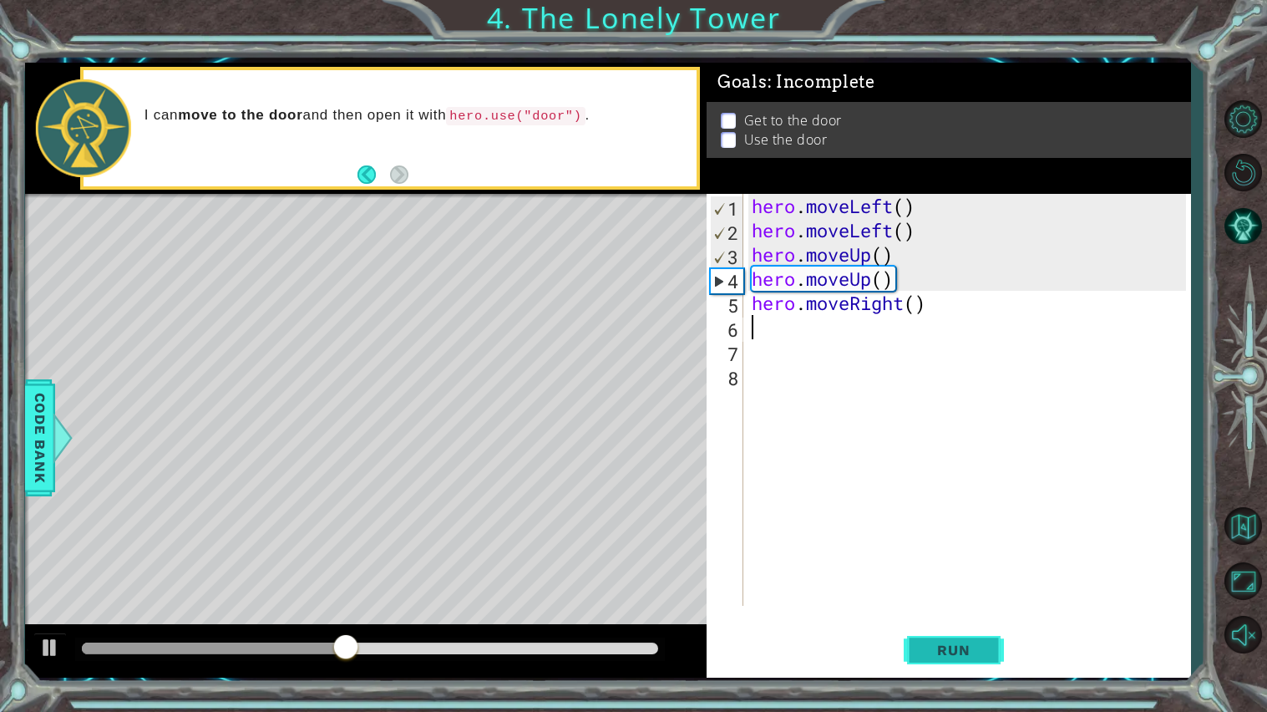
click at [944, 610] on span "Run" at bounding box center [953, 649] width 66 height 17
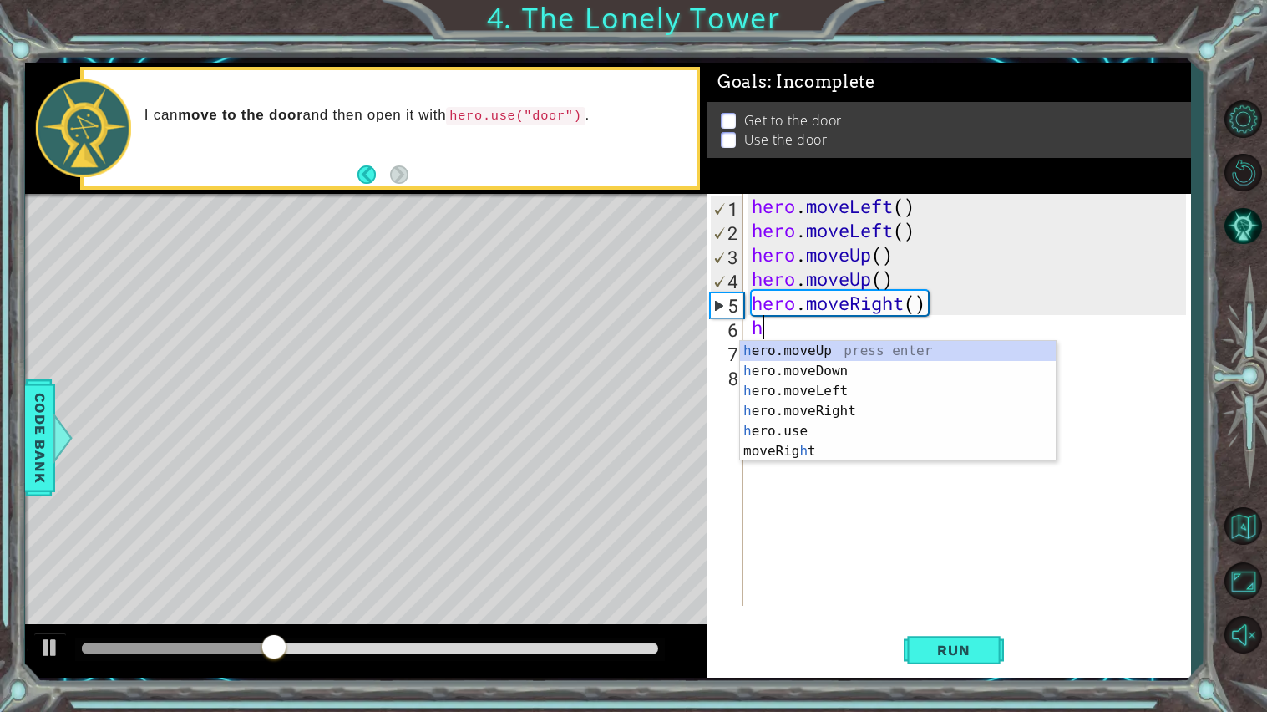
type textarea "he"
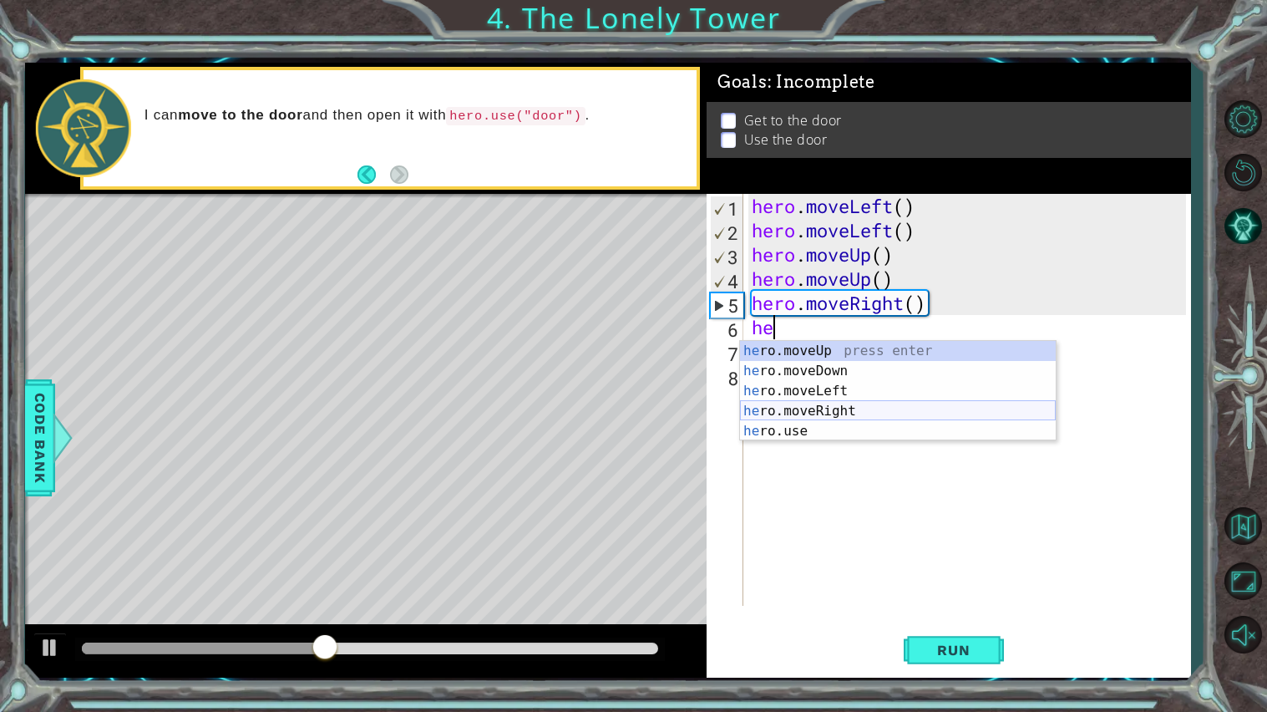
click at [858, 412] on div "he ro.moveUp press enter he ro.moveDown press enter he ro.moveLeft press enter …" at bounding box center [898, 411] width 316 height 140
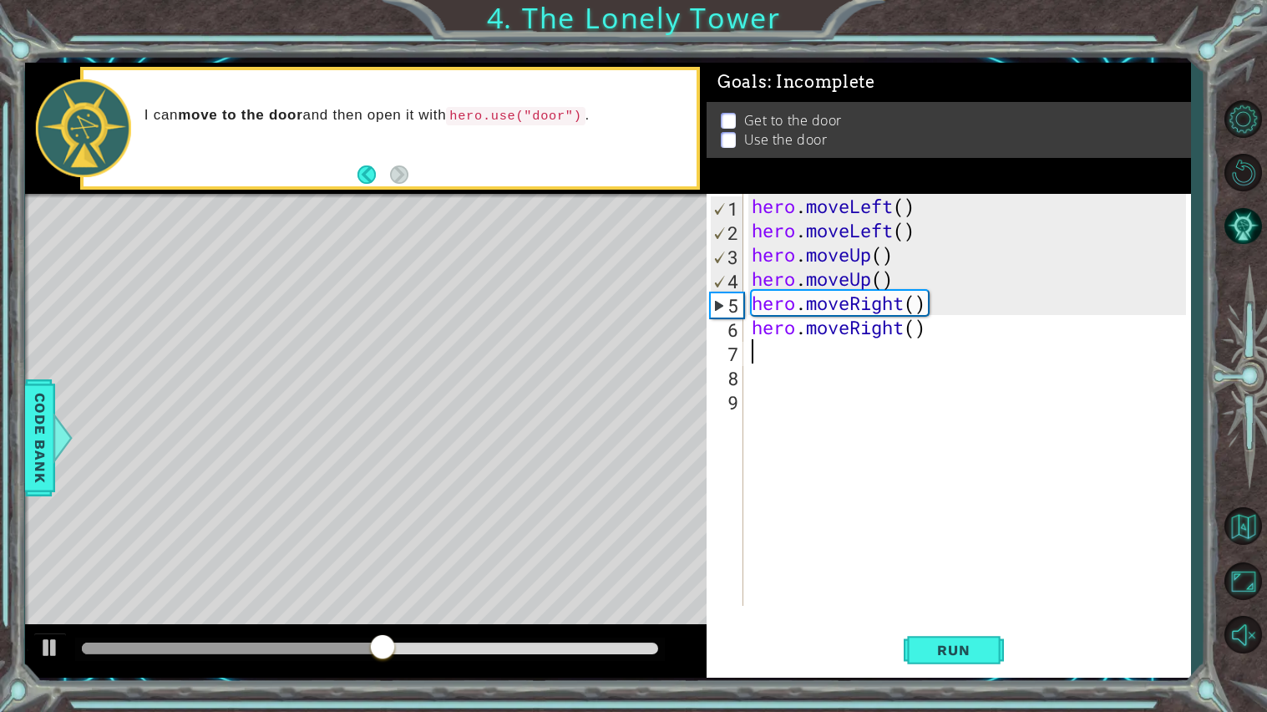
type textarea "he"
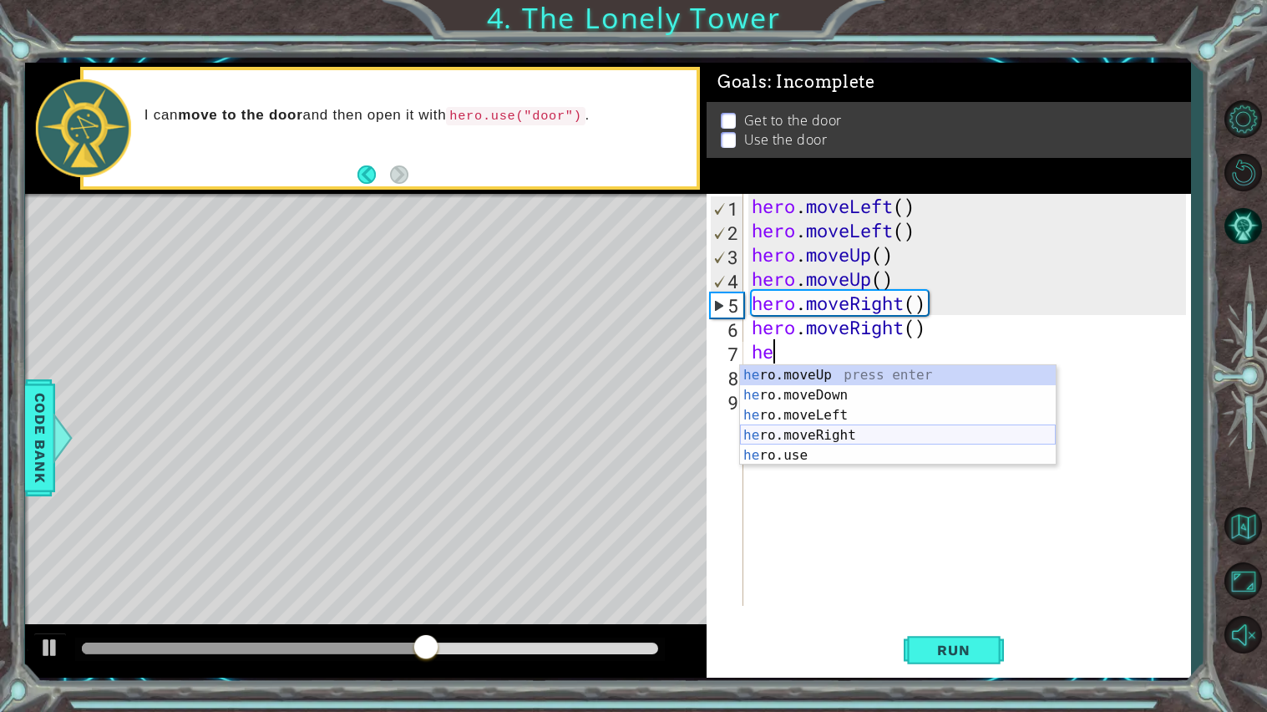
click at [793, 443] on div "he ro.moveUp press enter he ro.moveDown press enter he ro.moveLeft press enter …" at bounding box center [898, 435] width 316 height 140
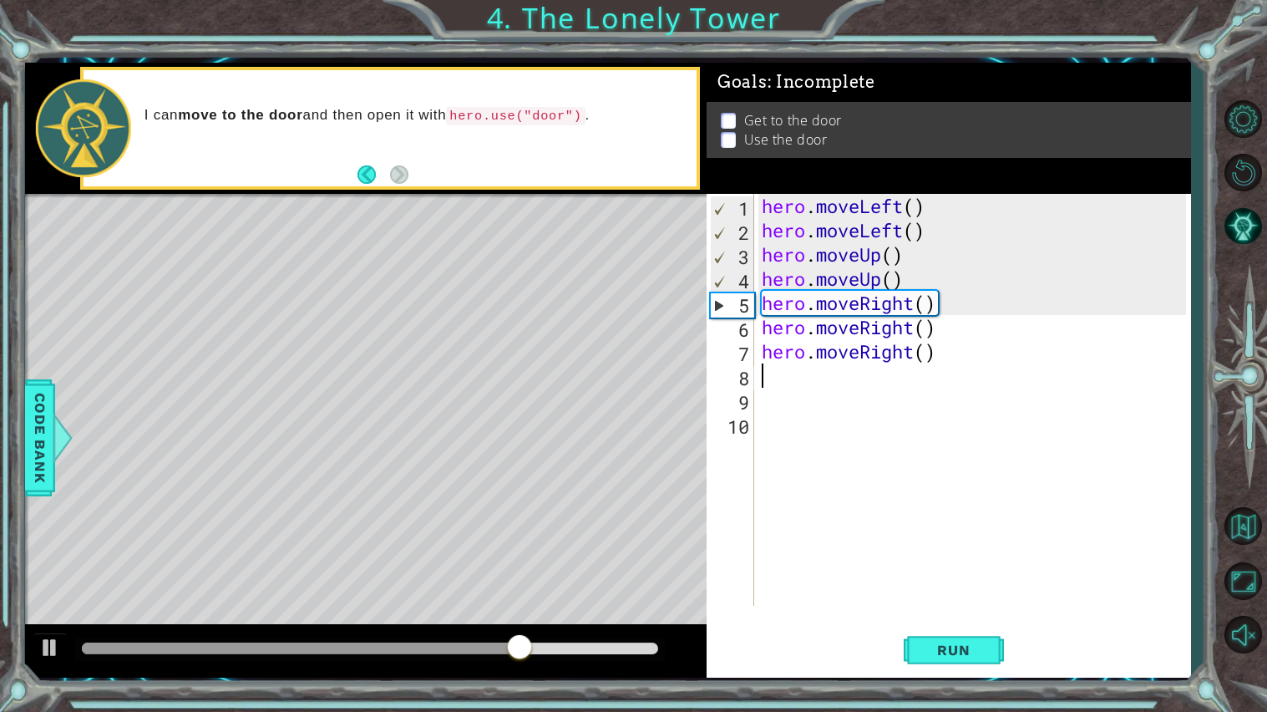
click at [794, 365] on div "hero . moveLeft ( ) hero . moveLeft ( ) hero . moveUp ( ) hero . moveUp ( ) her…" at bounding box center [976, 424] width 436 height 460
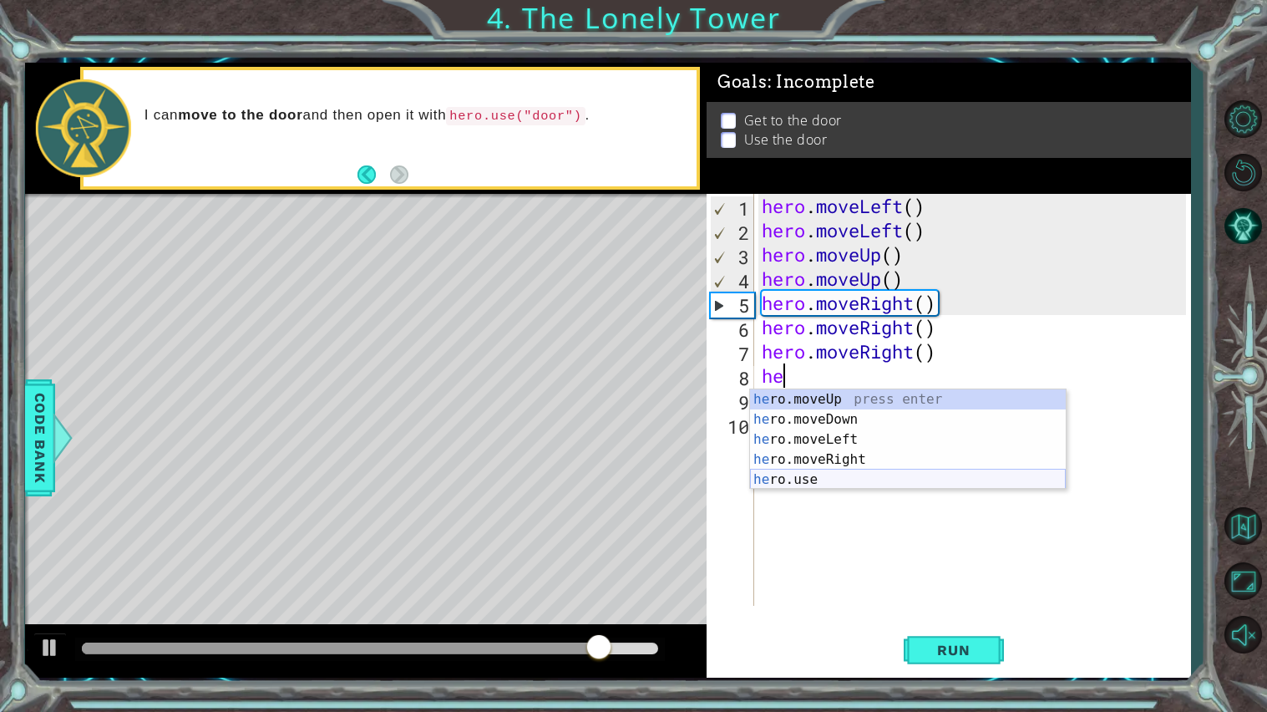
click at [815, 476] on div "he ro.moveUp press enter he ro.moveDown press enter he ro.moveLeft press enter …" at bounding box center [908, 459] width 316 height 140
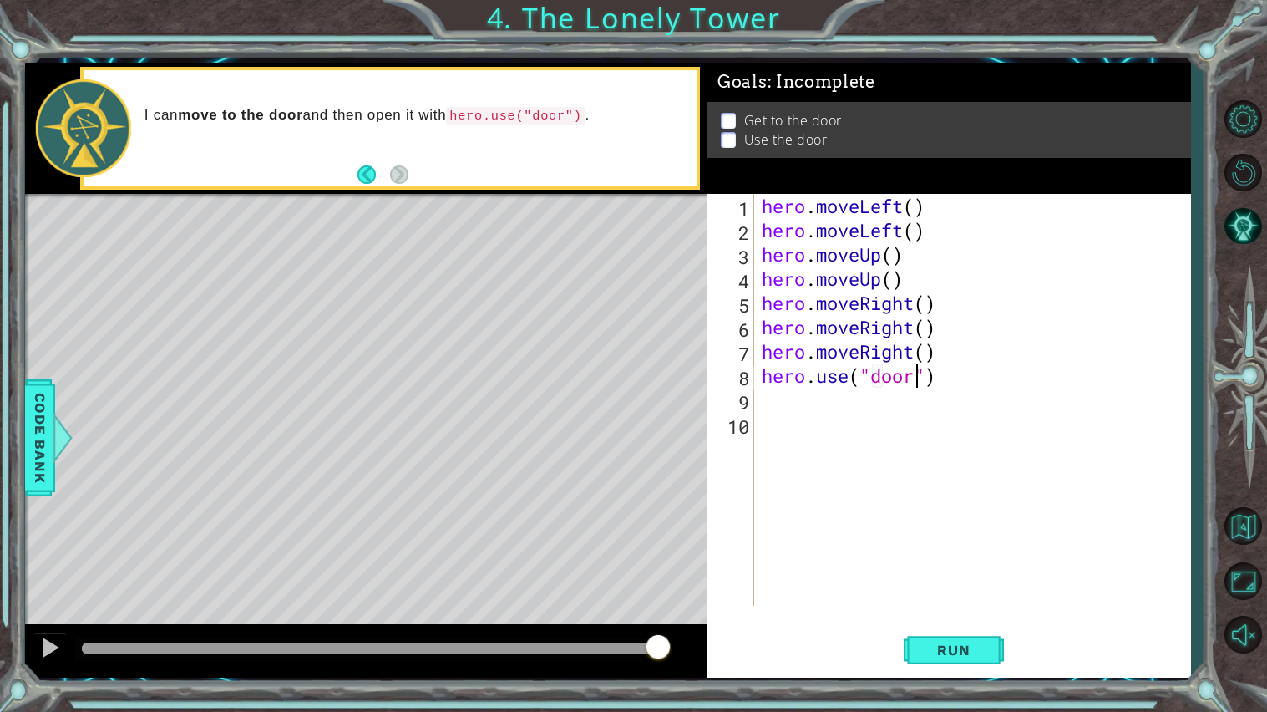
scroll to position [0, 7]
type textarea "hero.use("door")"
click at [957, 610] on span "Run" at bounding box center [953, 649] width 66 height 17
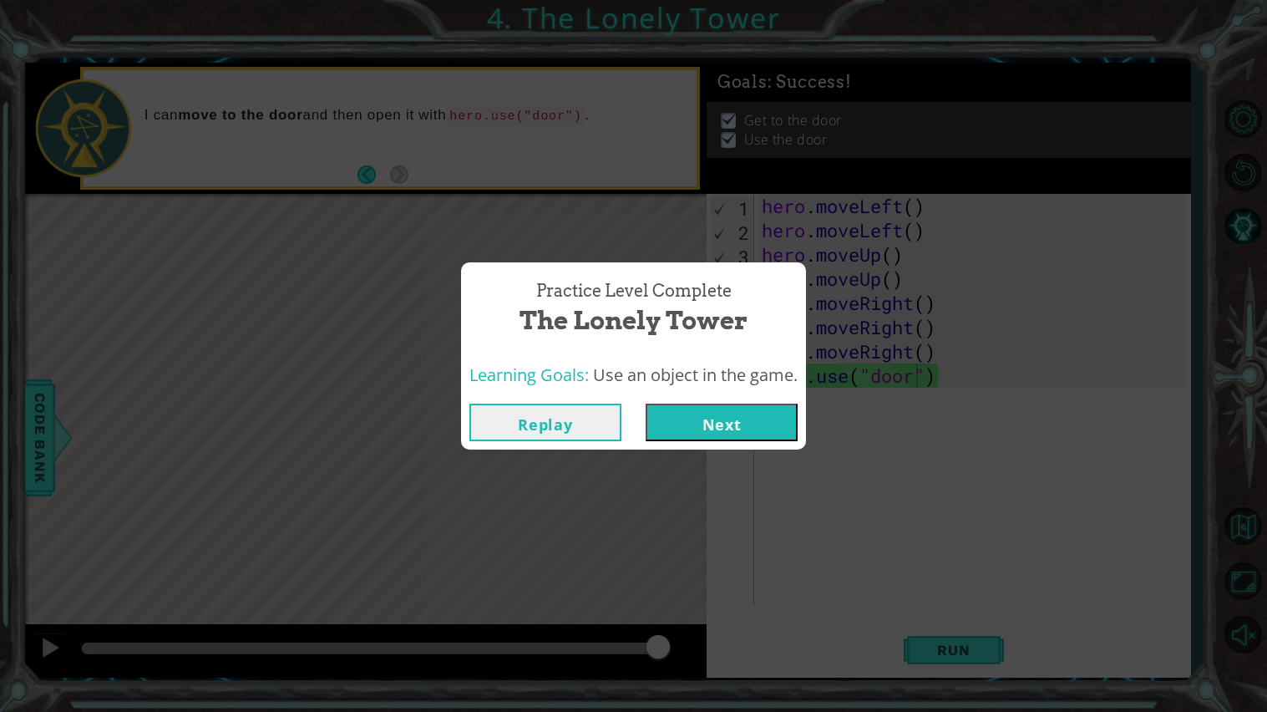
click at [720, 431] on button "Next" at bounding box center [722, 422] width 152 height 38
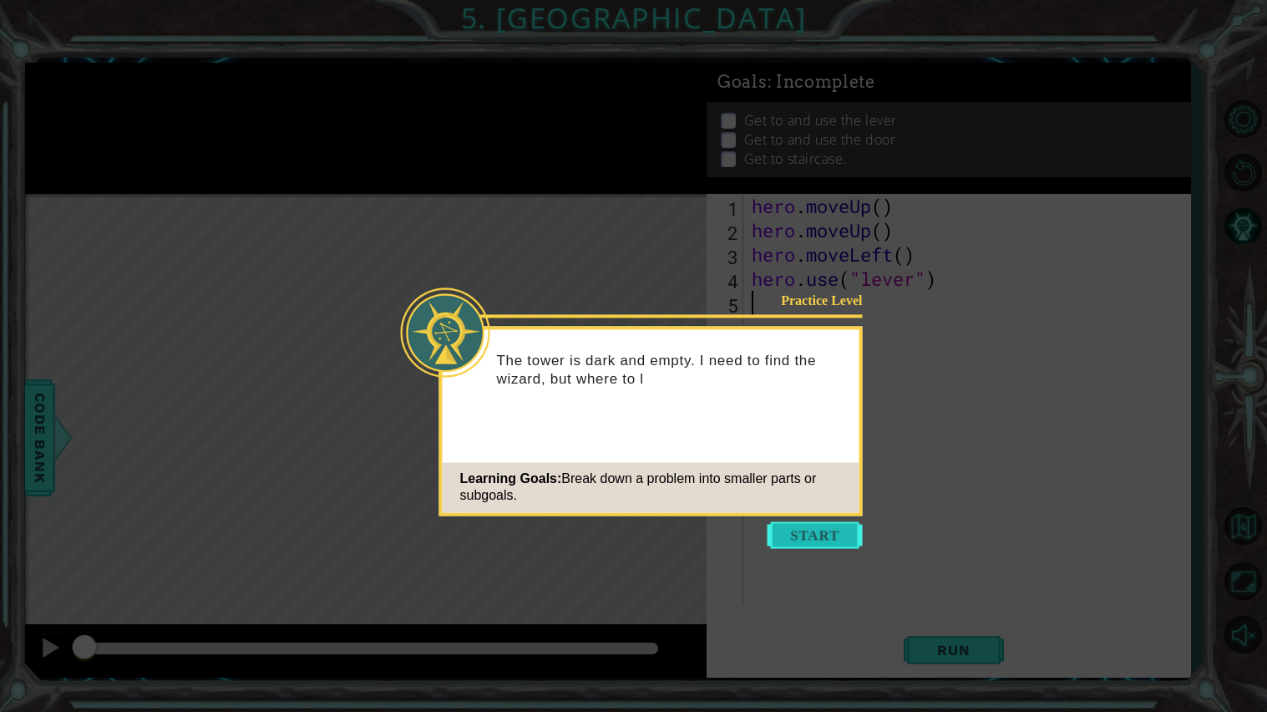
click at [796, 526] on button "Start" at bounding box center [814, 534] width 95 height 27
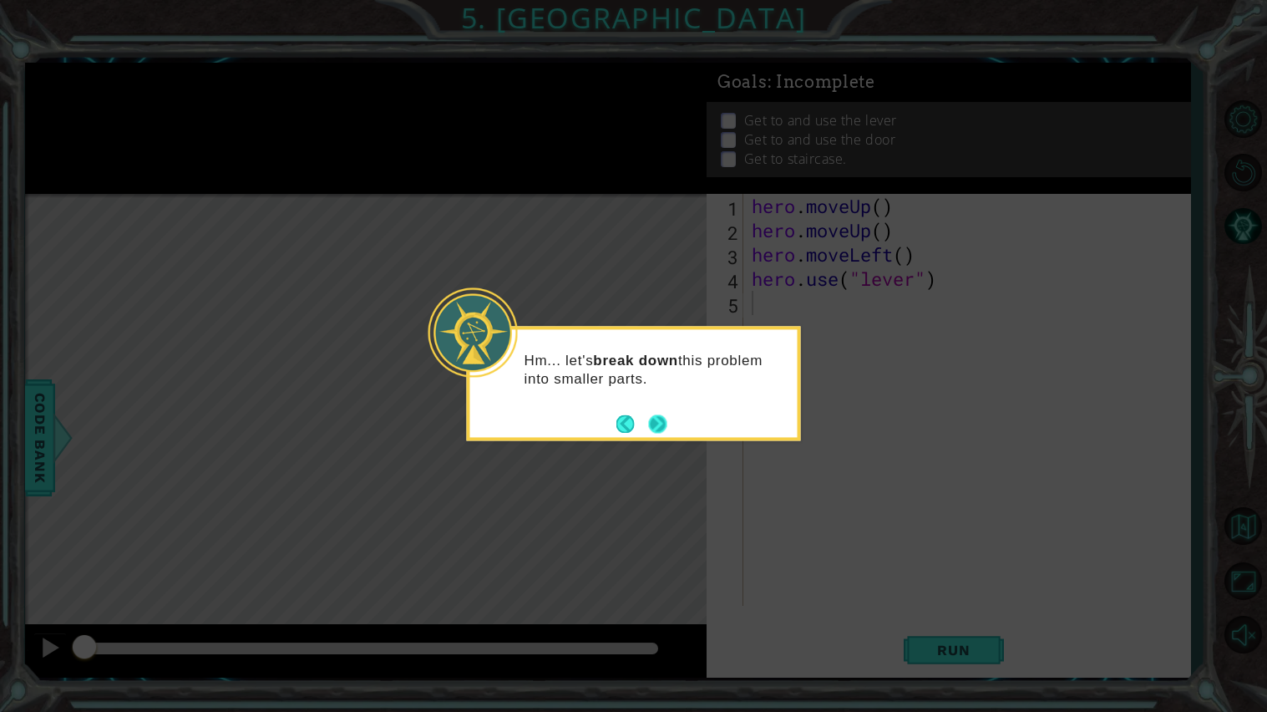
click at [652, 425] on button "Next" at bounding box center [657, 423] width 18 height 18
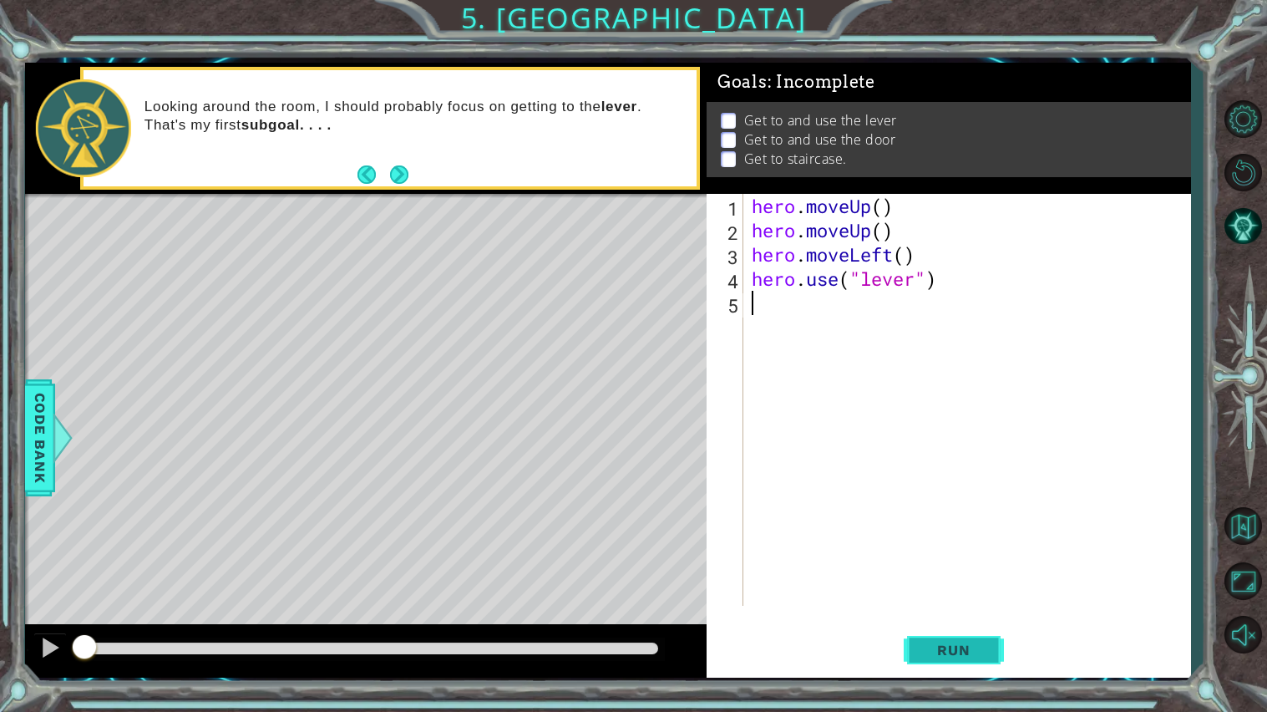
click at [980, 610] on button "Run" at bounding box center [954, 649] width 100 height 48
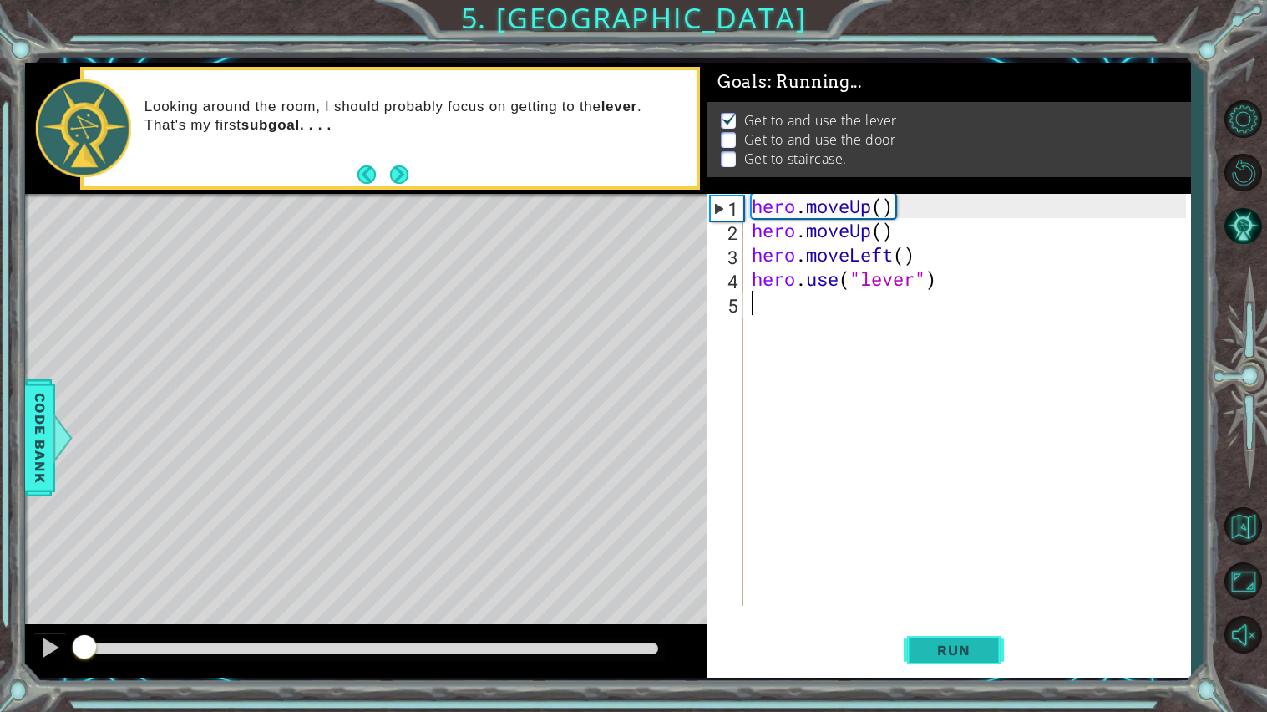
click at [980, 610] on button "Run" at bounding box center [954, 649] width 100 height 48
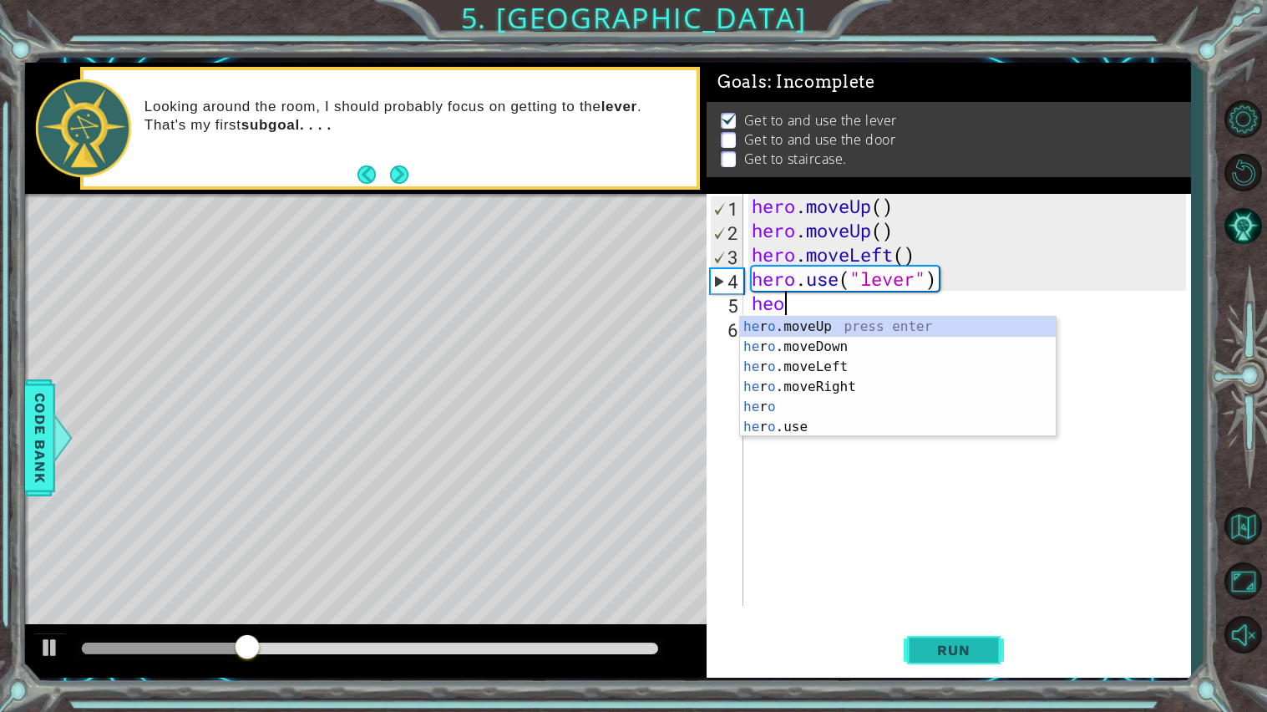
type textarea "heor"
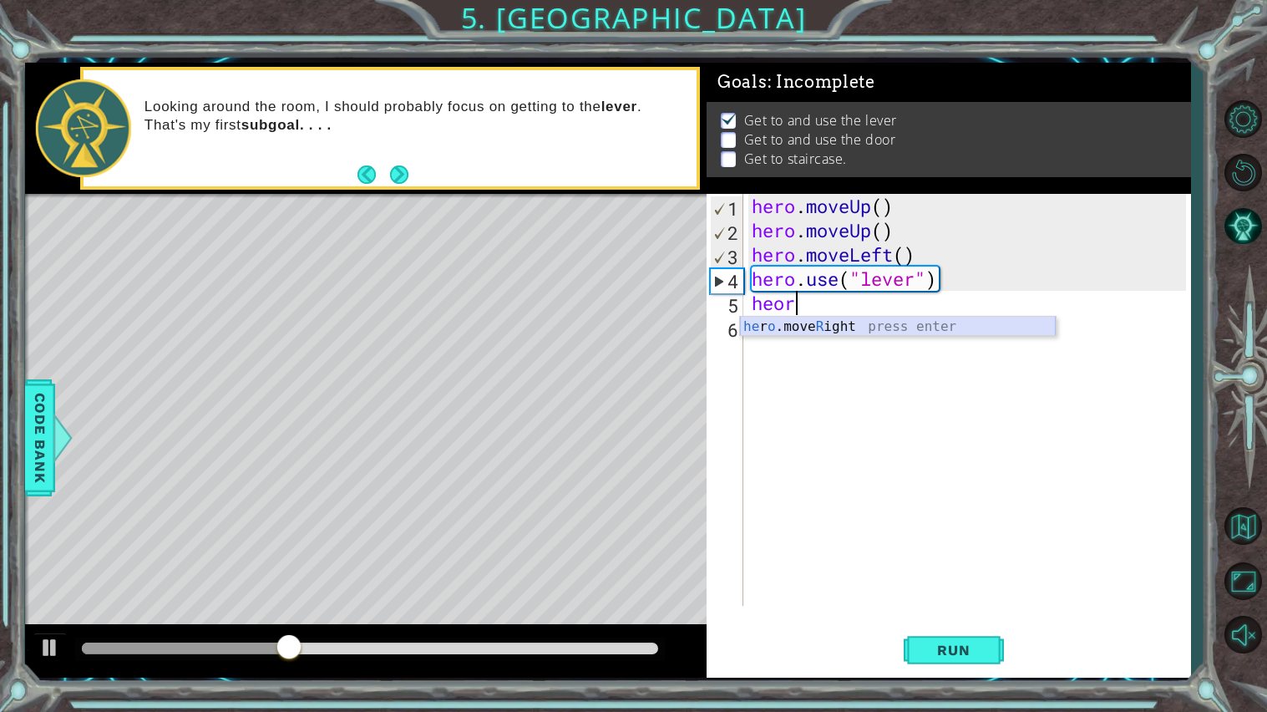
click at [898, 331] on div "he r o .move R ight press enter" at bounding box center [898, 347] width 316 height 60
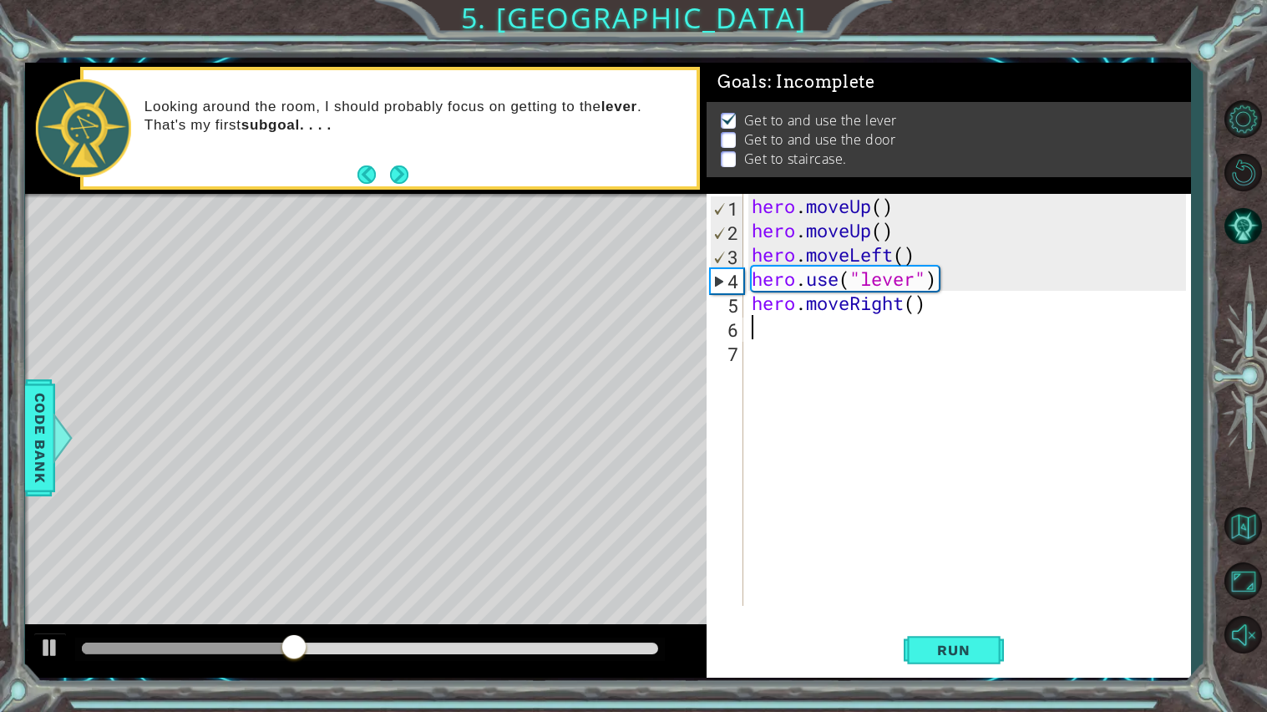
scroll to position [0, 0]
click at [914, 610] on button "Run" at bounding box center [954, 649] width 100 height 48
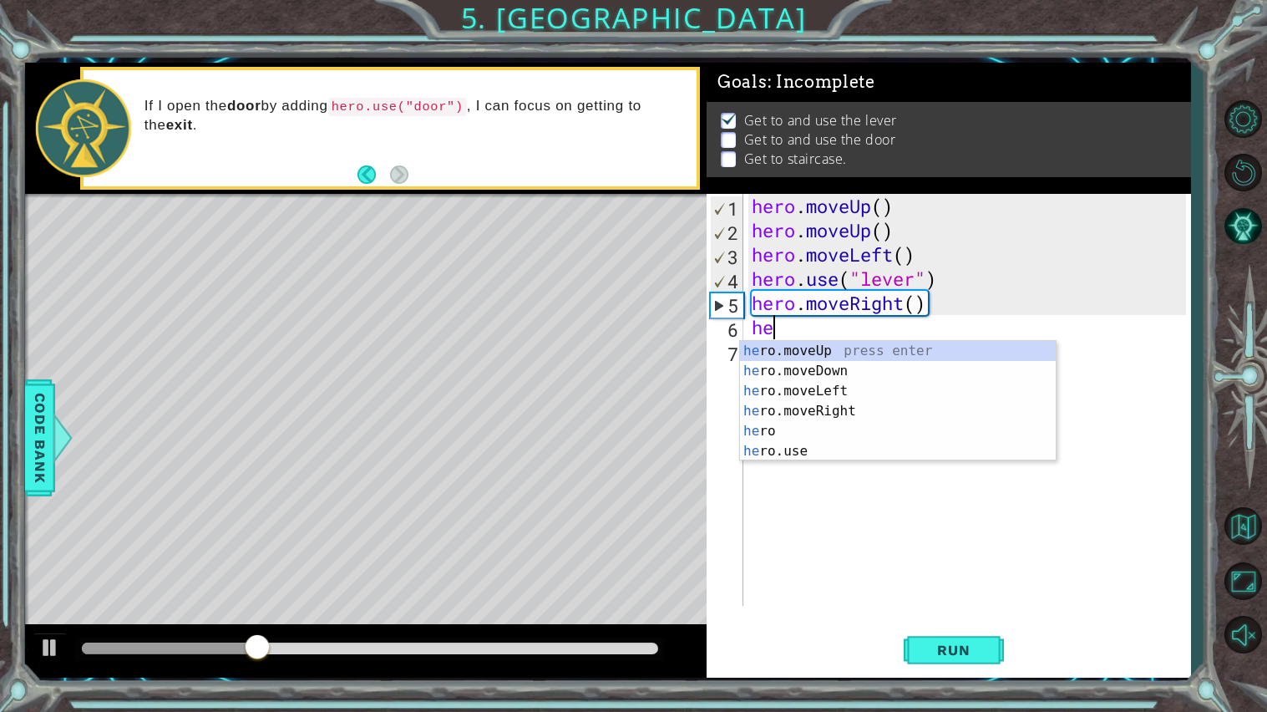
type textarea "her"
click at [829, 410] on div "her o.moveUp press enter her o.moveDown press enter her o.moveLeft press enter …" at bounding box center [898, 421] width 316 height 160
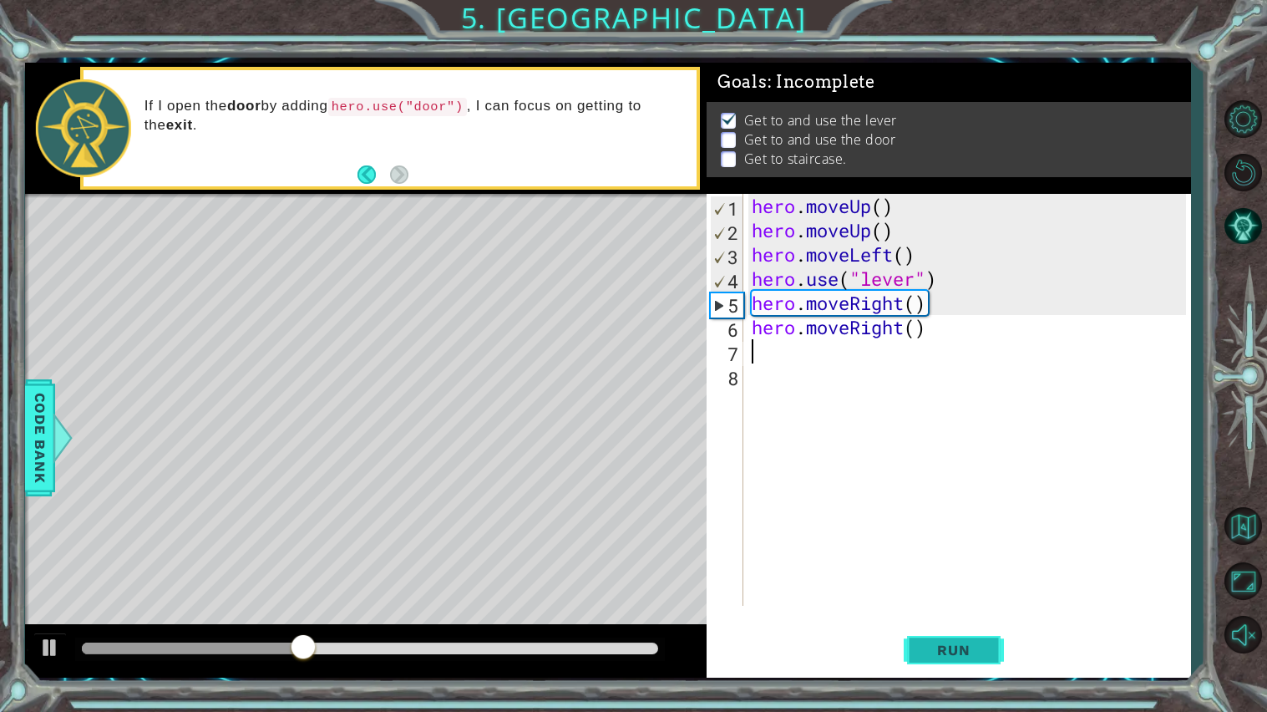
click at [931, 610] on span "Run" at bounding box center [953, 649] width 66 height 17
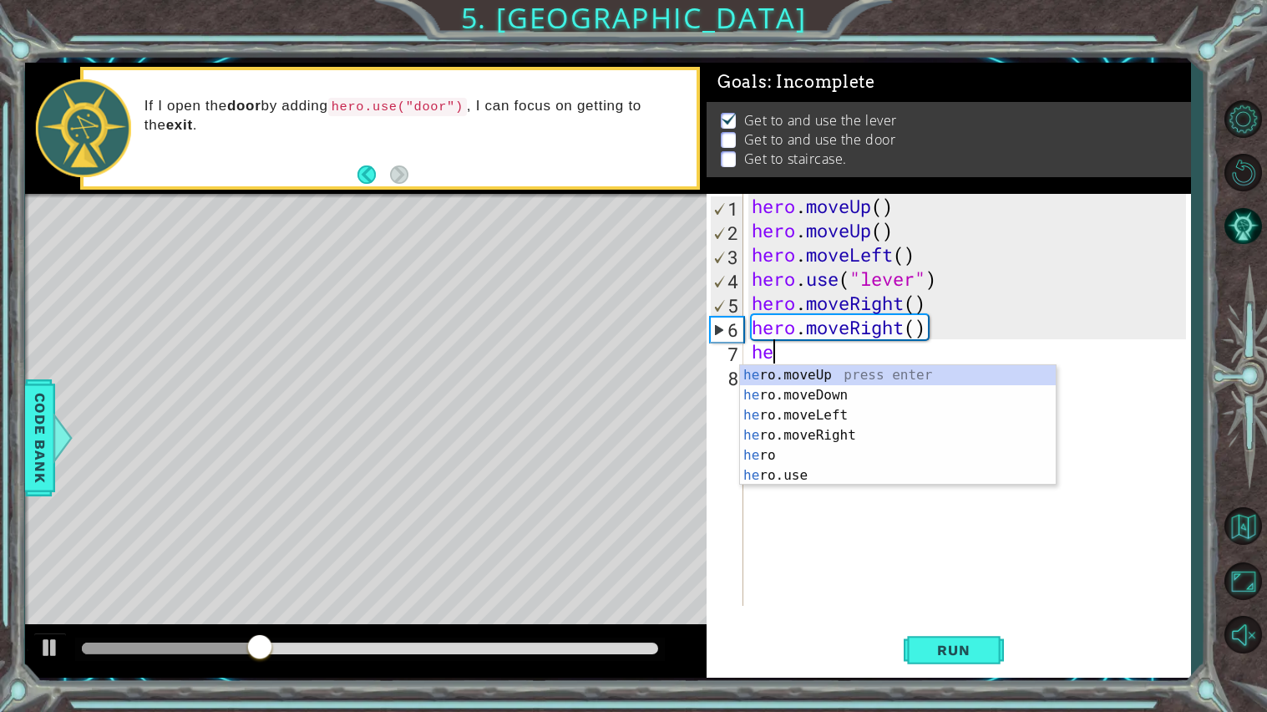
type textarea "hero"
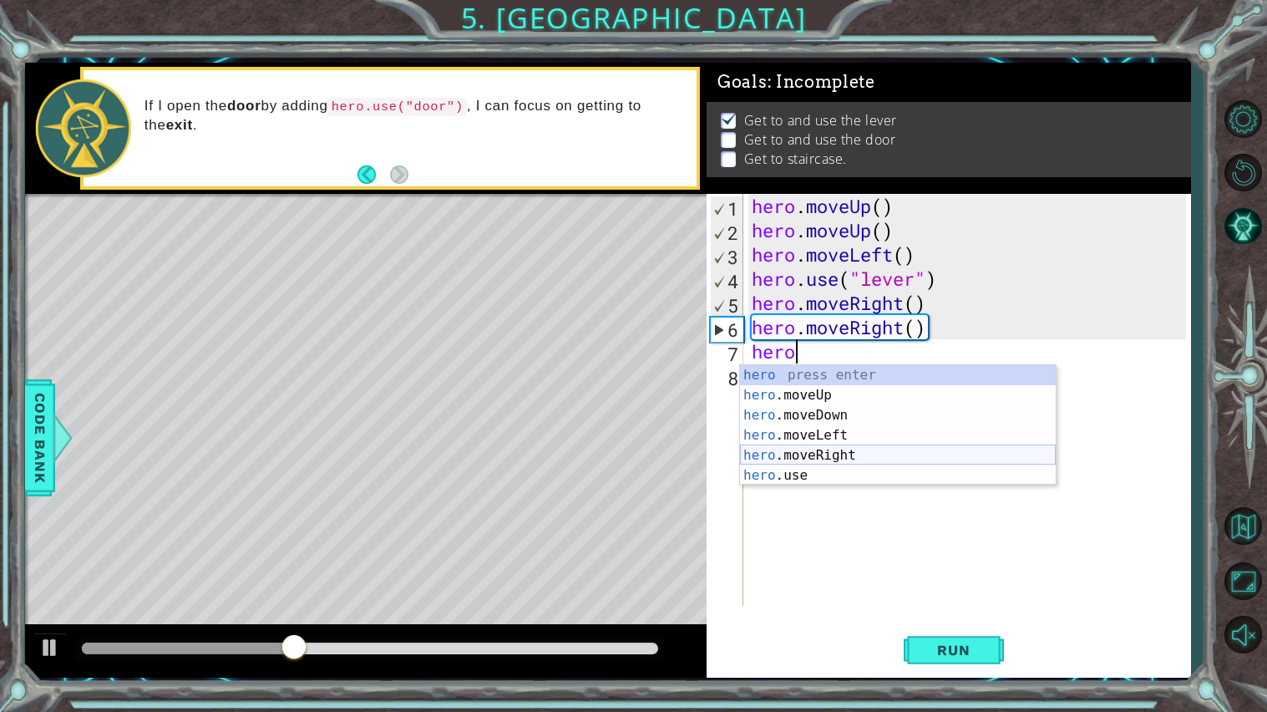
click at [823, 453] on div "hero press enter hero .moveUp press enter hero .moveDown press enter hero .move…" at bounding box center [898, 445] width 316 height 160
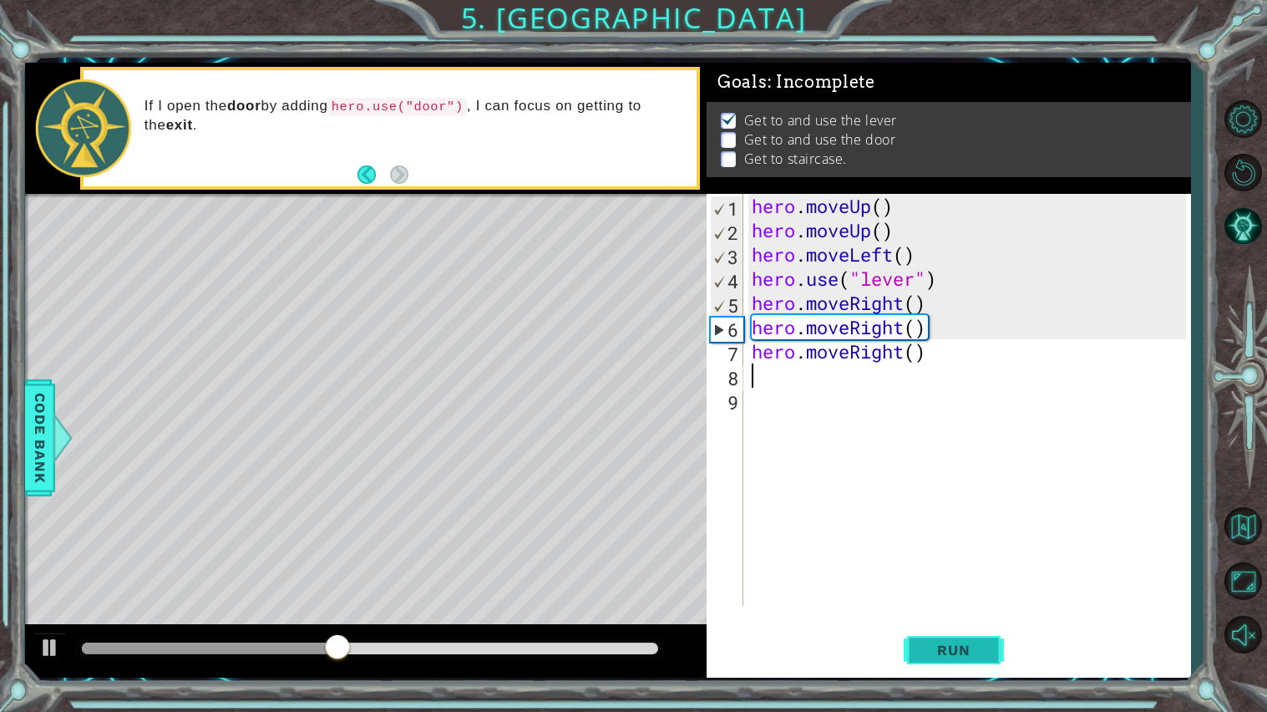
click at [944, 610] on span "Run" at bounding box center [953, 649] width 66 height 17
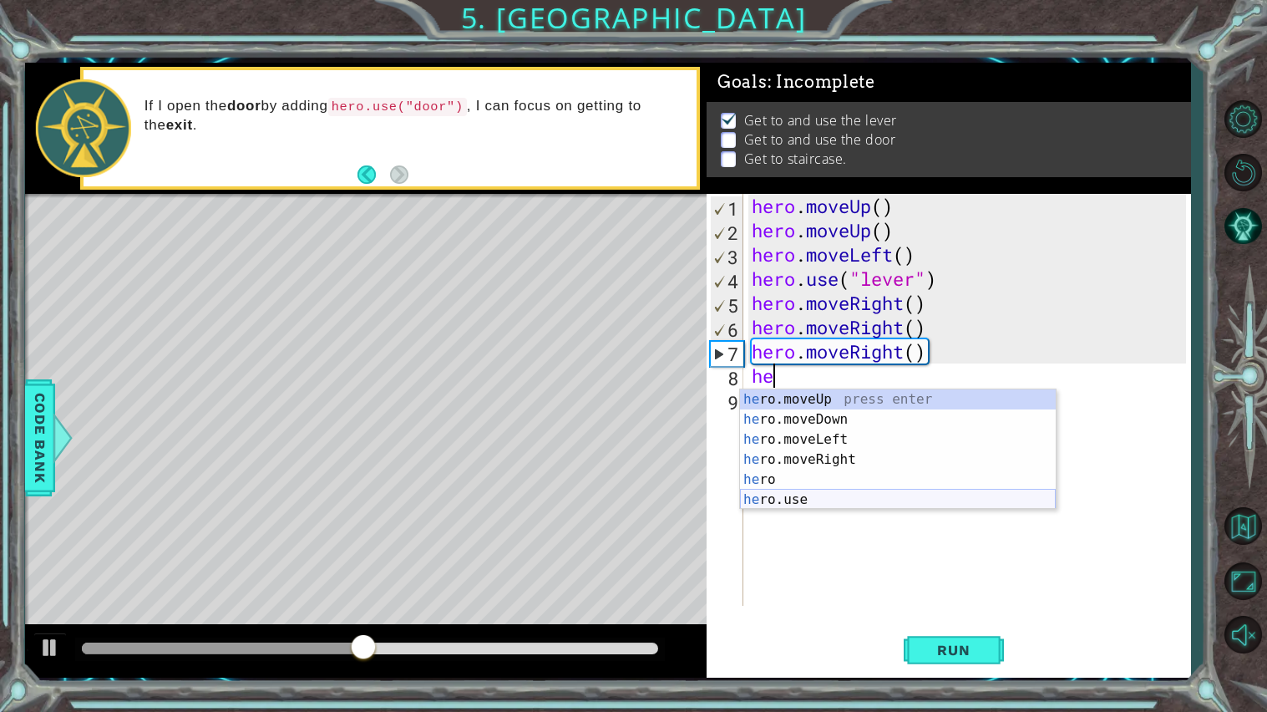
click at [793, 503] on div "he ro.moveUp press enter he ro.moveDown press enter he ro.moveLeft press enter …" at bounding box center [898, 469] width 316 height 160
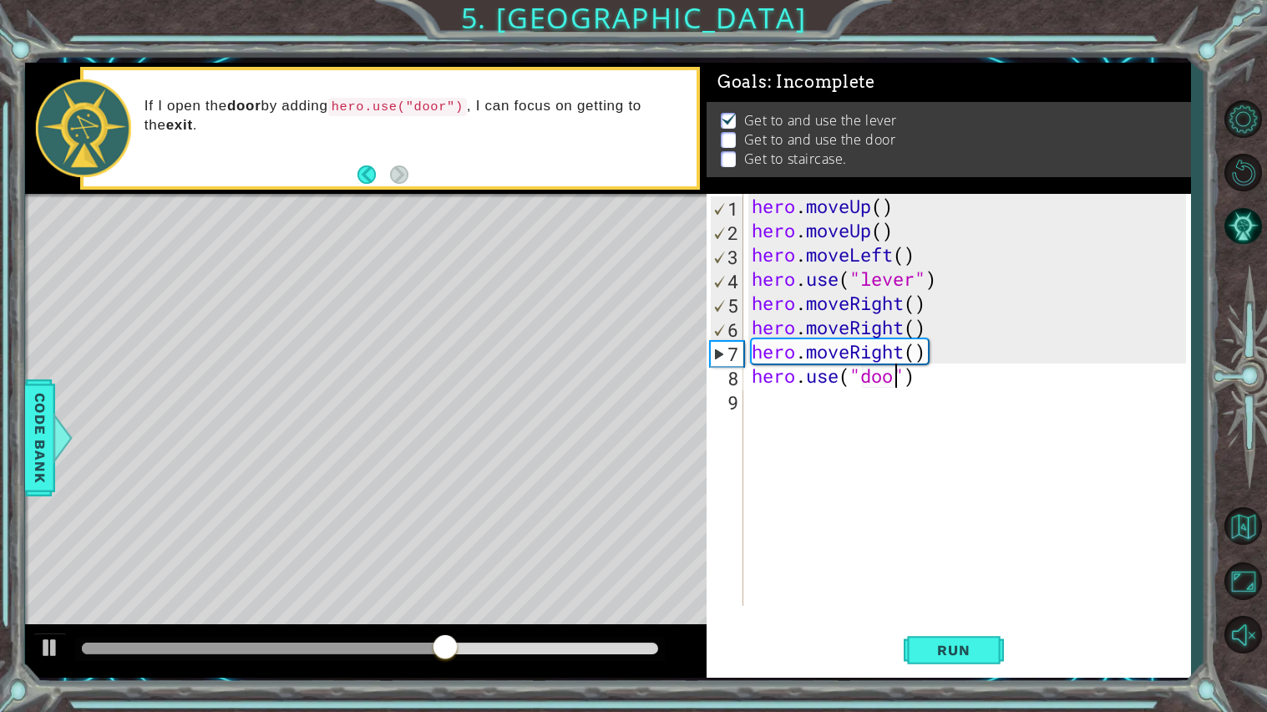
type textarea "hero.use("door")"
click at [947, 610] on span "Run" at bounding box center [953, 649] width 66 height 17
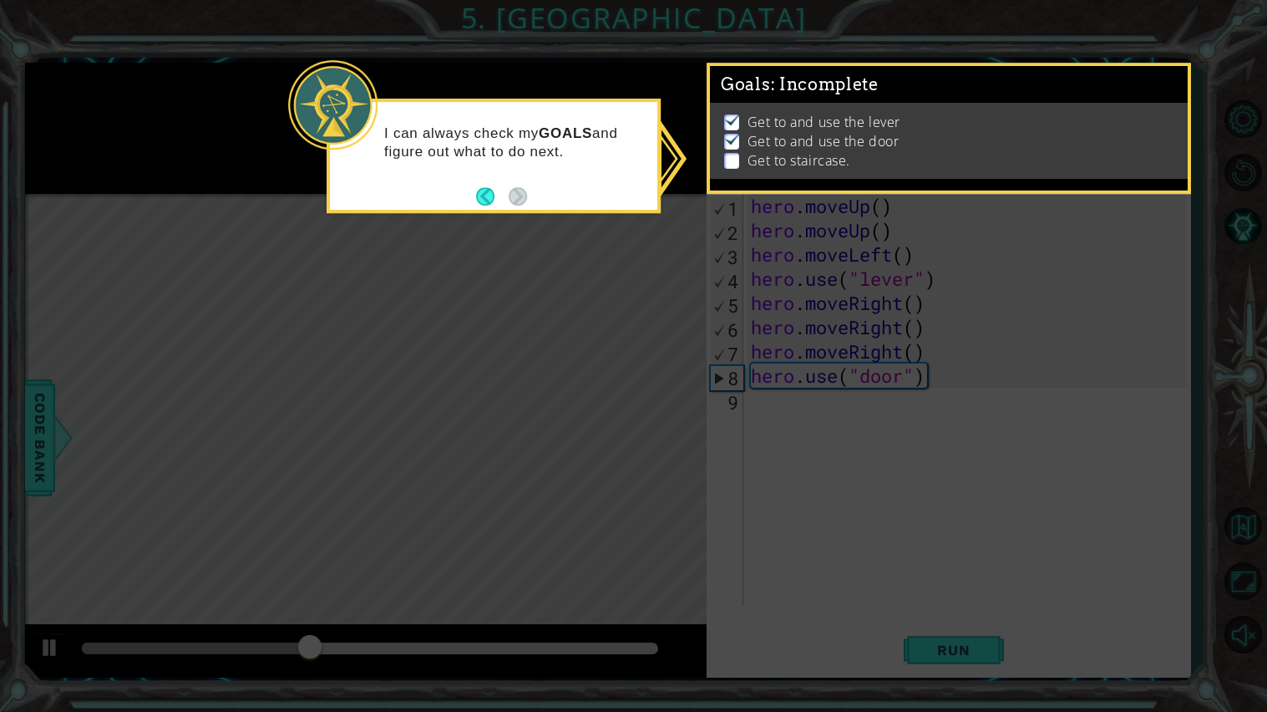
click at [828, 138] on p "Get to and use the door" at bounding box center [823, 141] width 152 height 18
click at [497, 203] on button "Back" at bounding box center [492, 196] width 33 height 18
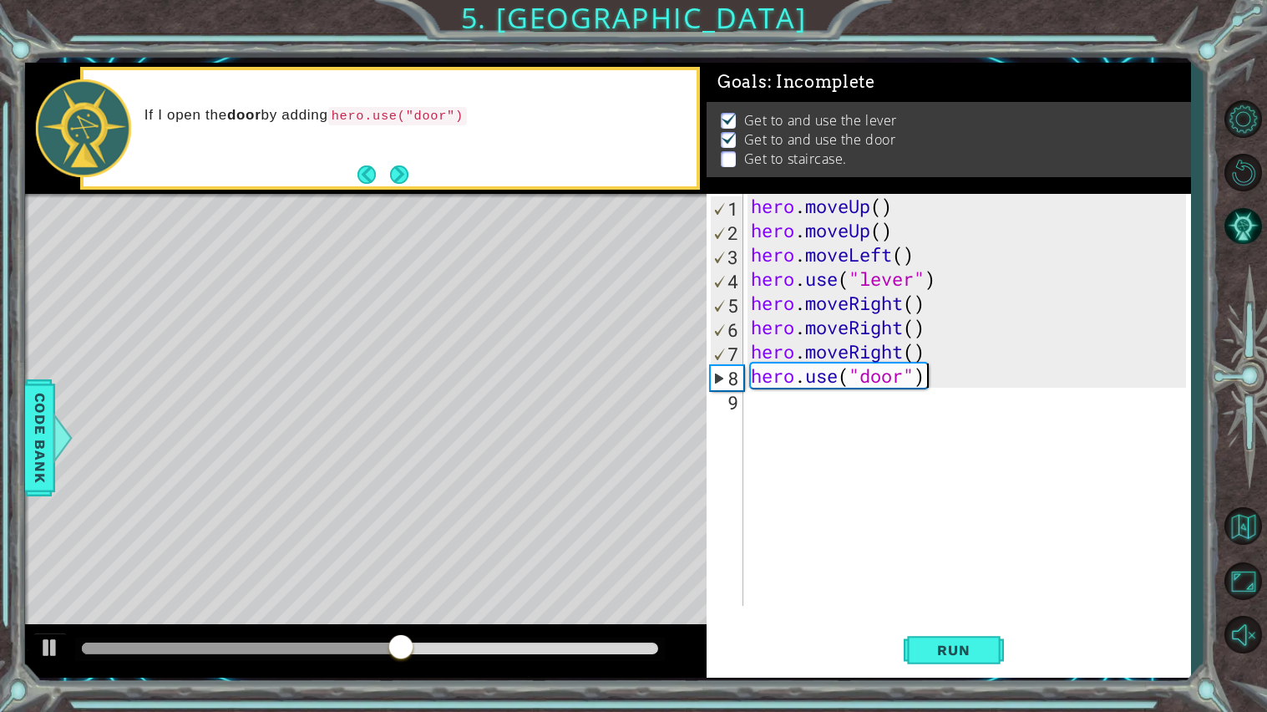
click at [853, 419] on div "hero . moveUp ( ) hero . moveUp ( ) hero . moveLeft ( ) hero . use ( "lever" ) …" at bounding box center [970, 424] width 447 height 460
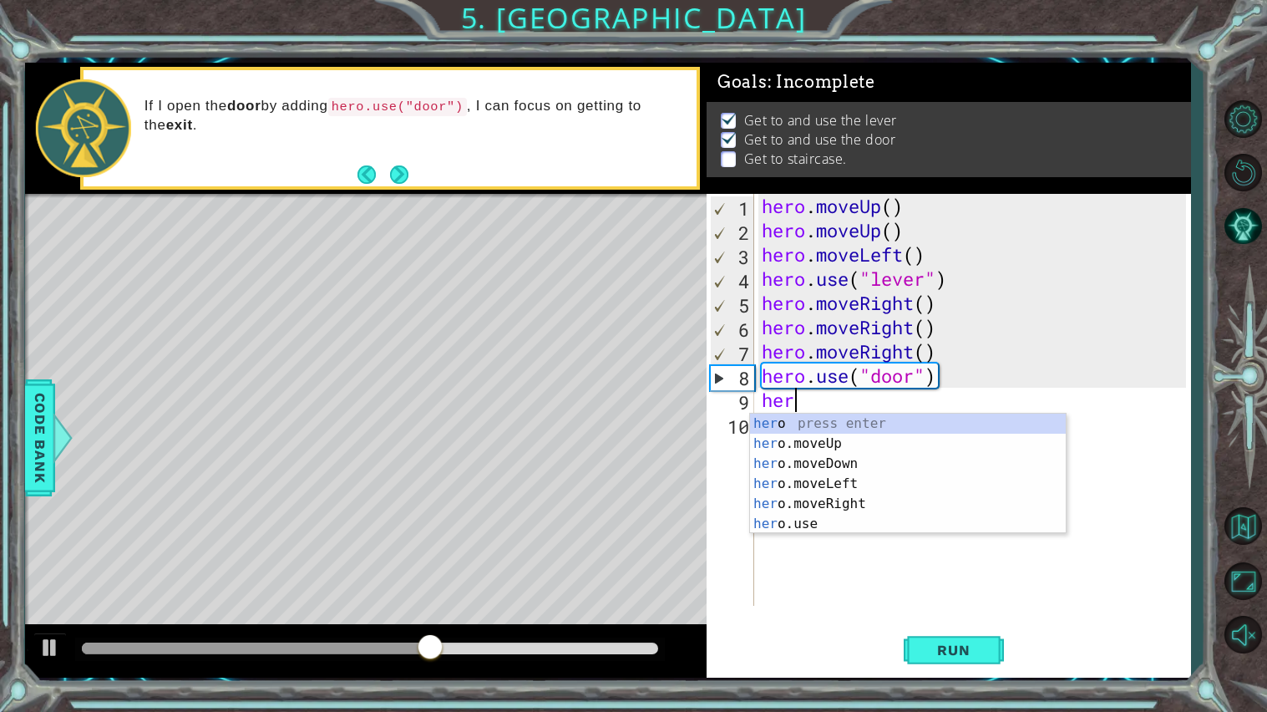
type textarea "hero"
click at [841, 442] on div "hero press enter hero .moveUp press enter hero .moveDown press enter hero .move…" at bounding box center [908, 493] width 316 height 160
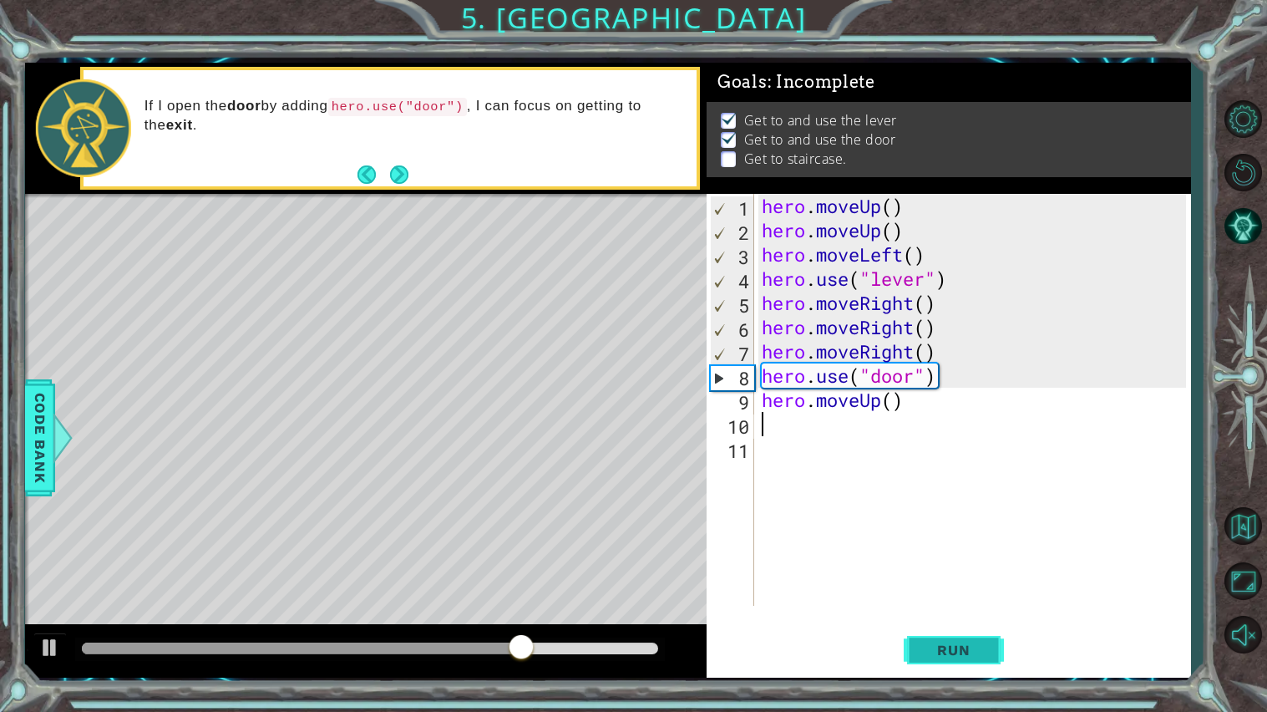
click at [930, 610] on span "Run" at bounding box center [953, 649] width 66 height 17
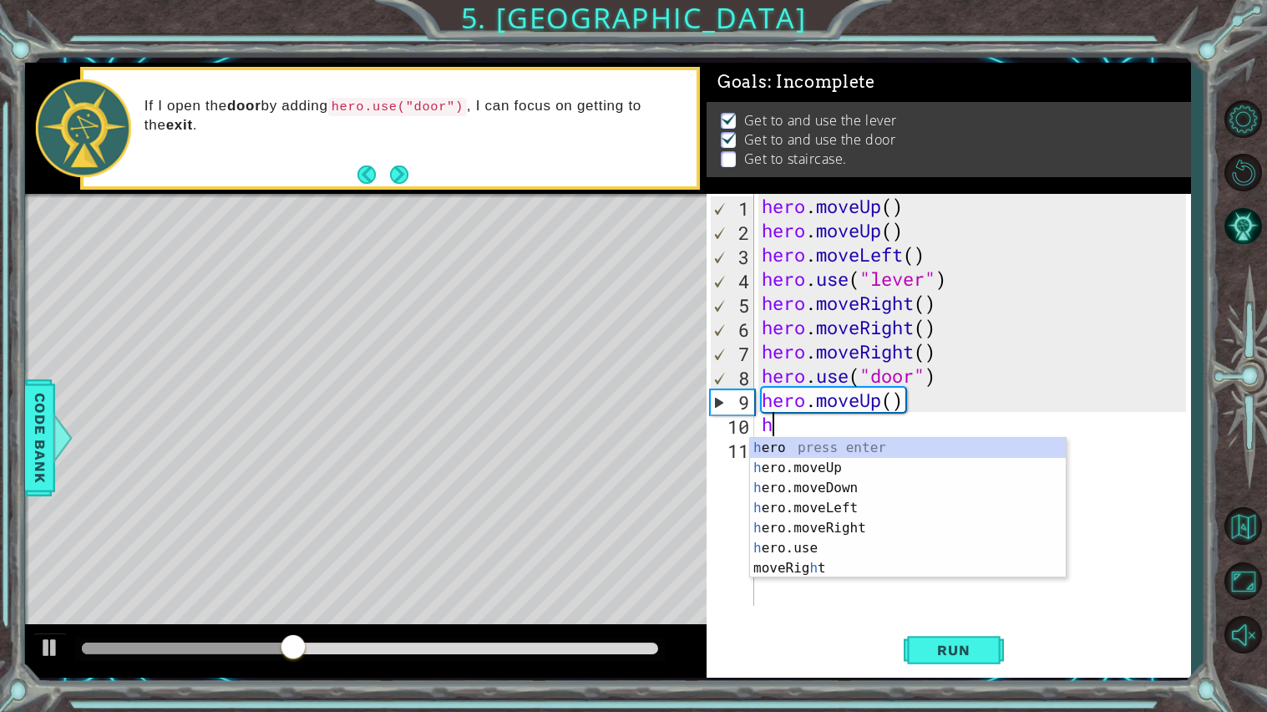
type textarea "he"
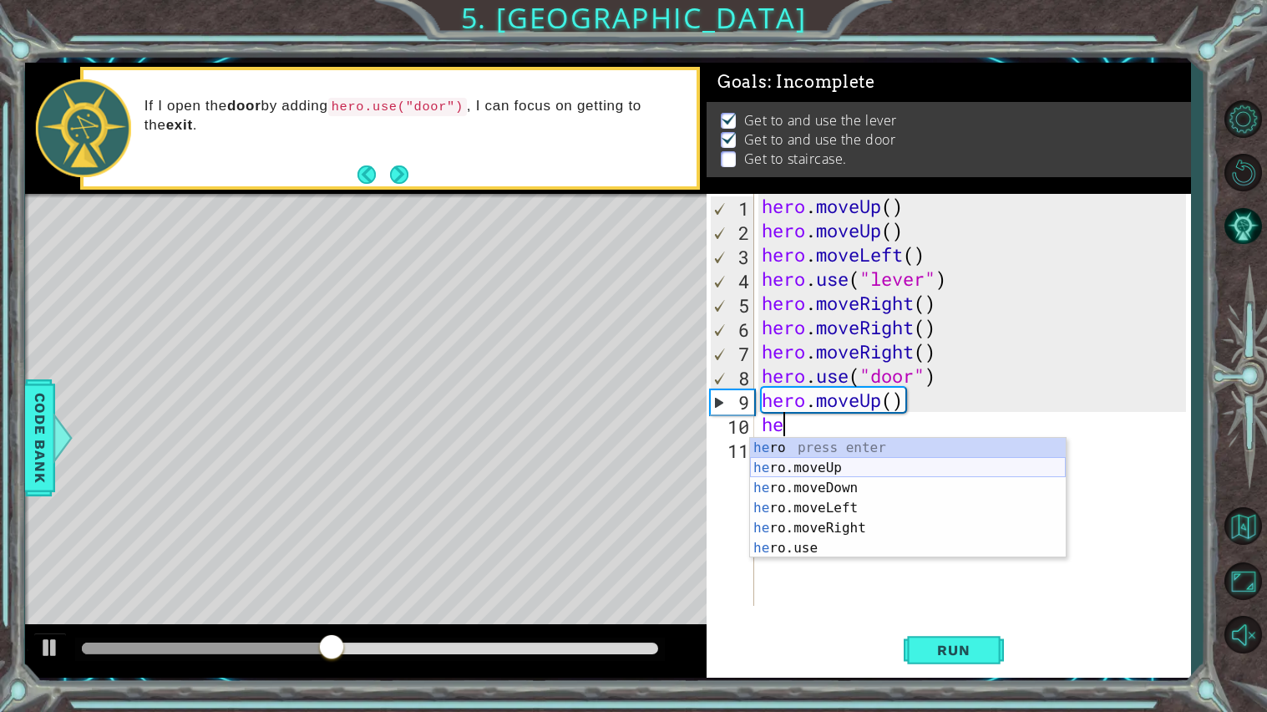
click at [847, 471] on div "he ro press enter he ro.moveUp press enter he ro.moveDown press enter he ro.mov…" at bounding box center [908, 518] width 316 height 160
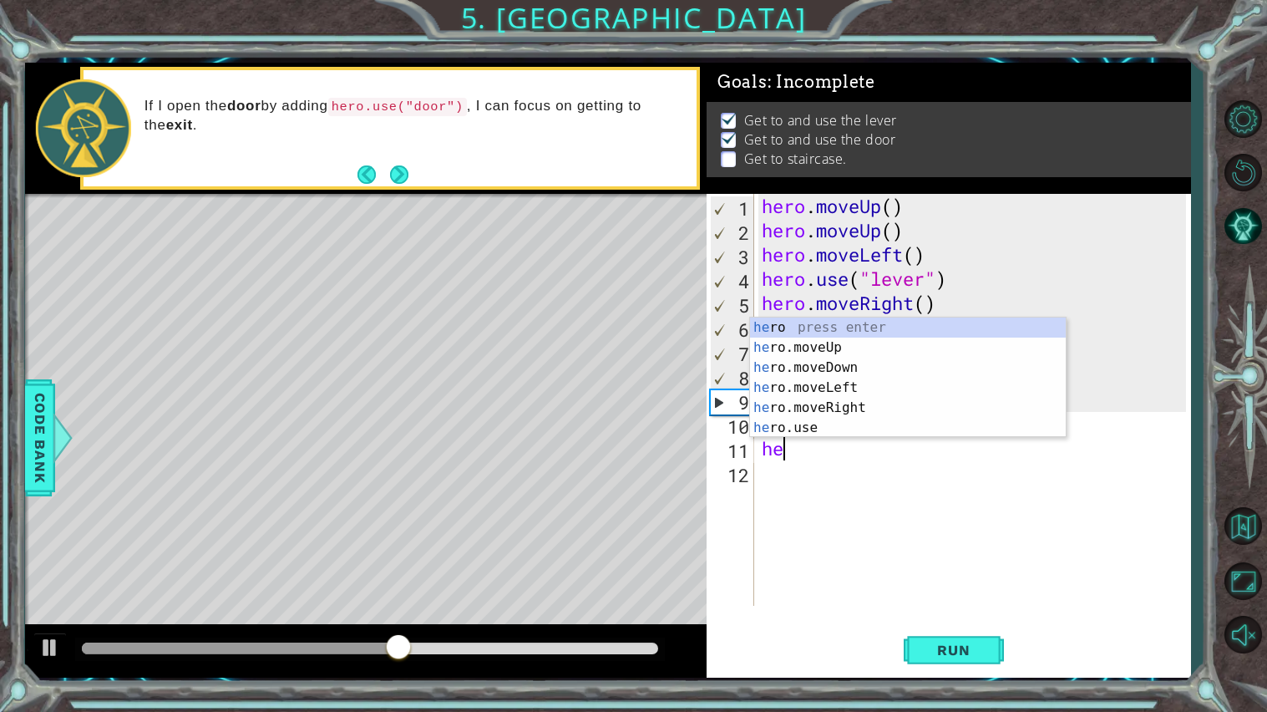
type textarea "her"
click at [838, 389] on div "her o press enter her o.moveUp press enter her o.moveDown press enter her o.mov…" at bounding box center [908, 397] width 316 height 160
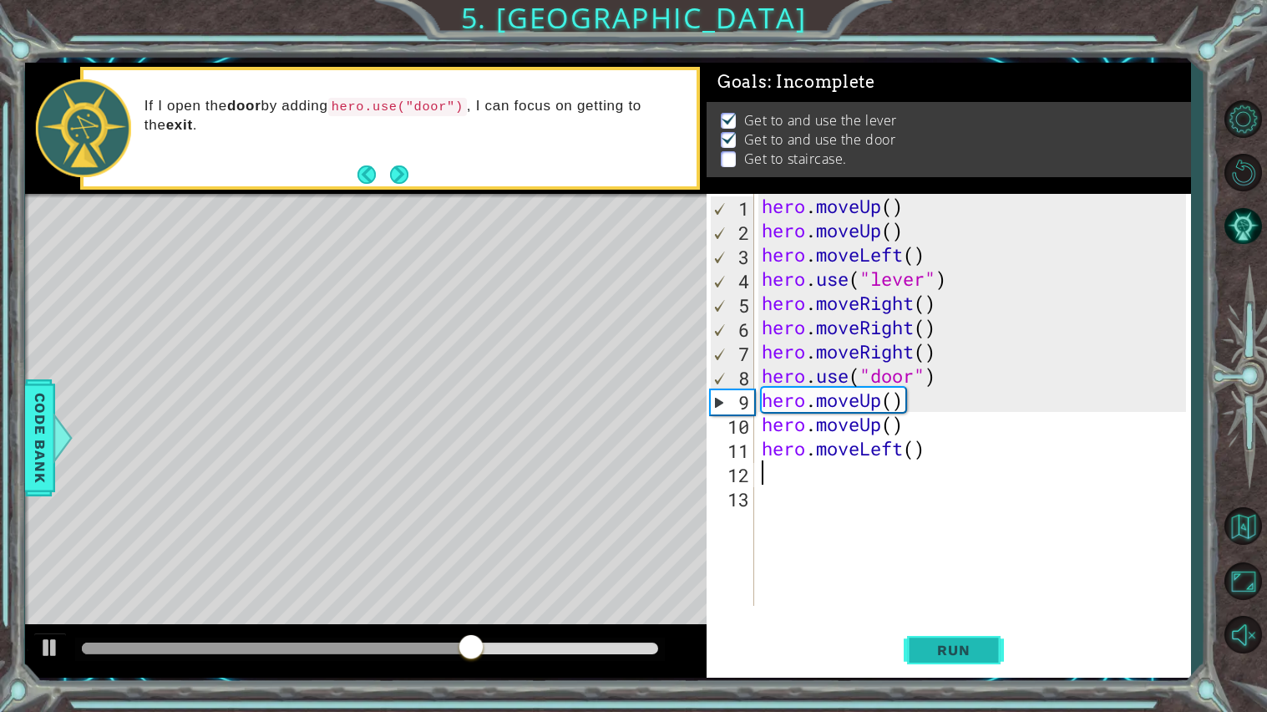
click at [905, 610] on button "Run" at bounding box center [954, 649] width 100 height 48
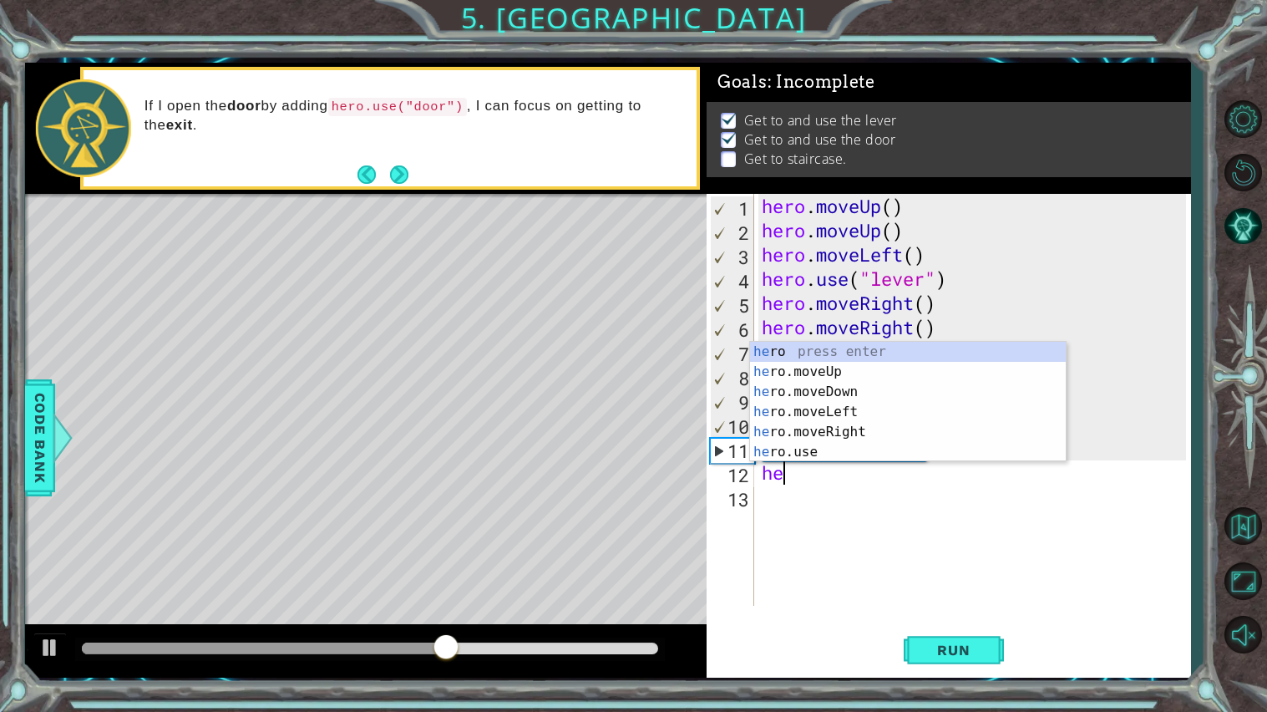
type textarea "her"
click at [848, 416] on div "her o press enter her o.moveUp press enter her o.moveDown press enter her o.mov…" at bounding box center [908, 422] width 316 height 160
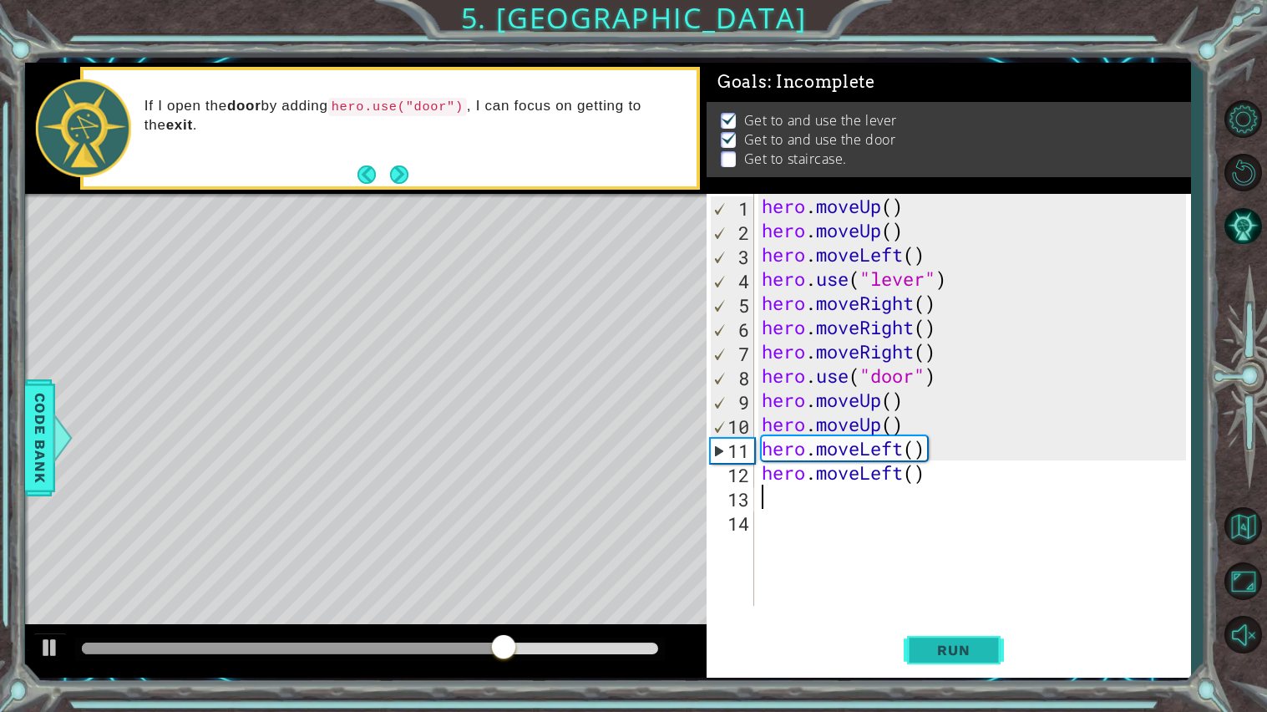
click at [920, 610] on button "Run" at bounding box center [954, 649] width 100 height 48
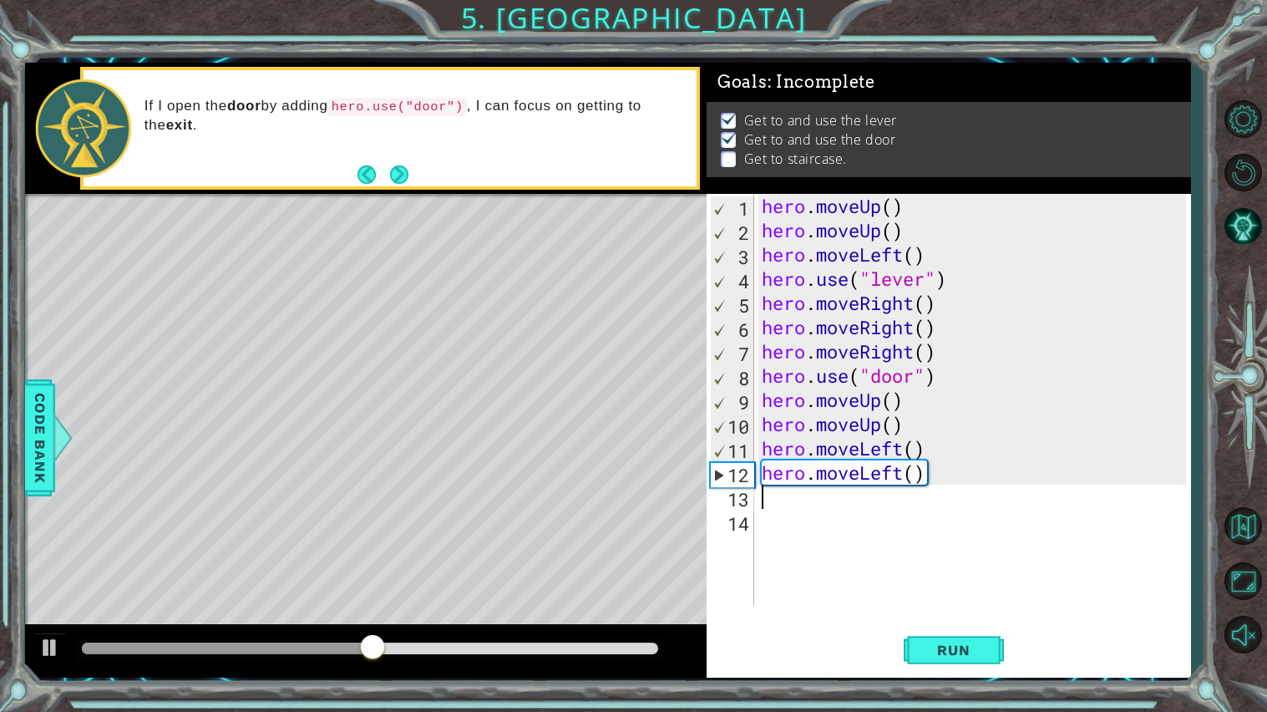
type textarea "he"
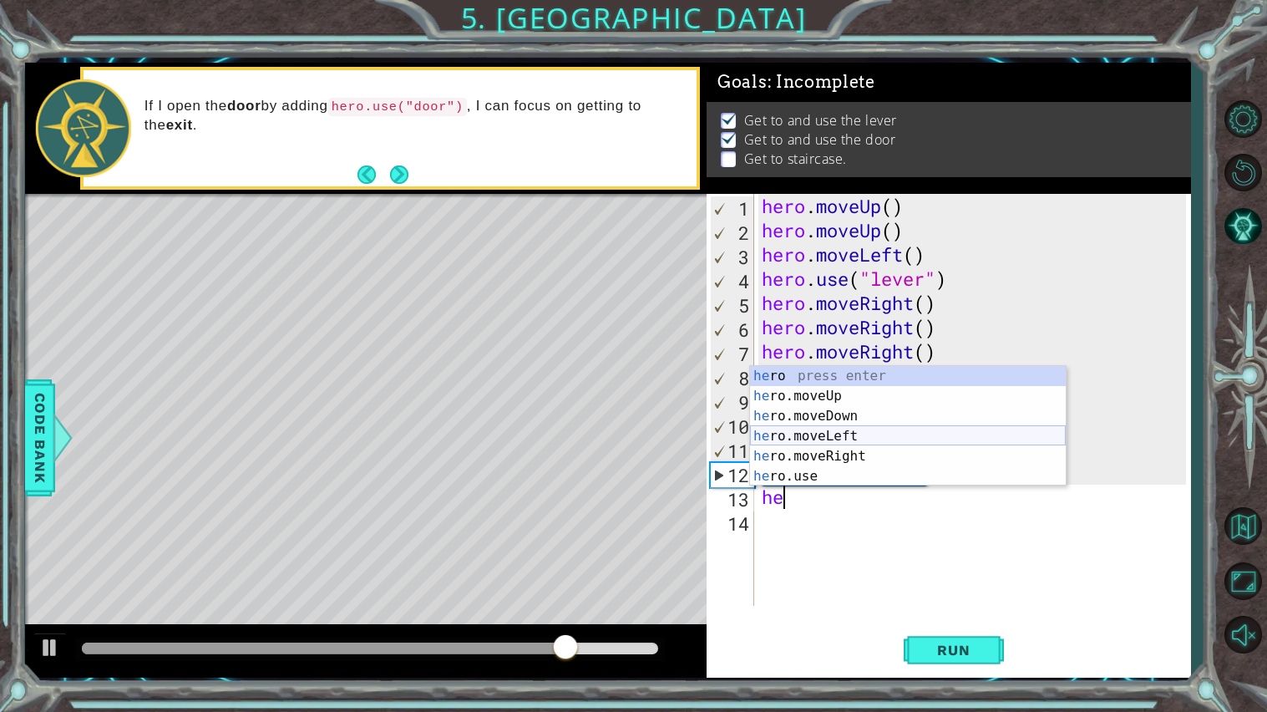
click at [824, 431] on div "he ro press enter he ro.moveUp press enter he ro.moveDown press enter he ro.mov…" at bounding box center [908, 446] width 316 height 160
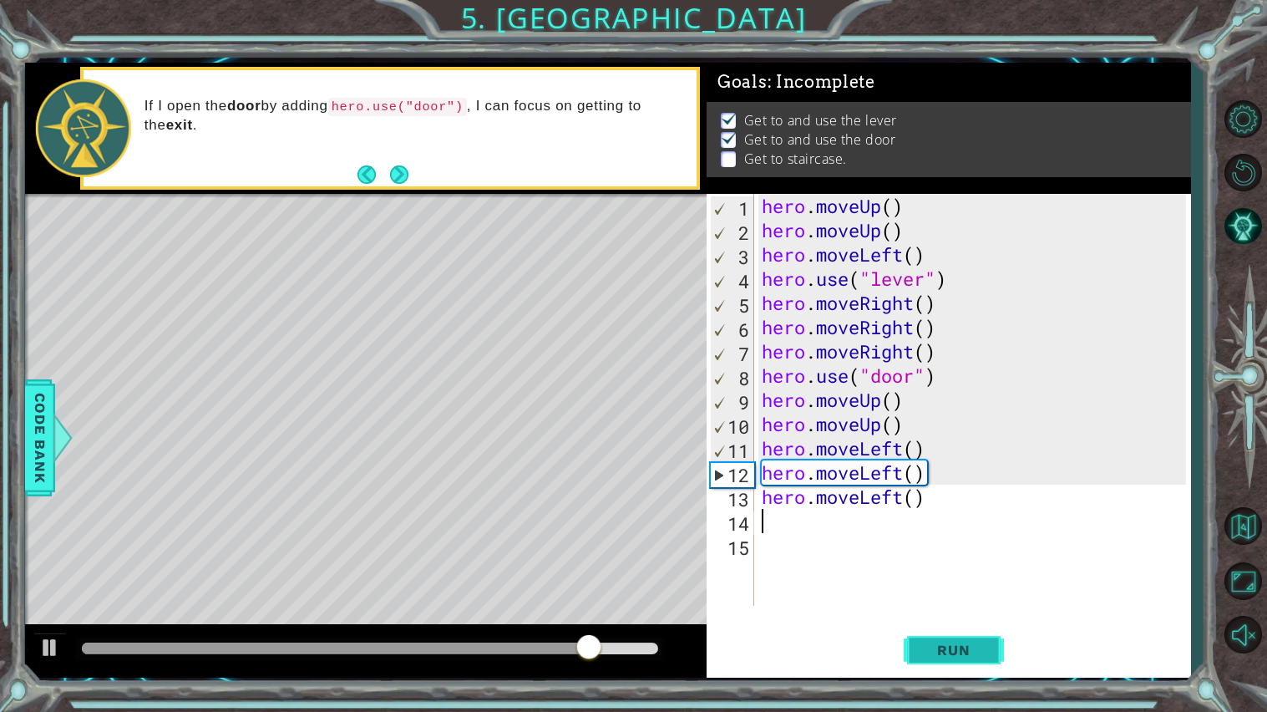
click at [939, 610] on span "Run" at bounding box center [953, 649] width 66 height 17
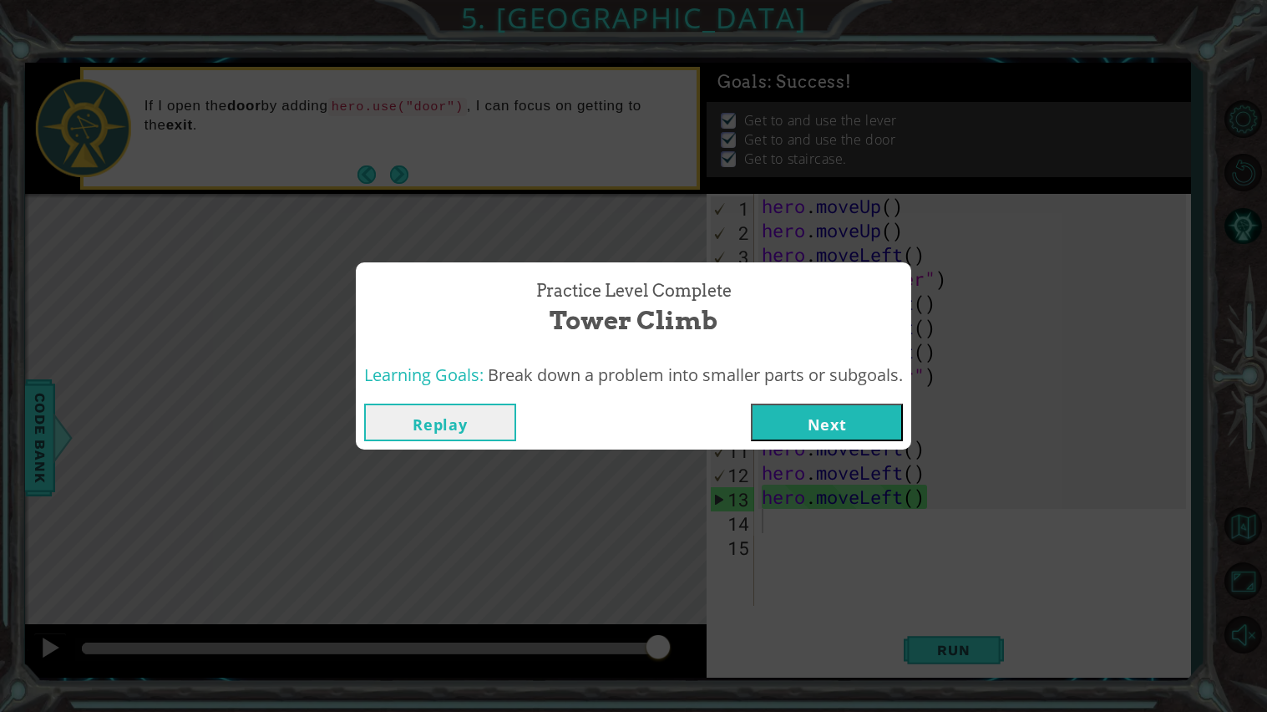
click at [796, 405] on button "Next" at bounding box center [827, 422] width 152 height 38
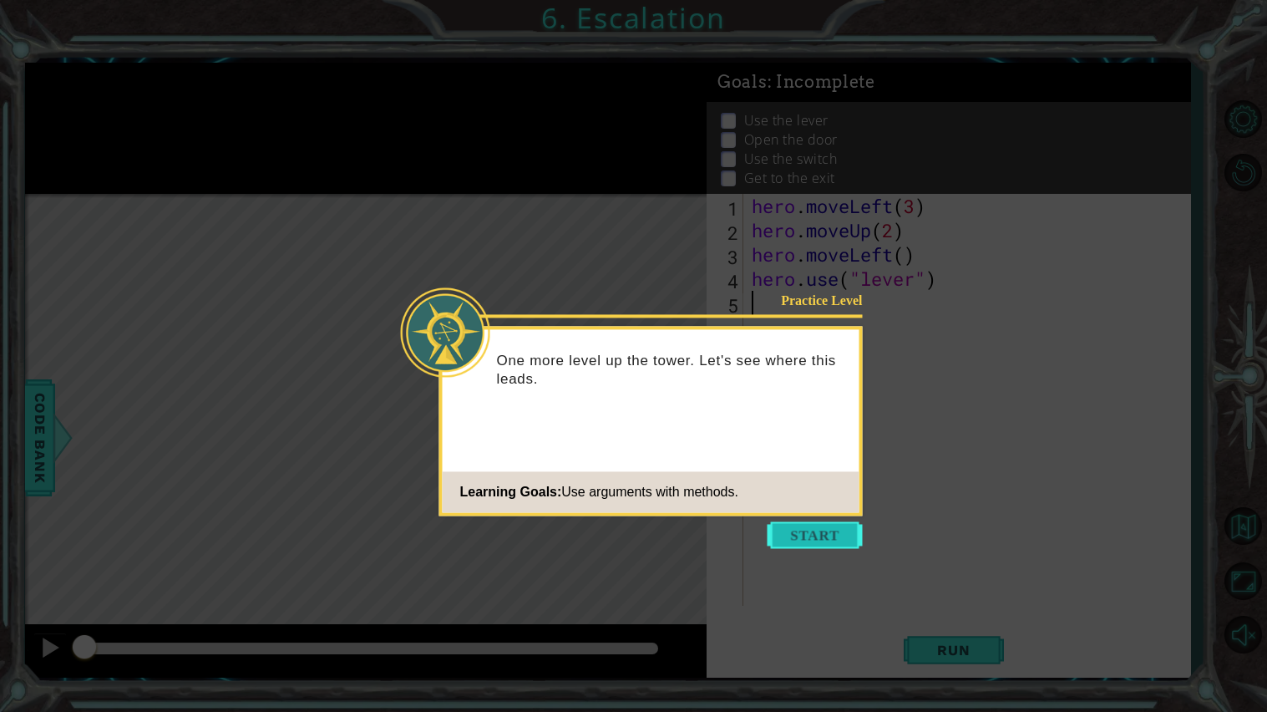
click at [832, 538] on button "Start" at bounding box center [814, 534] width 95 height 27
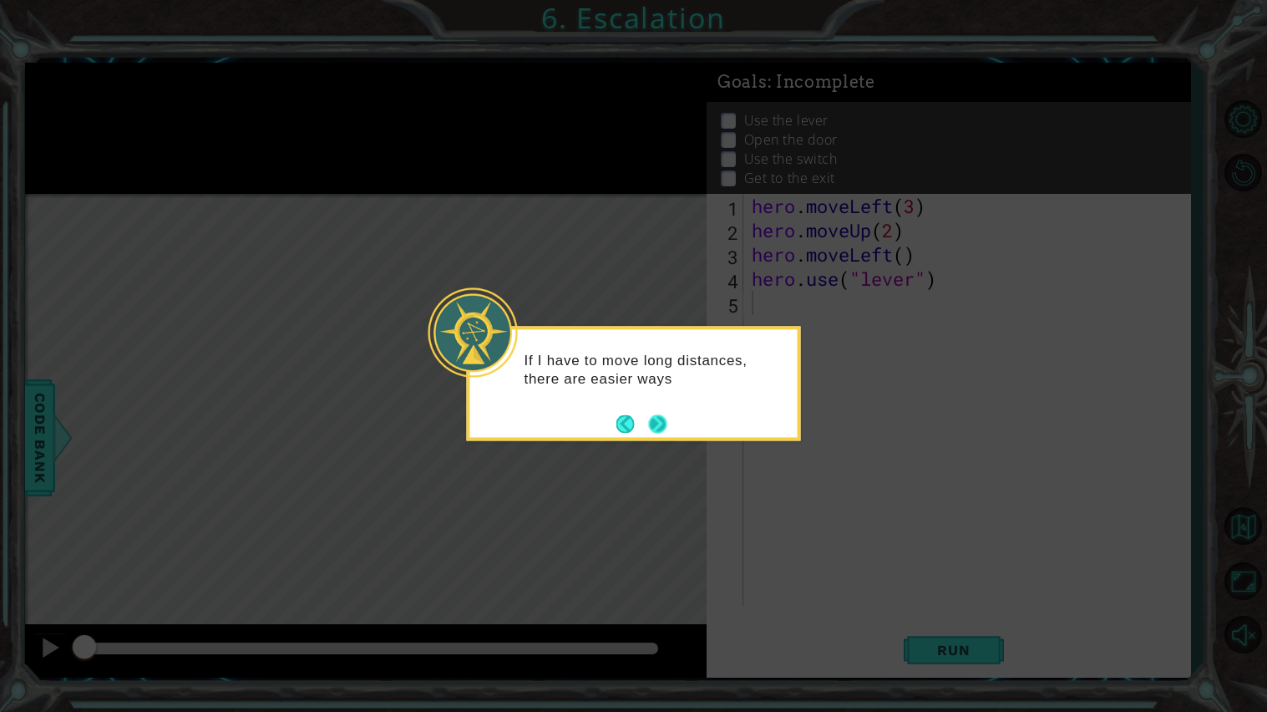
click at [667, 416] on div "If I have to move long distances, there are easier ways" at bounding box center [633, 378] width 327 height 84
click at [662, 418] on button "Next" at bounding box center [657, 423] width 18 height 18
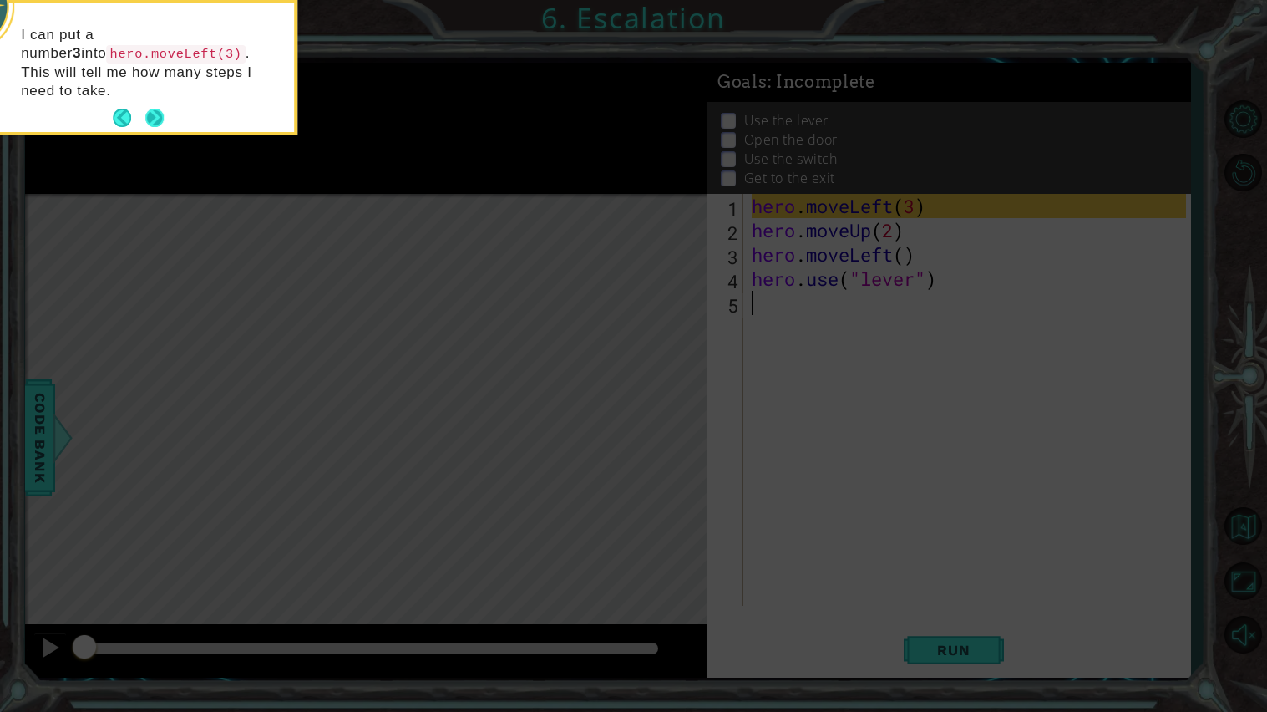
click at [156, 109] on button "Next" at bounding box center [154, 118] width 18 height 18
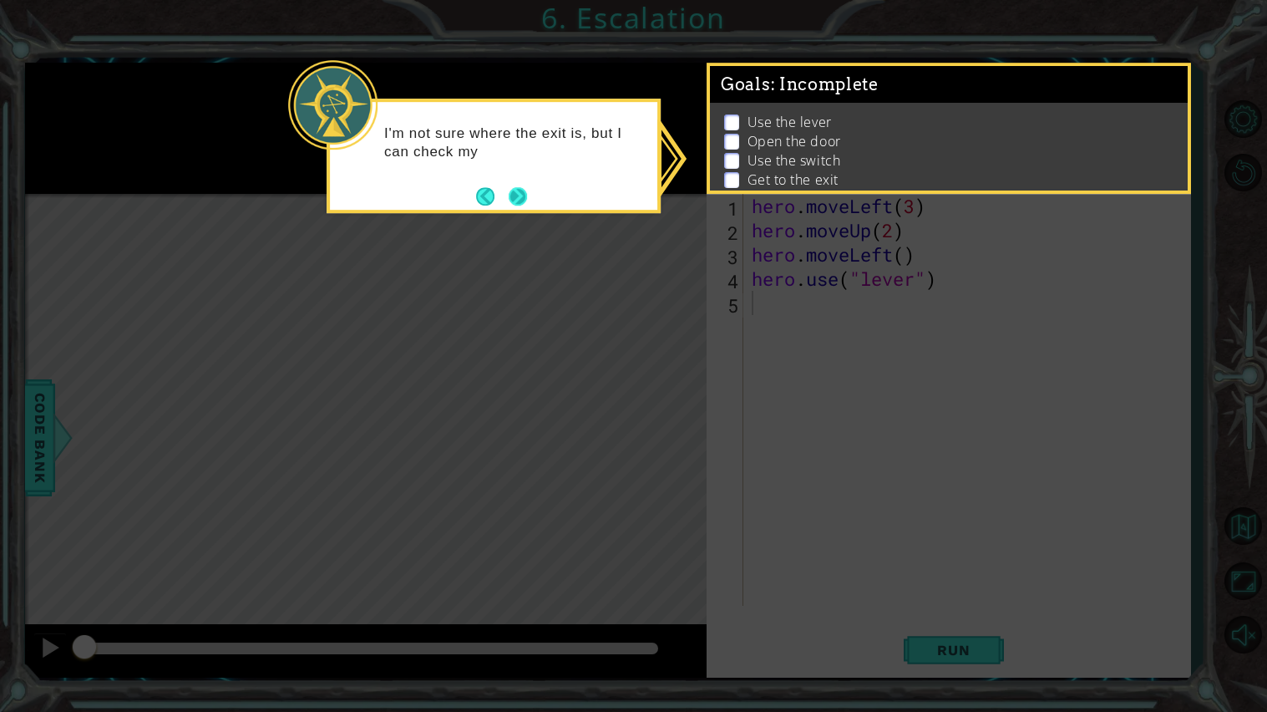
click at [527, 193] on button "Next" at bounding box center [518, 196] width 18 height 18
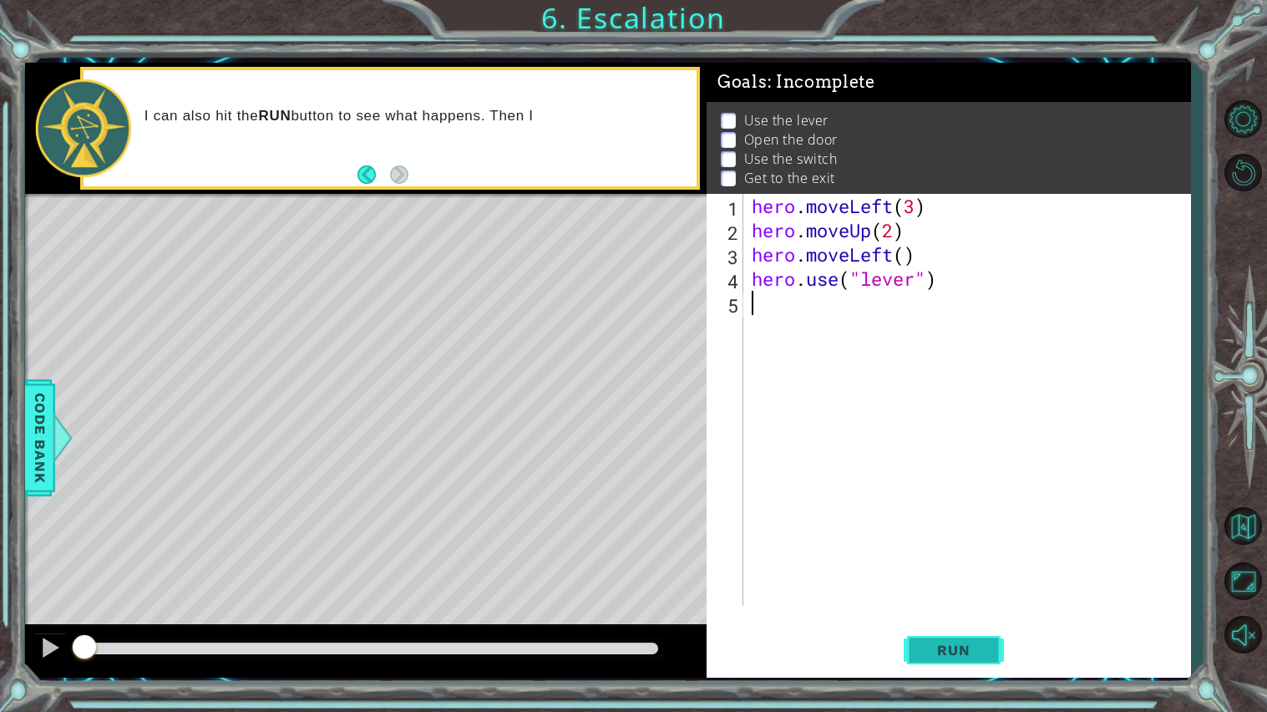
click at [975, 610] on button "Run" at bounding box center [954, 649] width 100 height 48
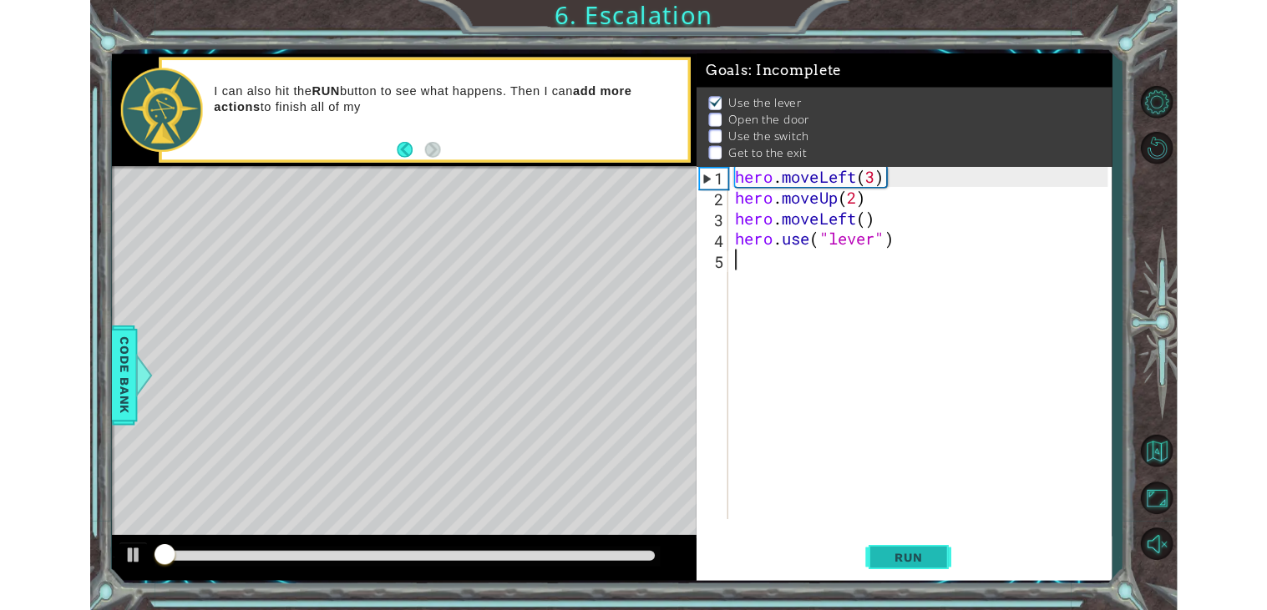
scroll to position [1, 0]
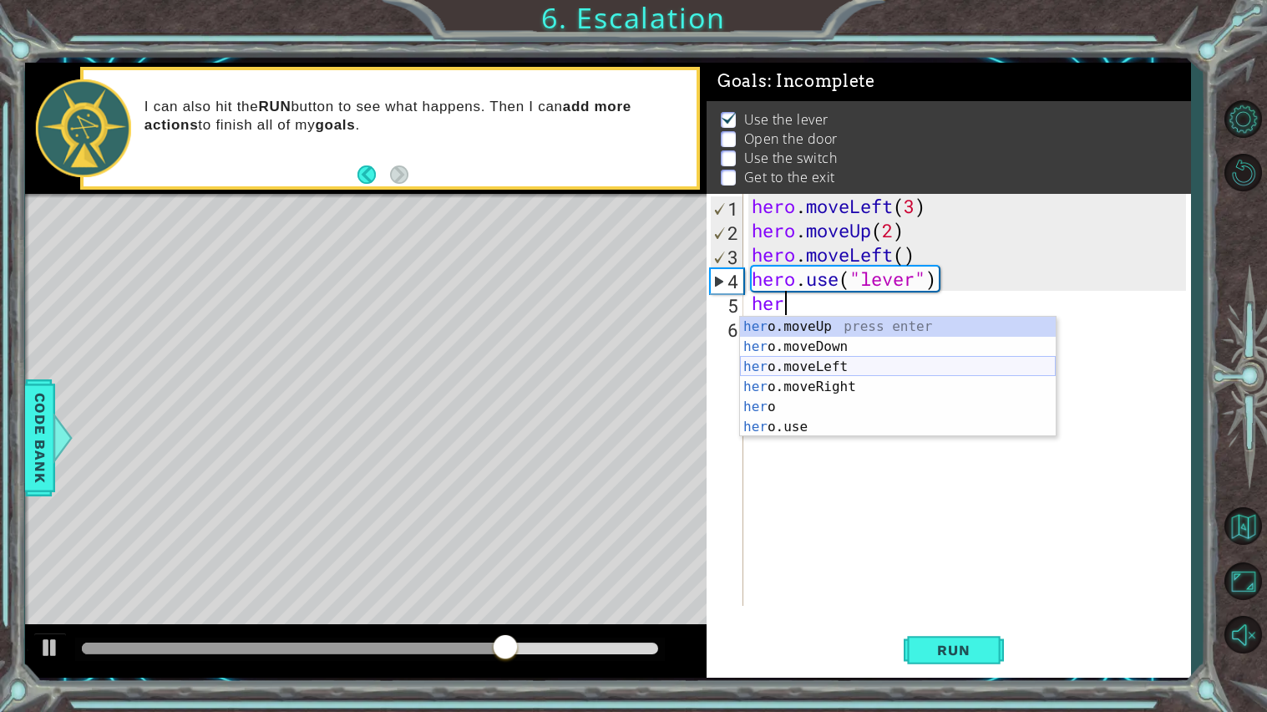
click at [887, 362] on div "her o.moveUp press enter her o.moveDown press enter her o.moveLeft press enter …" at bounding box center [898, 397] width 316 height 160
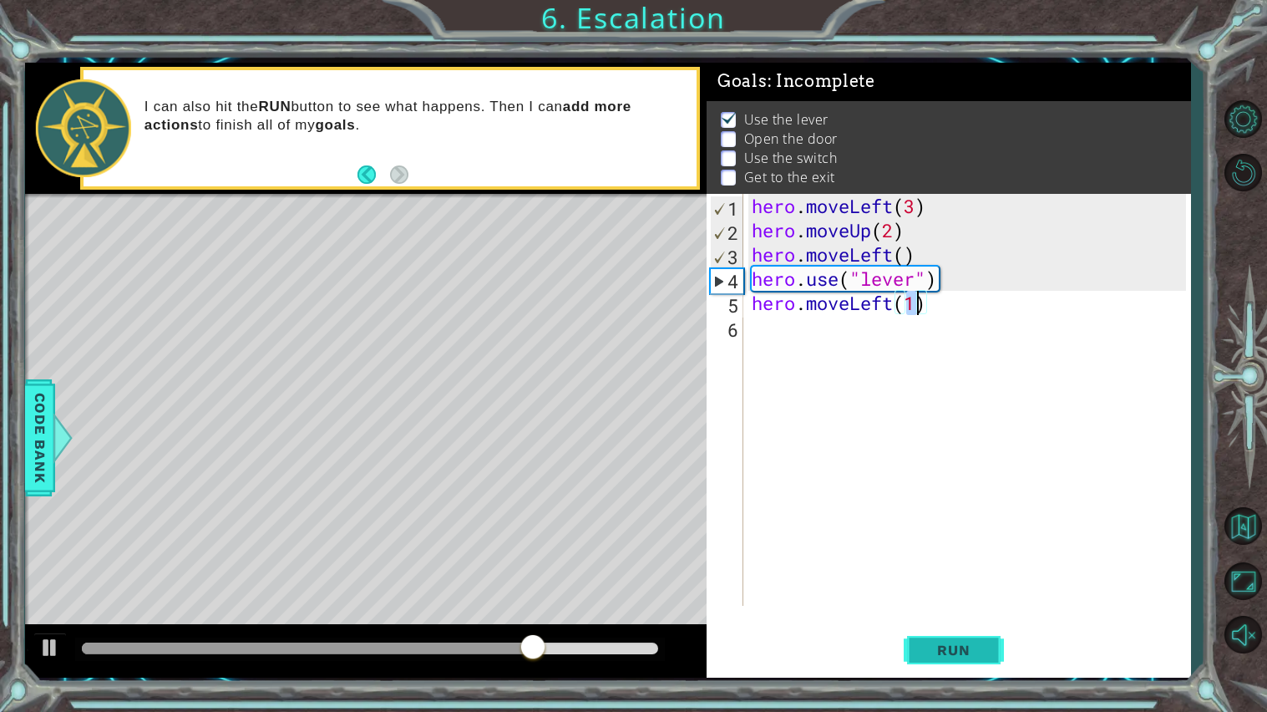
type textarea "hero.moveLeft(1)"
click at [947, 610] on button "Run" at bounding box center [954, 649] width 100 height 48
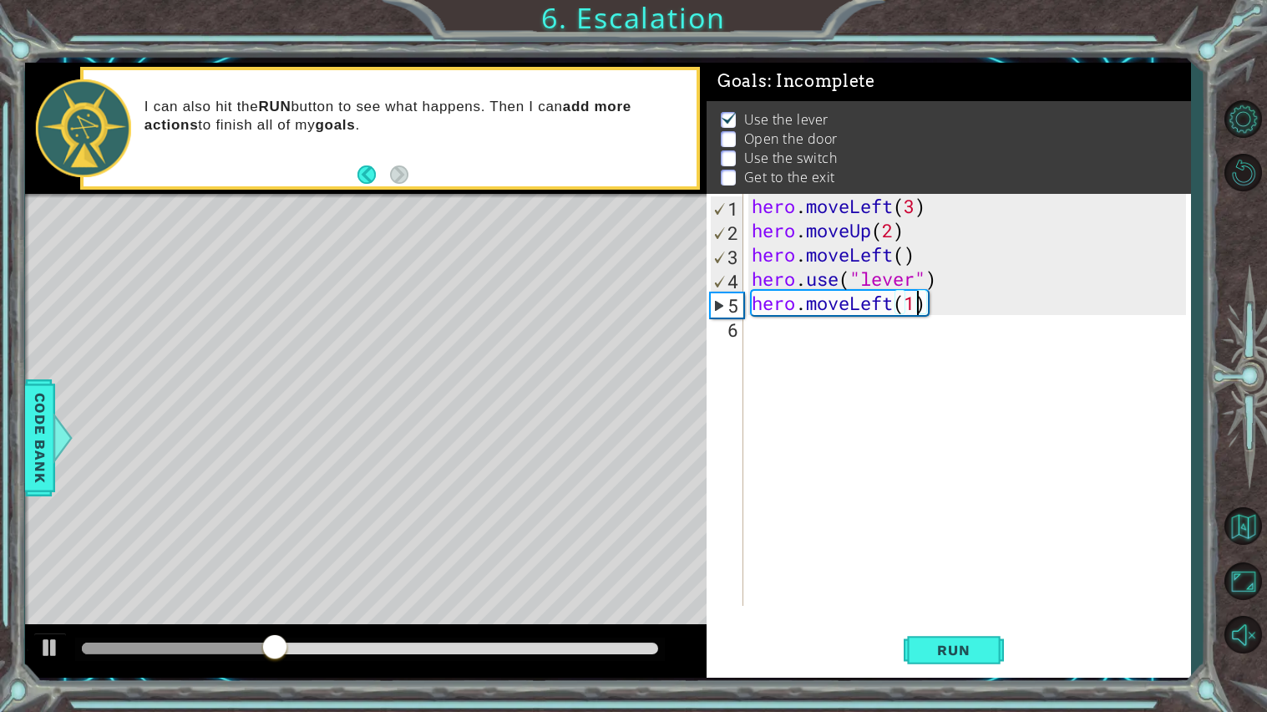
click at [863, 372] on div "hero . moveLeft ( 3 ) hero . moveUp ( 2 ) hero . moveLeft ( ) hero . use ( "lev…" at bounding box center [971, 424] width 446 height 460
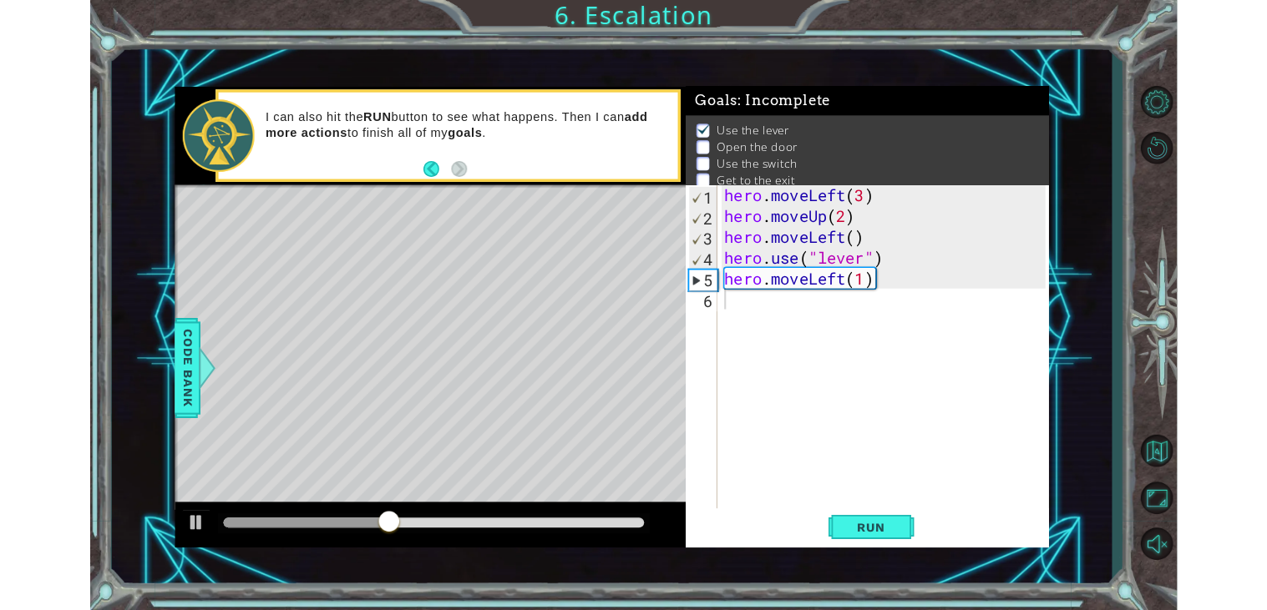
scroll to position [0, 0]
